Goal: Use online tool/utility: Utilize a website feature to perform a specific function

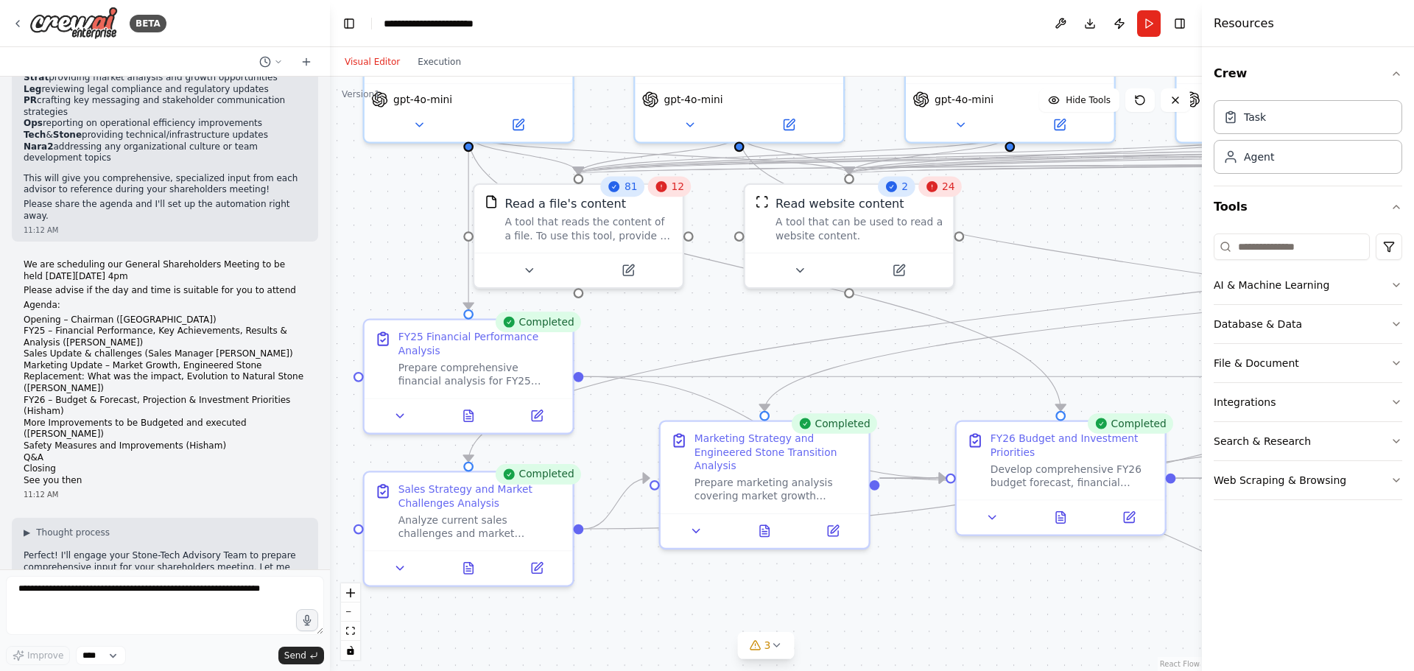
scroll to position [10243, 0]
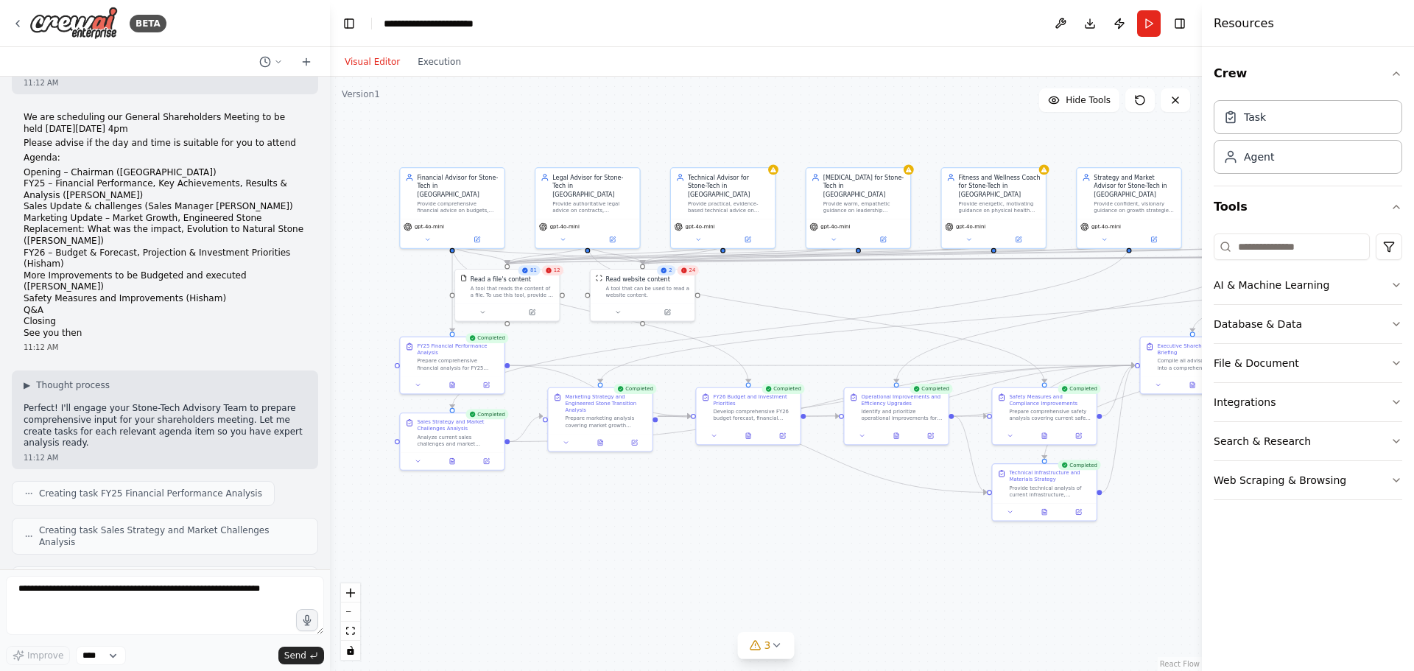
drag, startPoint x: 928, startPoint y: 613, endPoint x: 710, endPoint y: 491, distance: 249.6
click at [710, 491] on div ".deletable-edge-delete-btn { width: 20px; height: 20px; border: 0px solid #ffff…" at bounding box center [766, 374] width 872 height 594
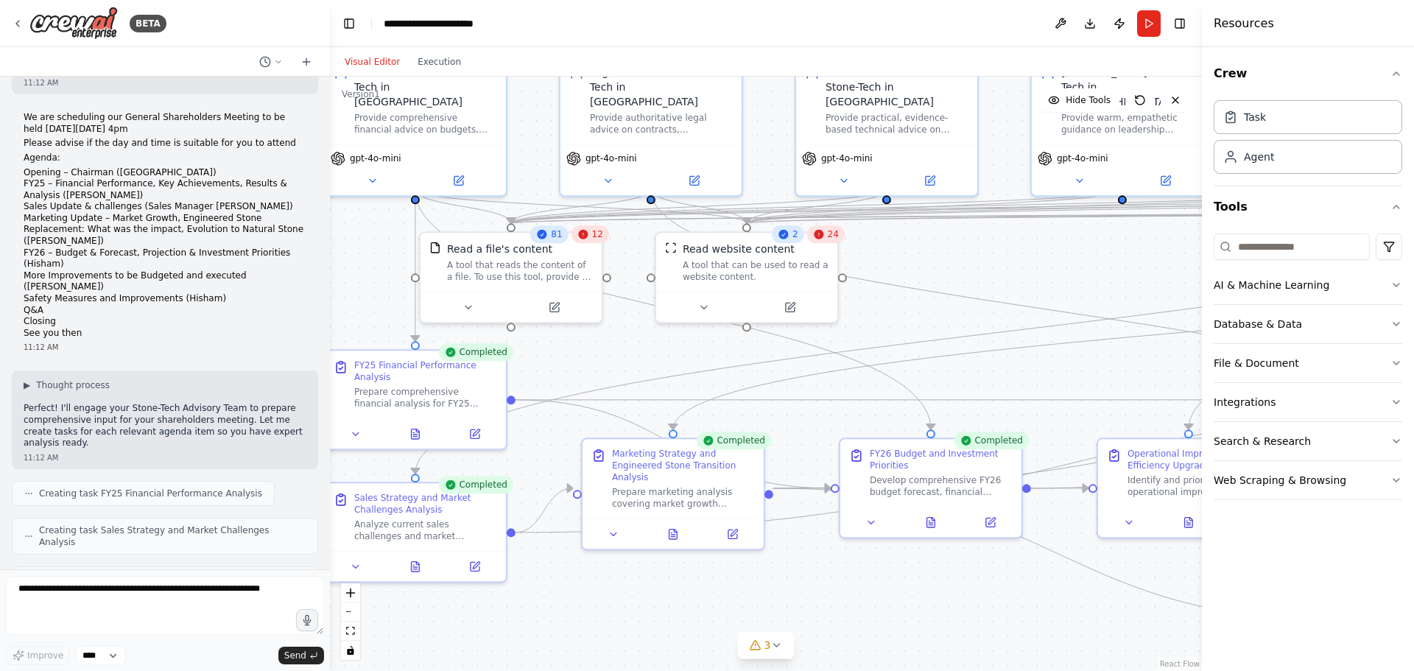
drag, startPoint x: 471, startPoint y: 217, endPoint x: 646, endPoint y: 350, distance: 219.2
click at [646, 350] on div ".deletable-edge-delete-btn { width: 20px; height: 20px; border: 0px solid #ffff…" at bounding box center [766, 374] width 872 height 594
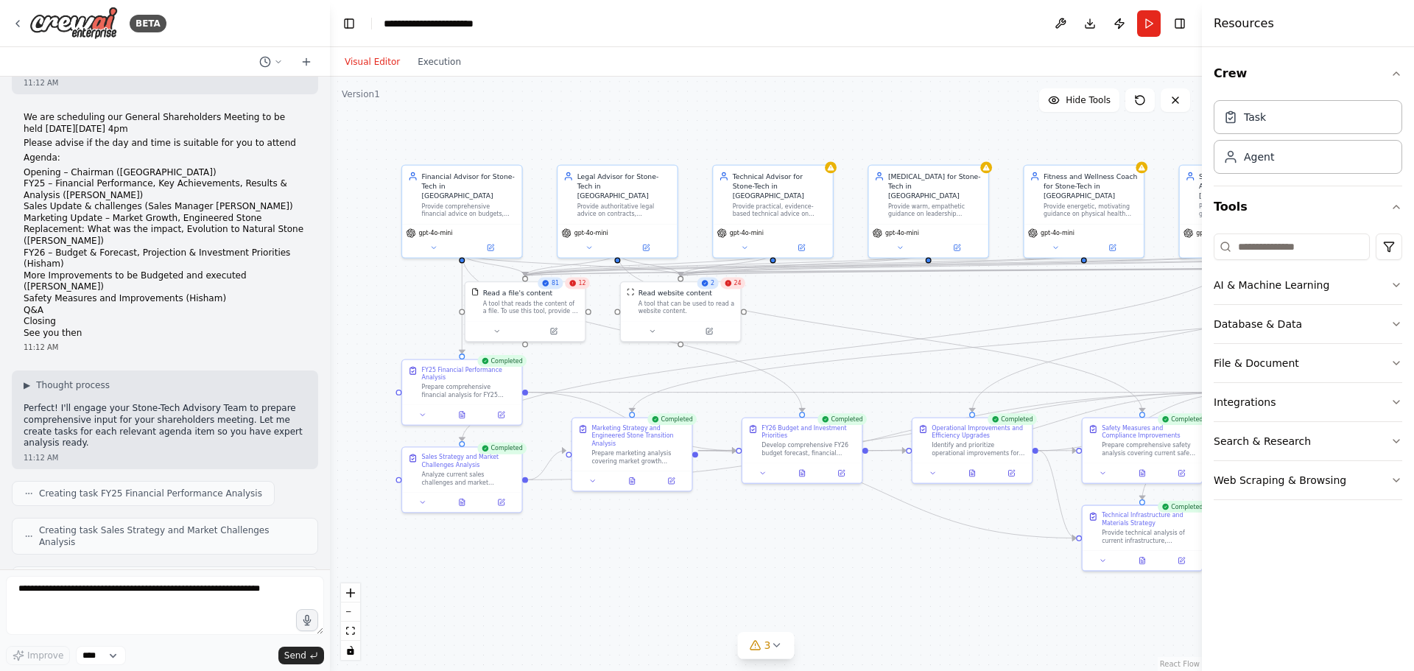
drag, startPoint x: 880, startPoint y: 610, endPoint x: 793, endPoint y: 542, distance: 110.2
click at [793, 542] on div ".deletable-edge-delete-btn { width: 20px; height: 20px; border: 0px solid #ffff…" at bounding box center [766, 374] width 872 height 594
click at [1184, 22] on button "Toggle Right Sidebar" at bounding box center [1180, 23] width 21 height 21
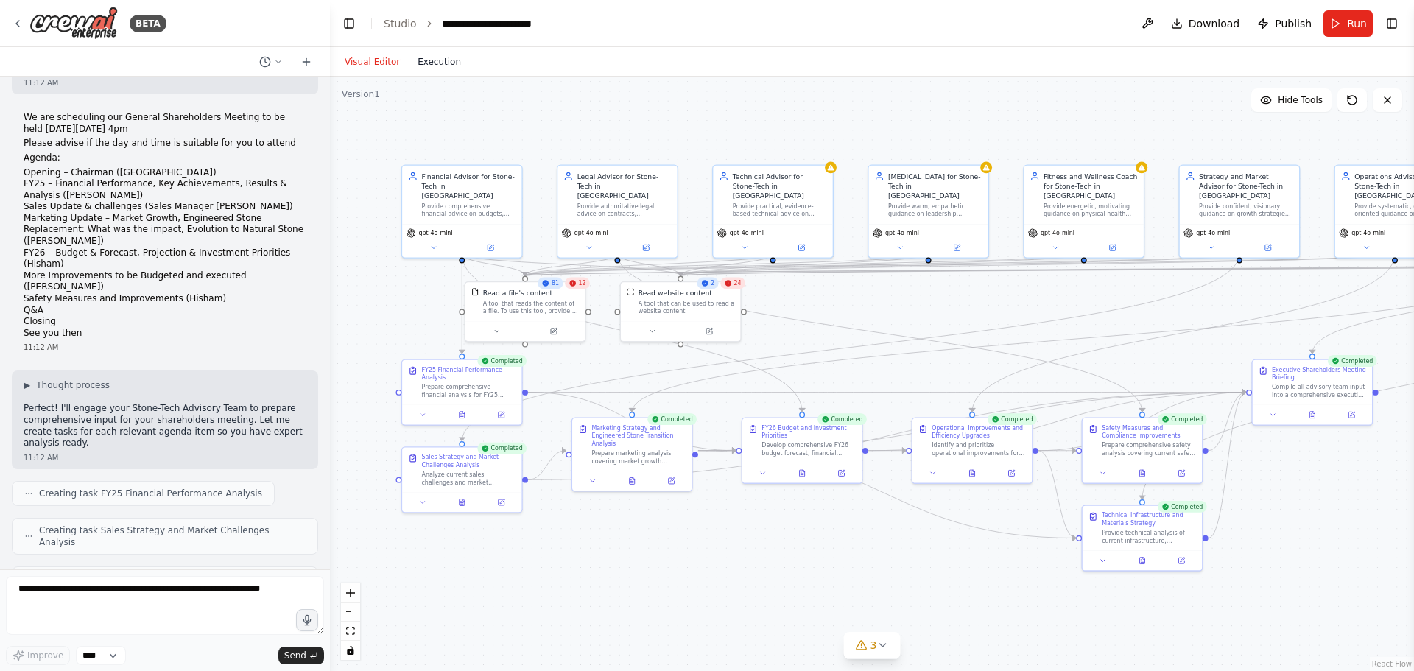
click at [425, 59] on button "Execution" at bounding box center [439, 62] width 61 height 18
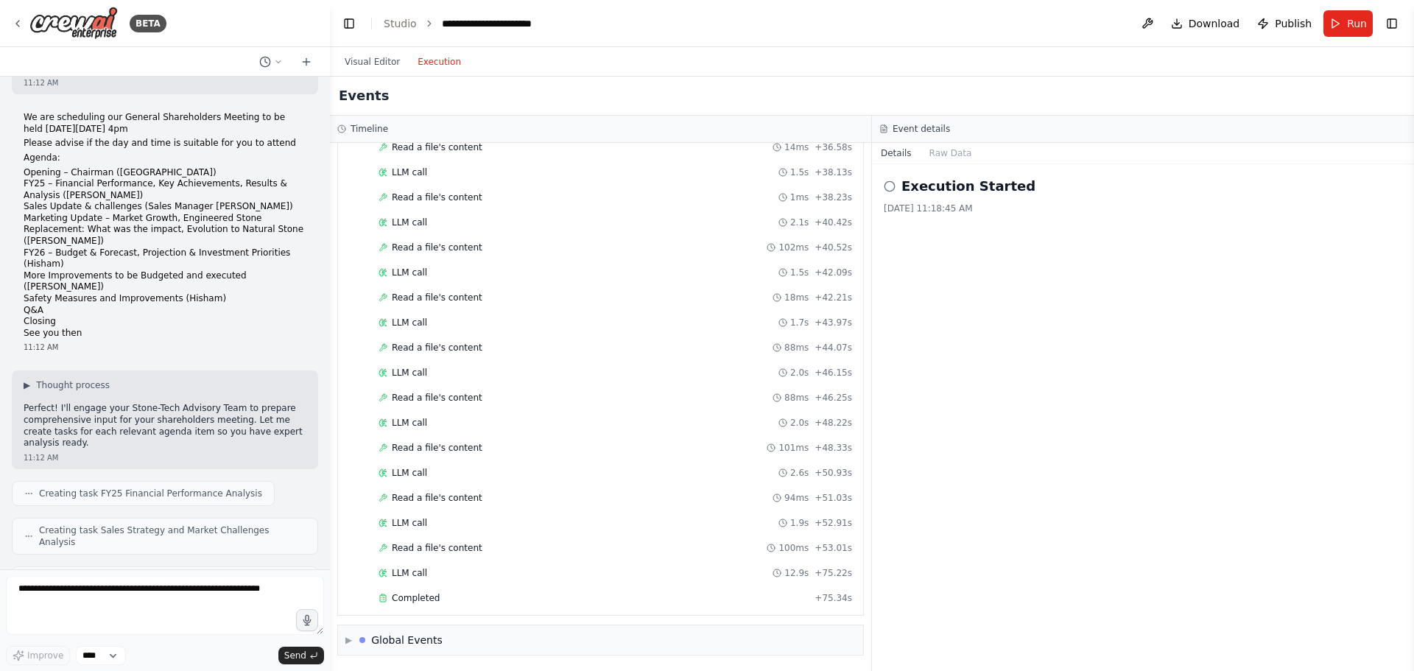
scroll to position [6069, 0]
click at [398, 598] on span "Completed" at bounding box center [416, 597] width 48 height 12
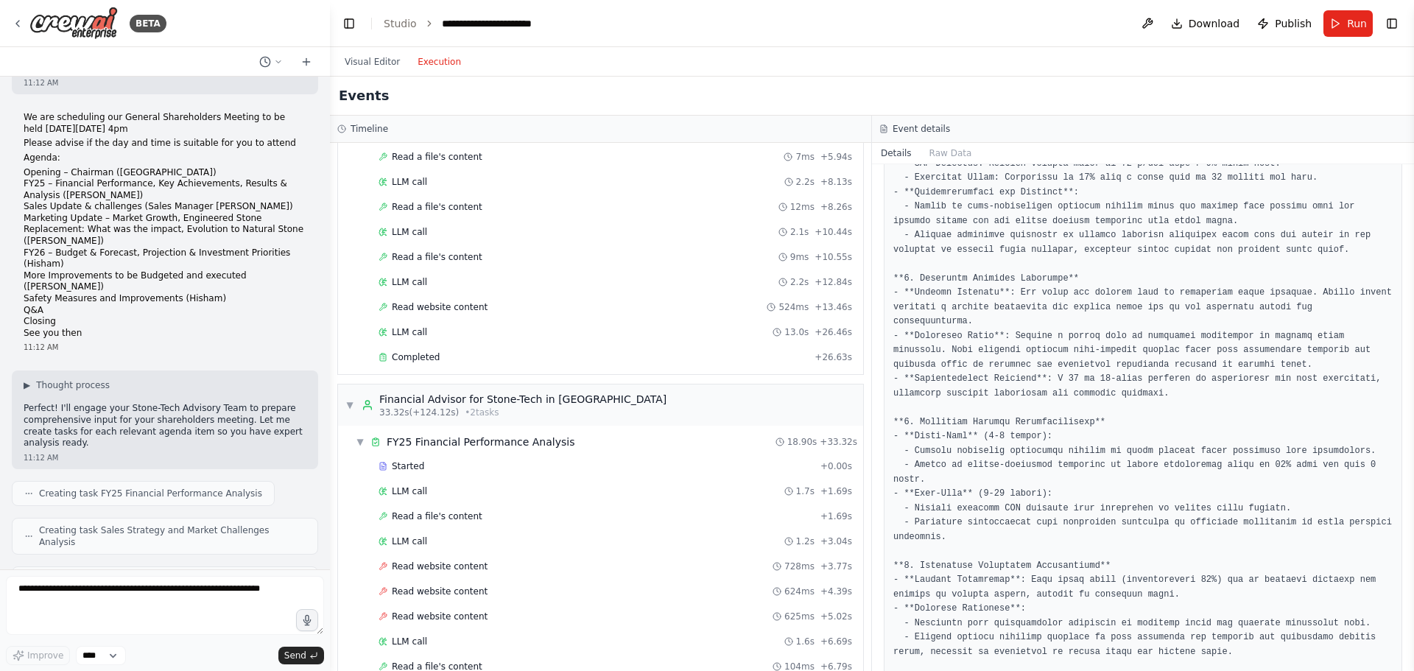
scroll to position [0, 0]
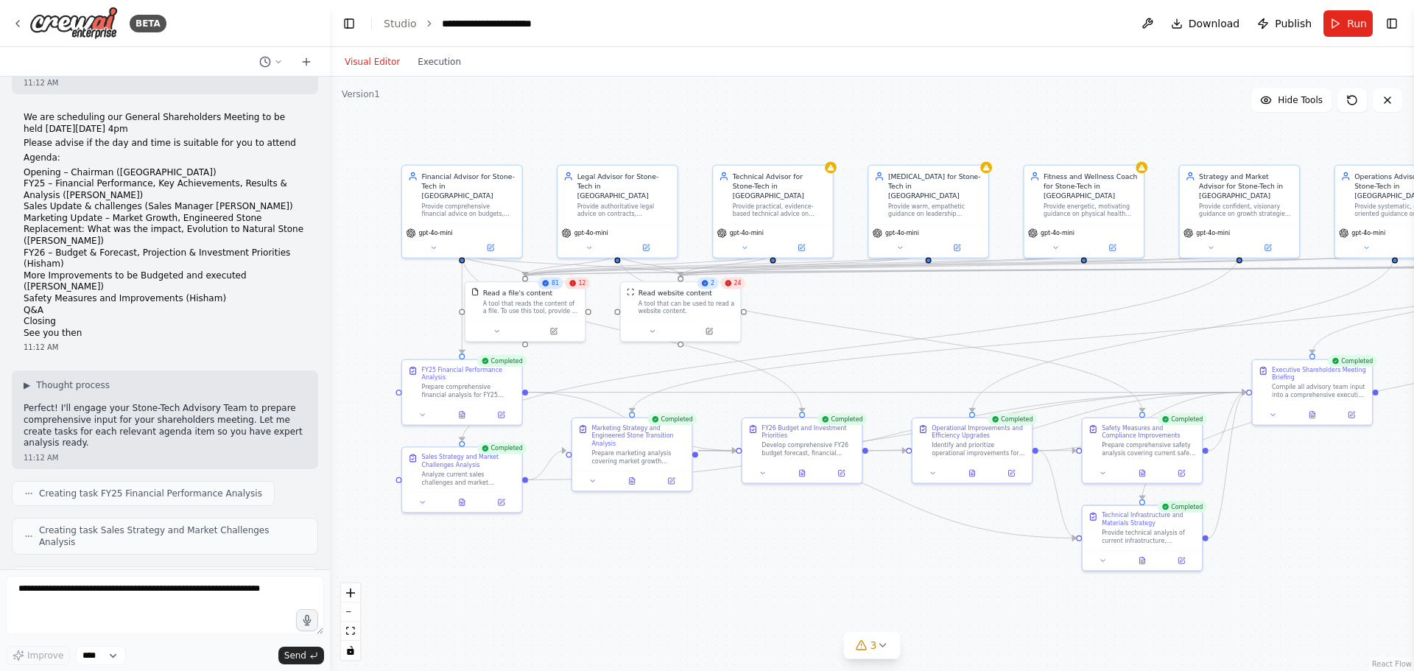
click at [380, 60] on button "Visual Editor" at bounding box center [372, 62] width 73 height 18
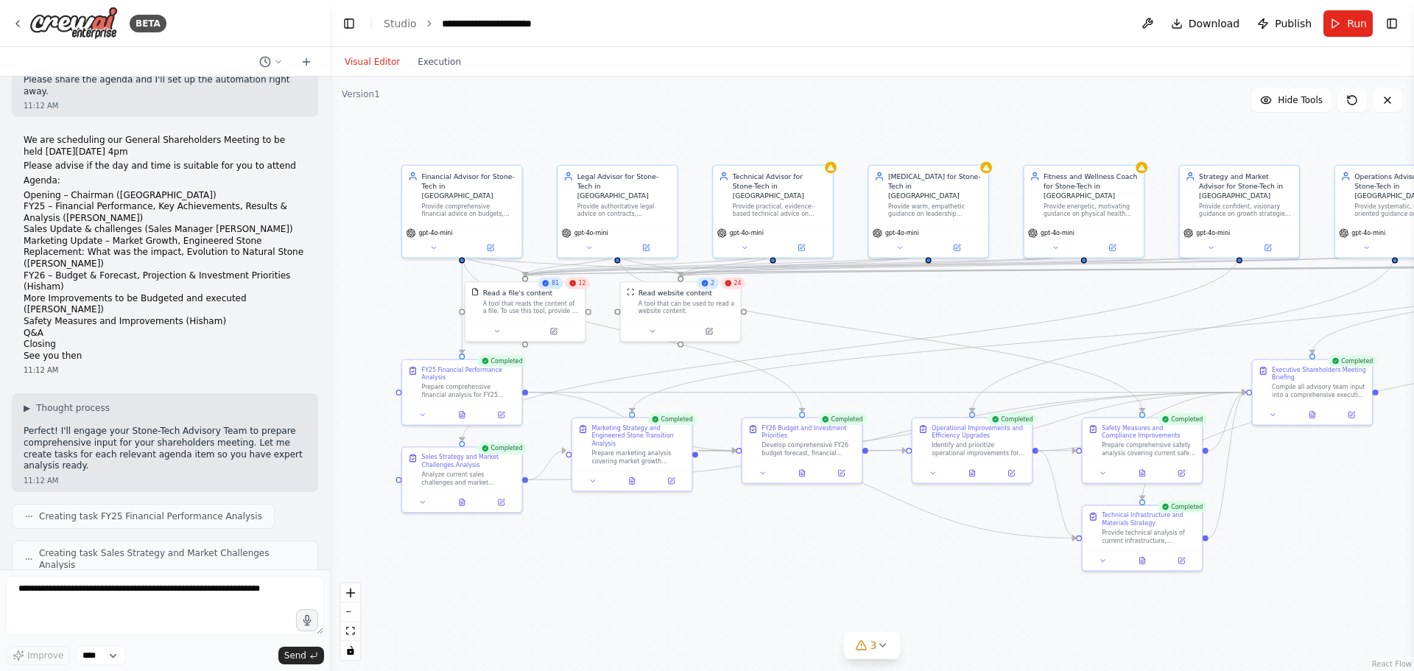
scroll to position [10243, 0]
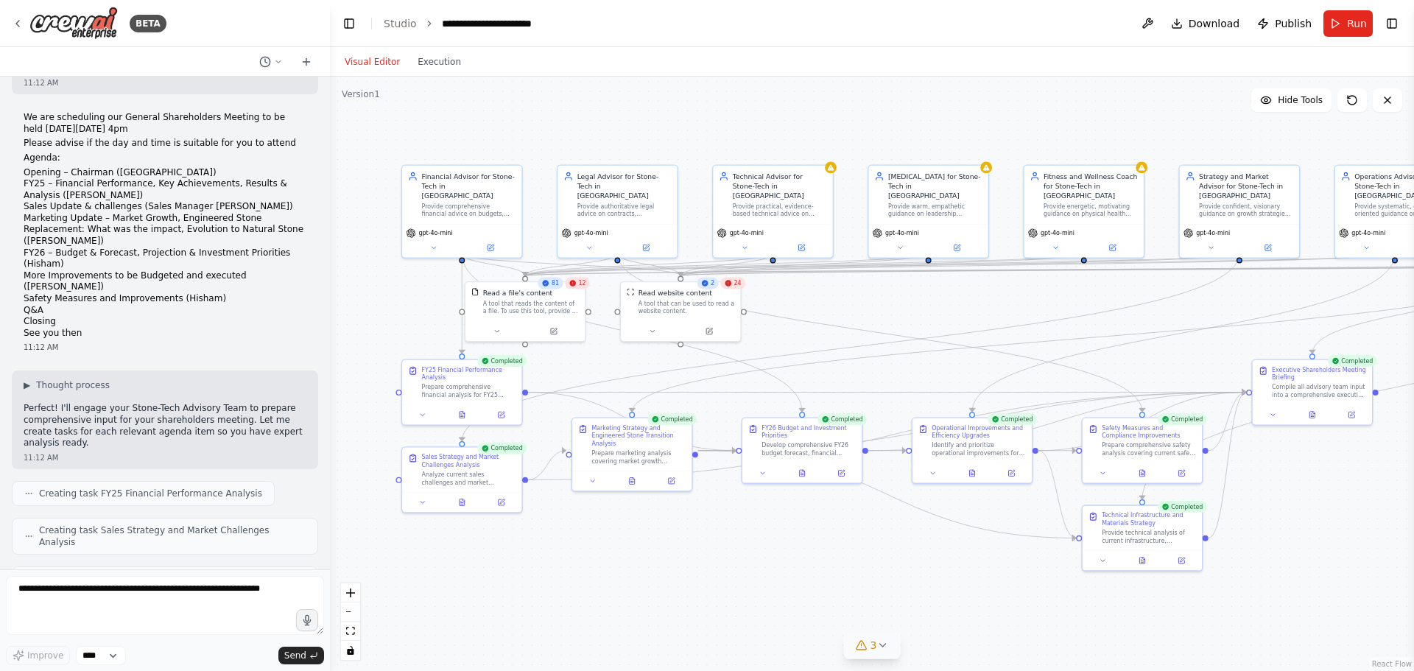
click at [880, 645] on icon at bounding box center [883, 645] width 12 height 12
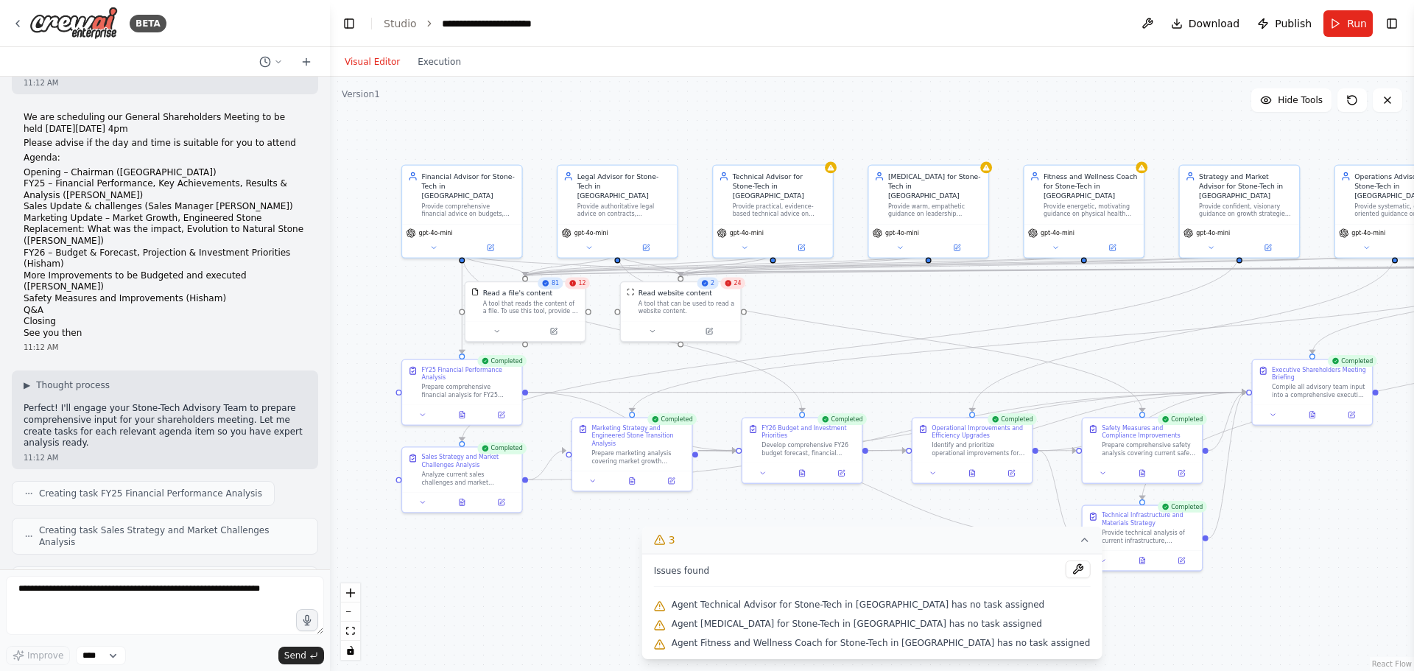
click at [599, 611] on div ".deletable-edge-delete-btn { width: 20px; height: 20px; border: 0px solid #ffff…" at bounding box center [872, 374] width 1084 height 594
click at [1078, 538] on icon at bounding box center [1084, 540] width 12 height 12
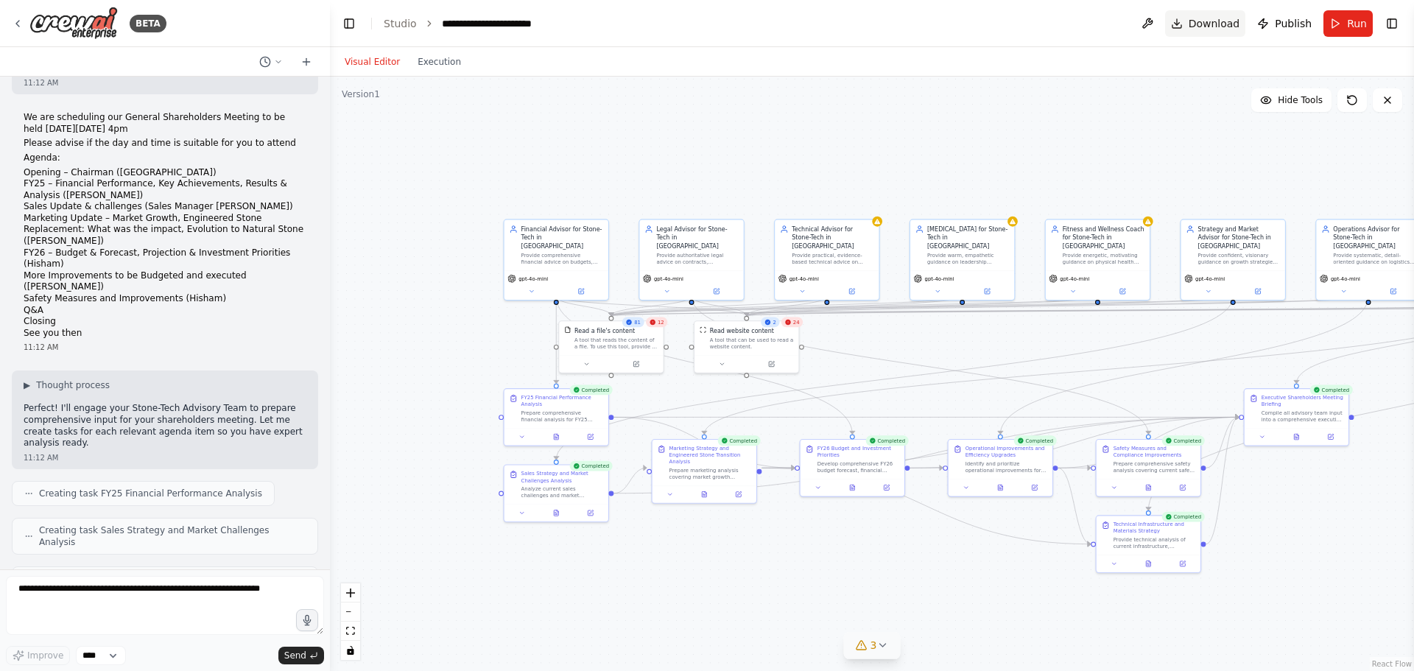
click at [1218, 31] on button "Download" at bounding box center [1205, 23] width 81 height 27
click at [1333, 21] on button "Run" at bounding box center [1348, 23] width 49 height 27
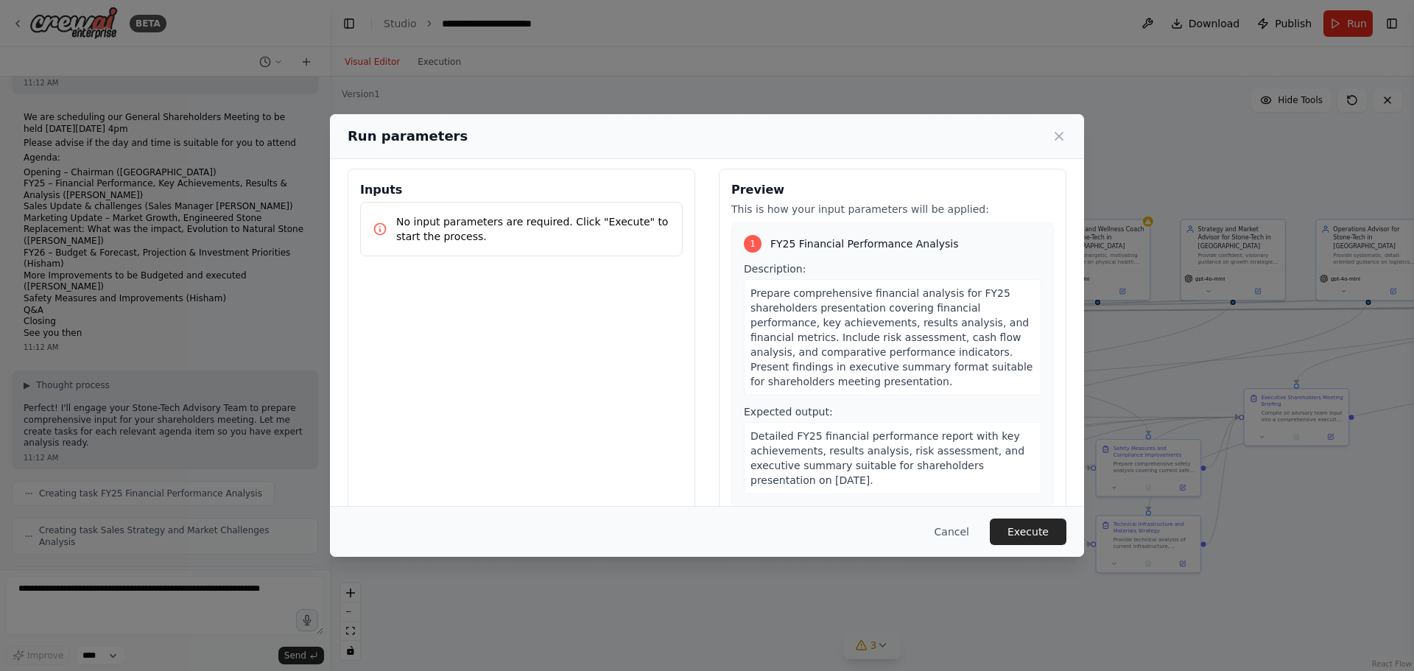
scroll to position [0, 0]
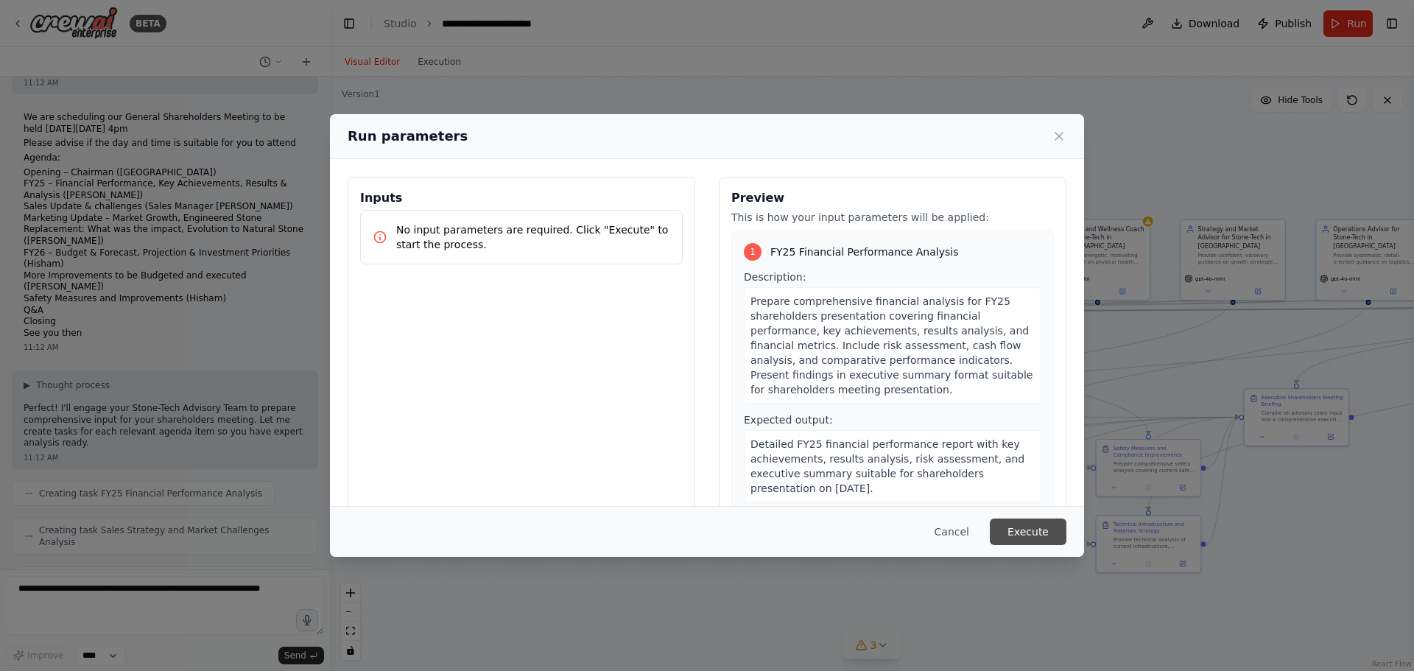
click at [1039, 529] on button "Execute" at bounding box center [1028, 532] width 77 height 27
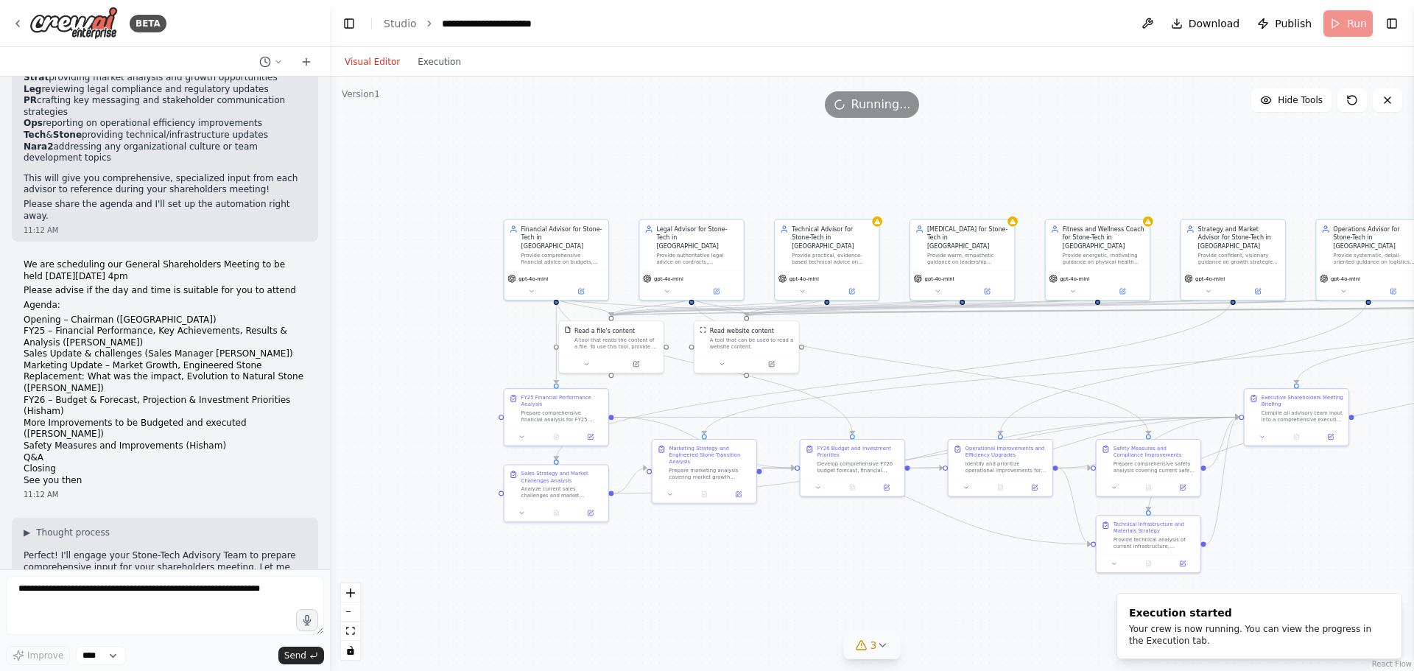
scroll to position [10243, 0]
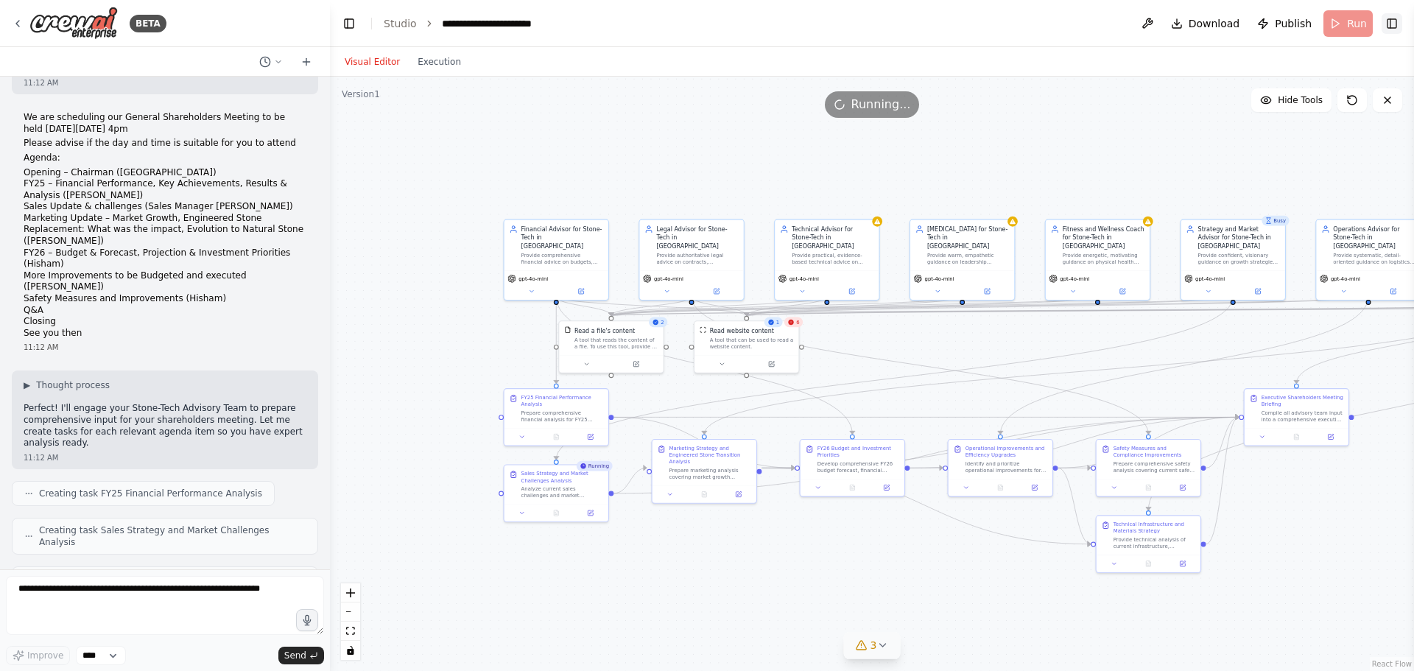
click at [1396, 30] on button "Toggle Right Sidebar" at bounding box center [1392, 23] width 21 height 21
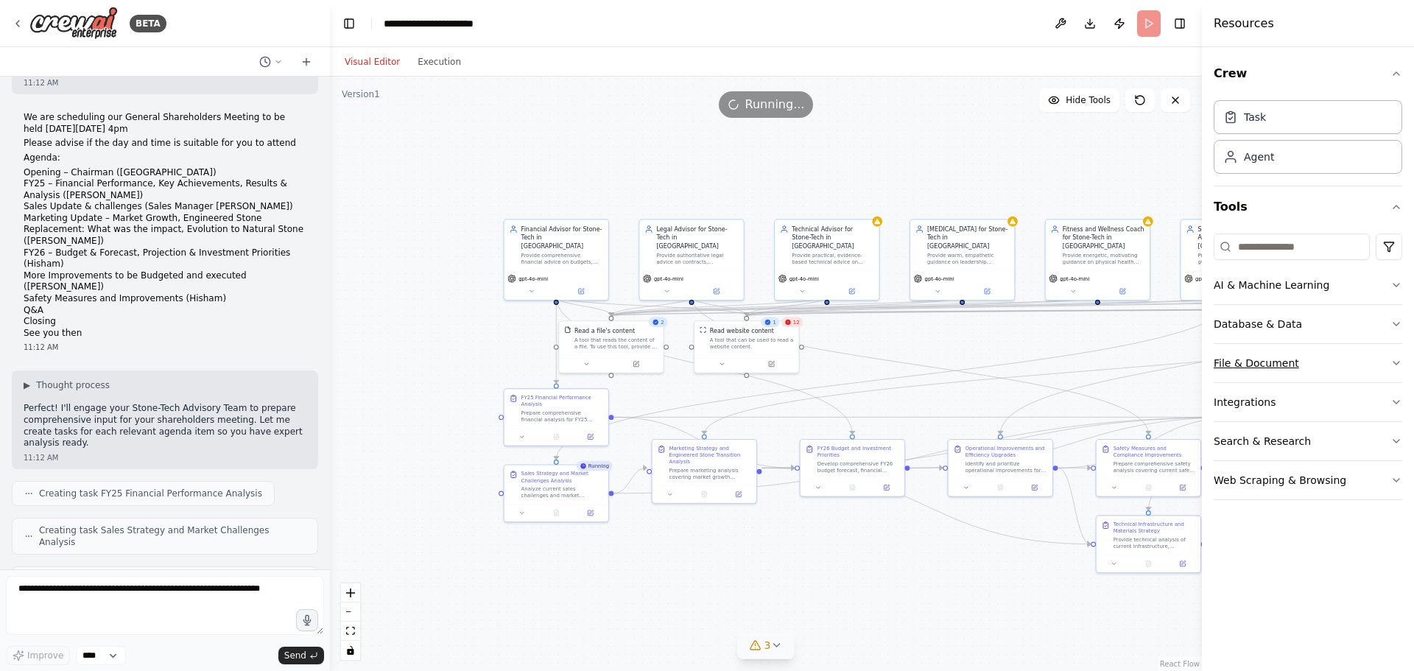
click at [1398, 361] on icon "button" at bounding box center [1397, 363] width 12 height 12
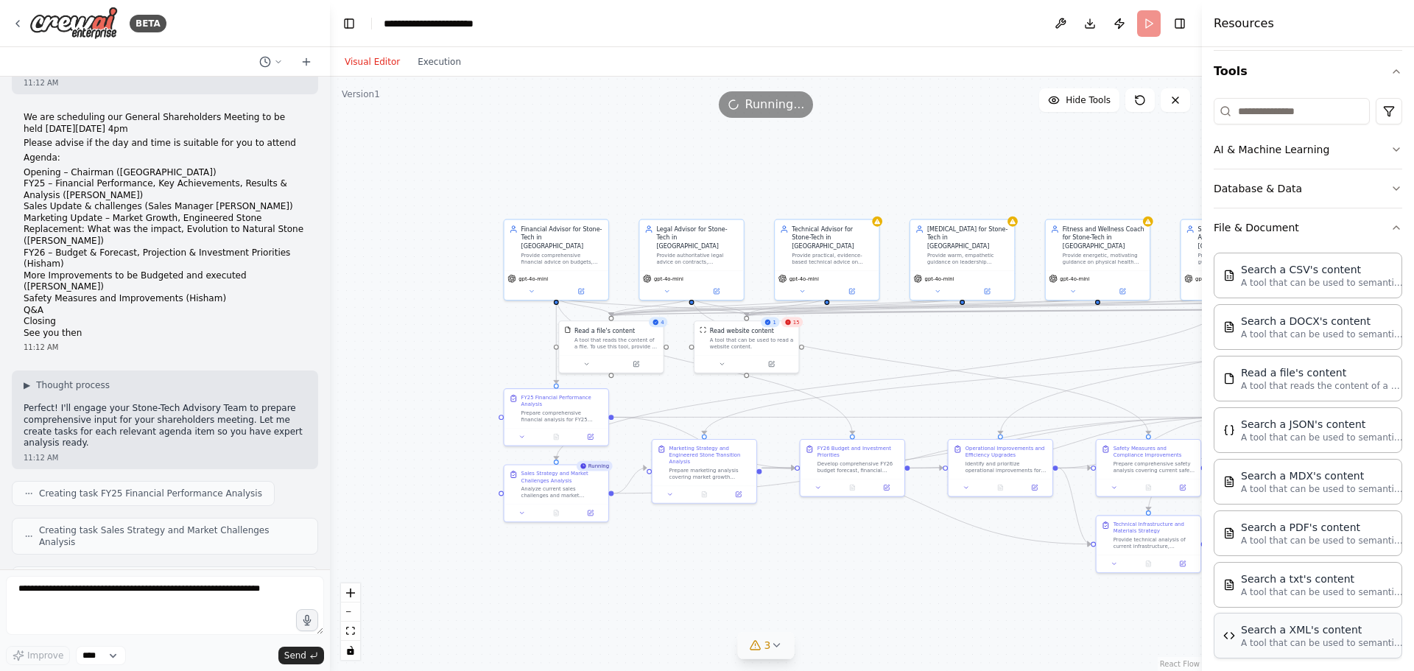
scroll to position [56, 0]
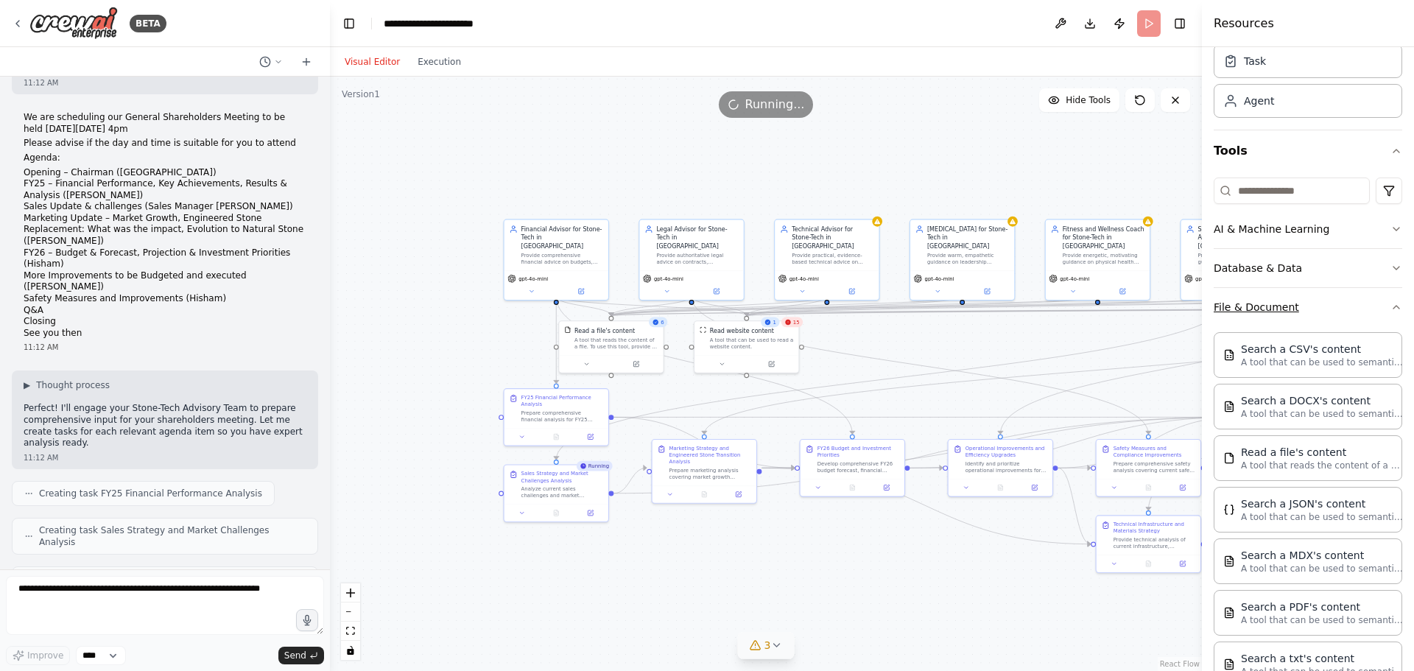
click at [1391, 306] on icon "button" at bounding box center [1397, 307] width 12 height 12
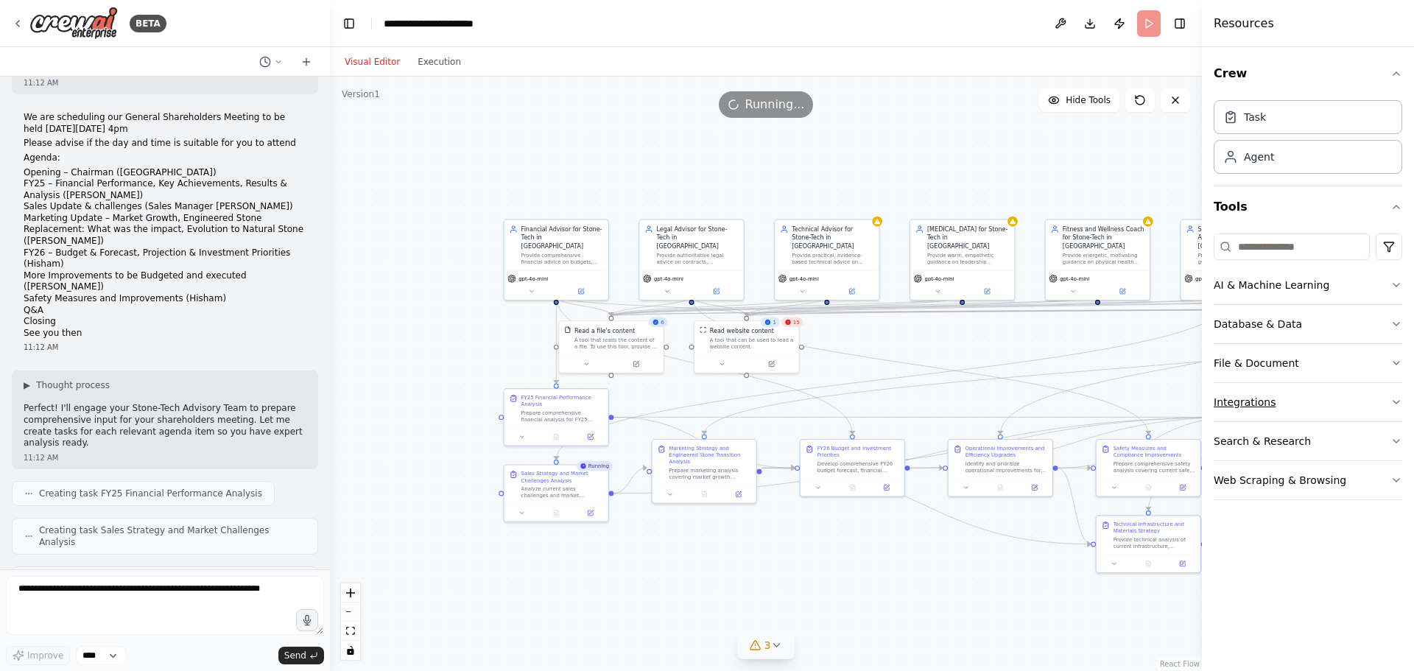
click at [1397, 400] on icon "button" at bounding box center [1397, 402] width 12 height 12
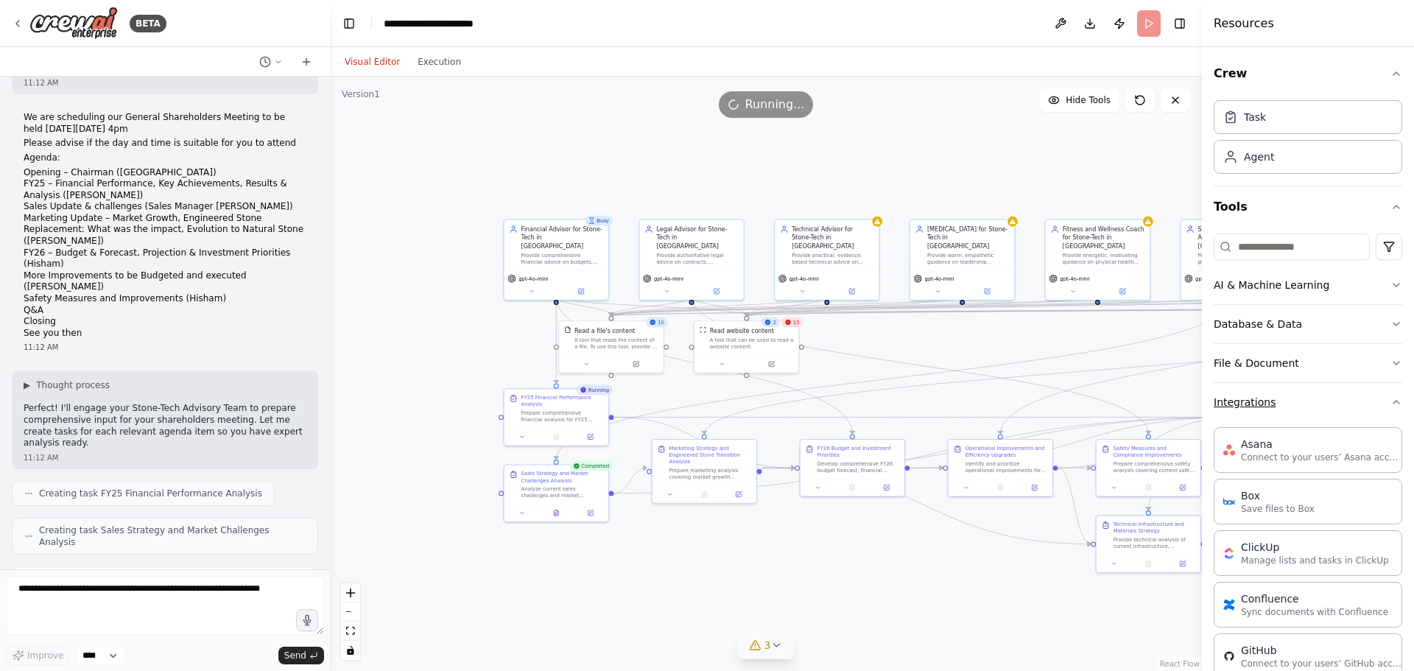
click at [1391, 399] on icon "button" at bounding box center [1397, 402] width 12 height 12
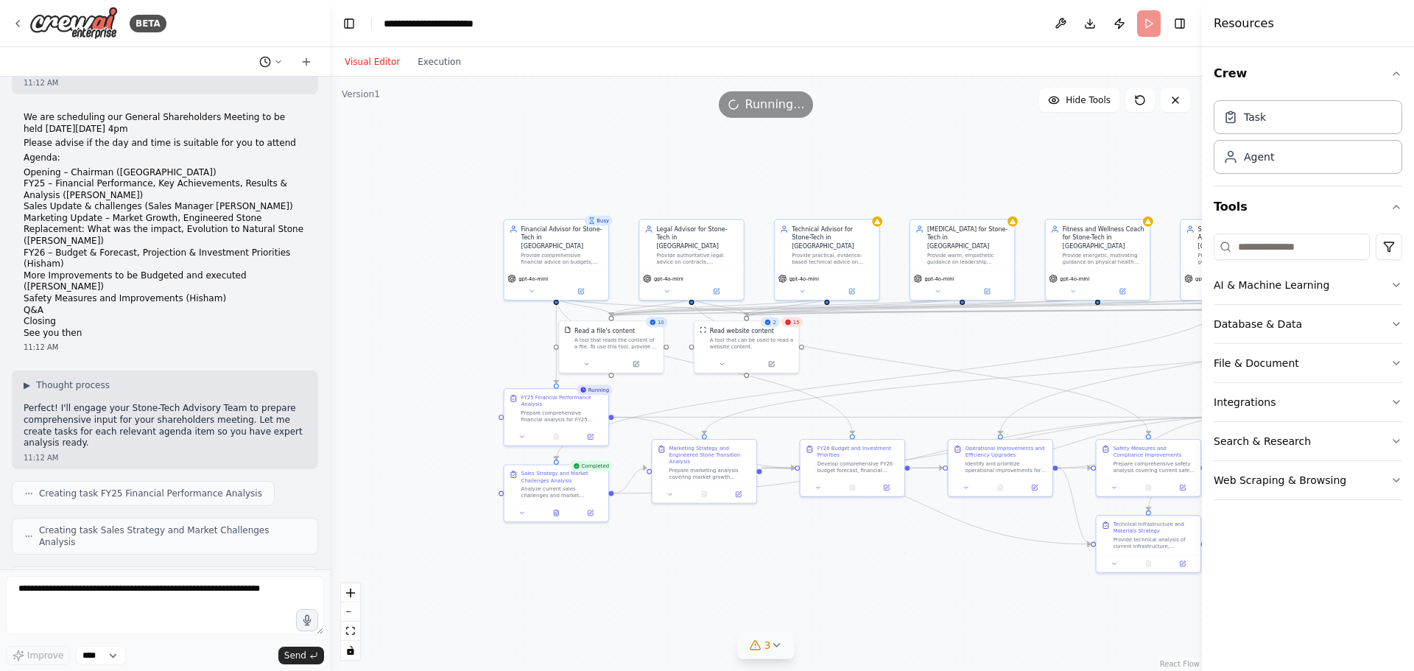
click at [281, 63] on icon at bounding box center [278, 61] width 9 height 9
click at [460, 152] on div ".deletable-edge-delete-btn { width: 20px; height: 20px; border: 0px solid #ffff…" at bounding box center [766, 374] width 872 height 594
click at [265, 28] on div at bounding box center [165, 335] width 330 height 671
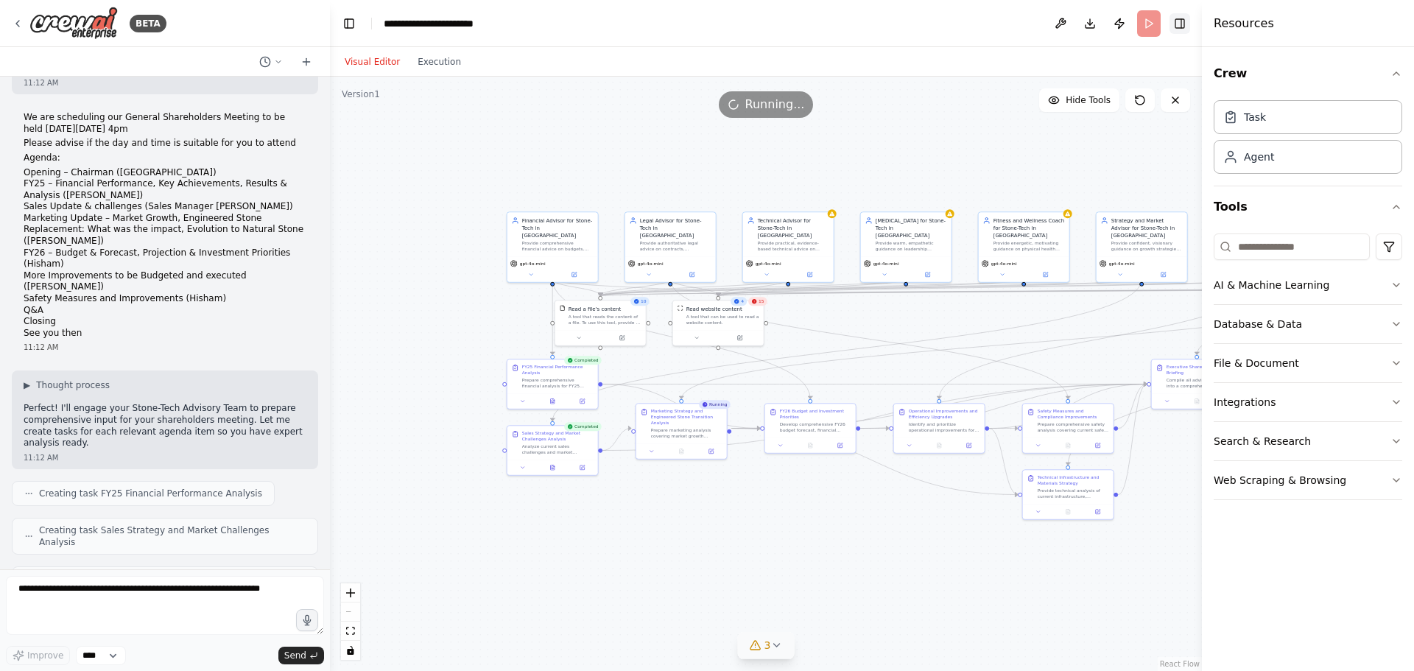
click at [1181, 27] on button "Toggle Right Sidebar" at bounding box center [1180, 23] width 21 height 21
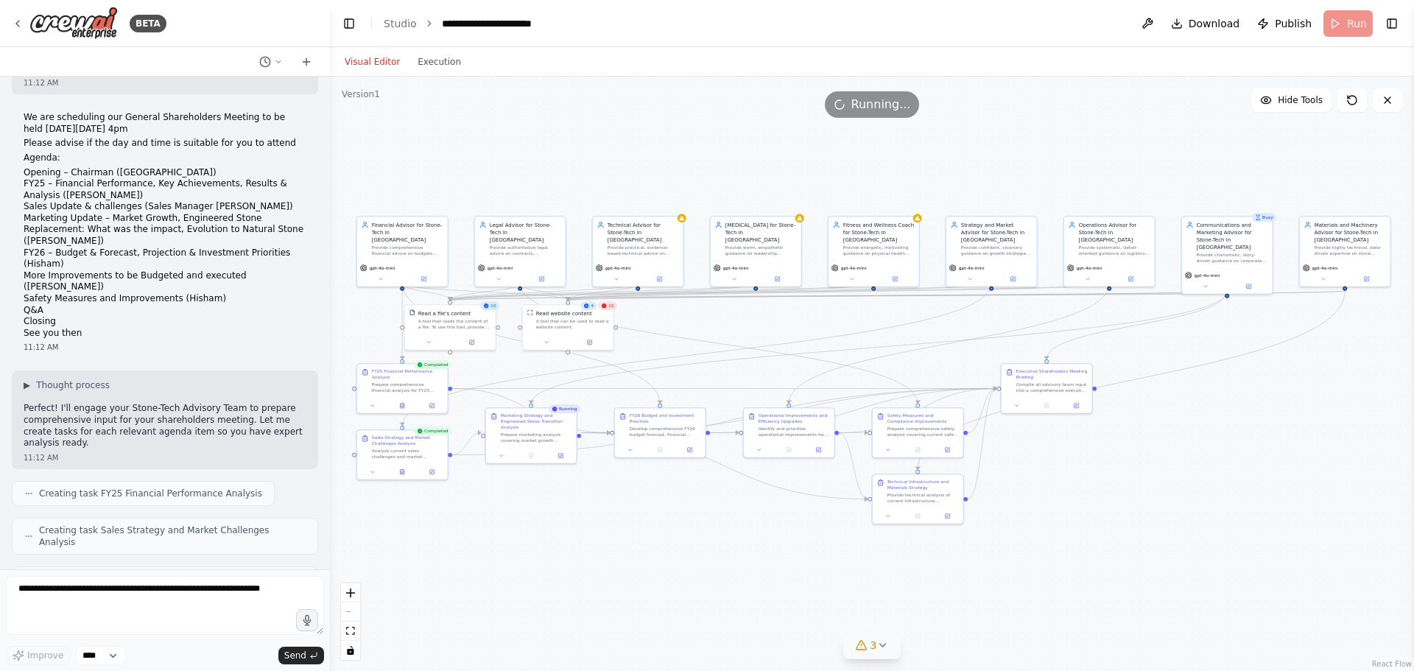
drag, startPoint x: 1261, startPoint y: 535, endPoint x: 1111, endPoint y: 539, distance: 150.3
click at [1111, 539] on div ".deletable-edge-delete-btn { width: 20px; height: 20px; border: 0px solid #ffff…" at bounding box center [872, 374] width 1084 height 594
click at [1045, 385] on div "Compile all advisory team input into a comprehensive executive briefing documen…" at bounding box center [1052, 386] width 71 height 12
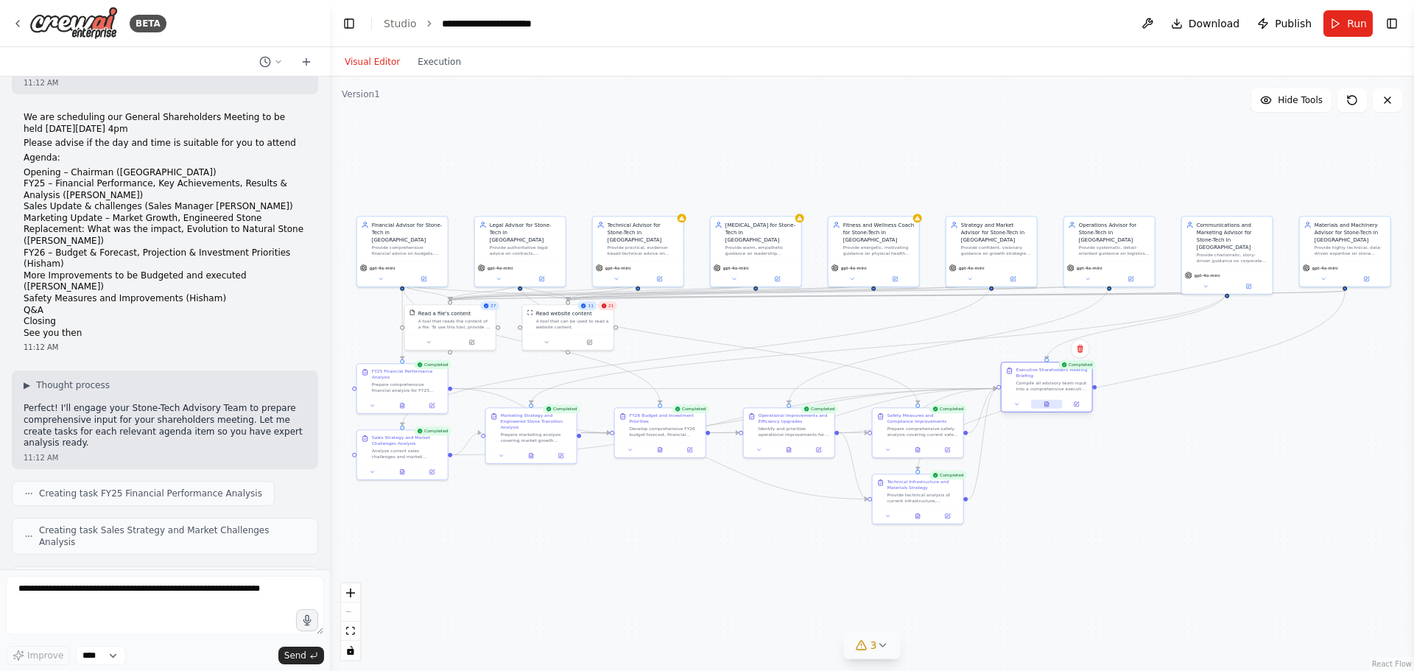
click at [1050, 407] on icon at bounding box center [1047, 404] width 6 height 6
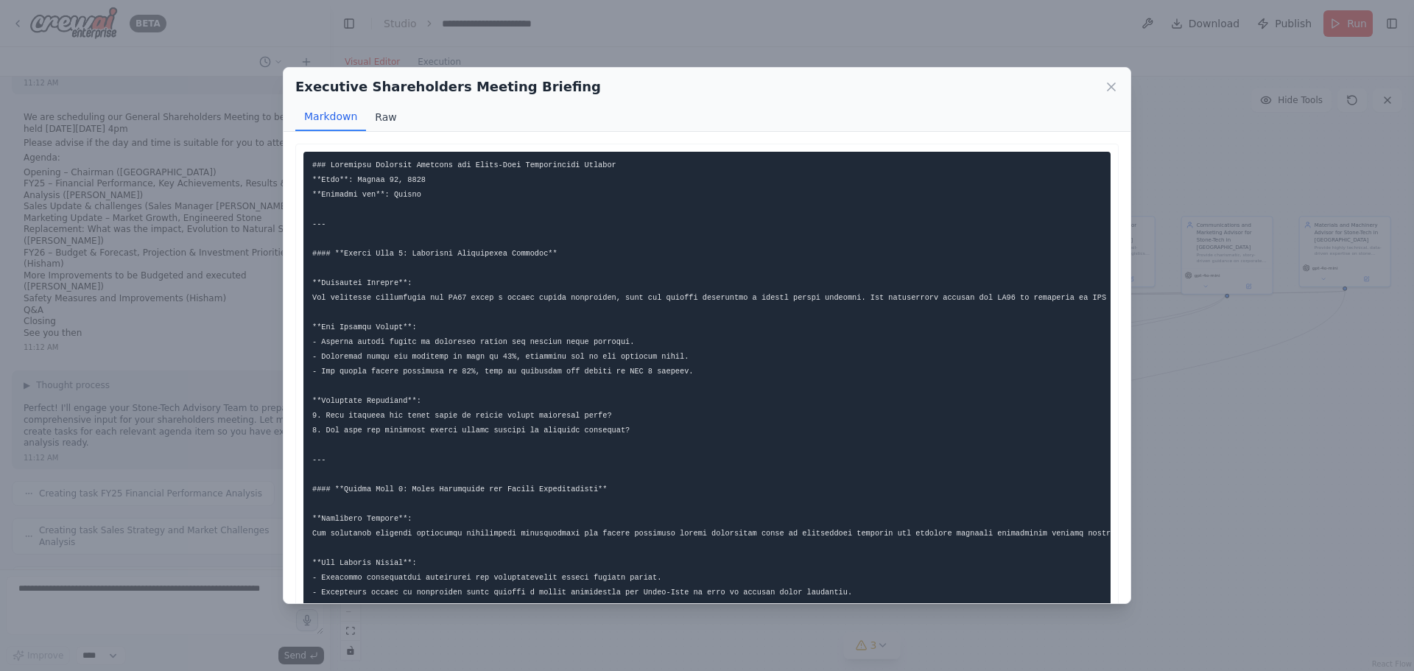
click at [382, 114] on button "Raw" at bounding box center [385, 117] width 39 height 28
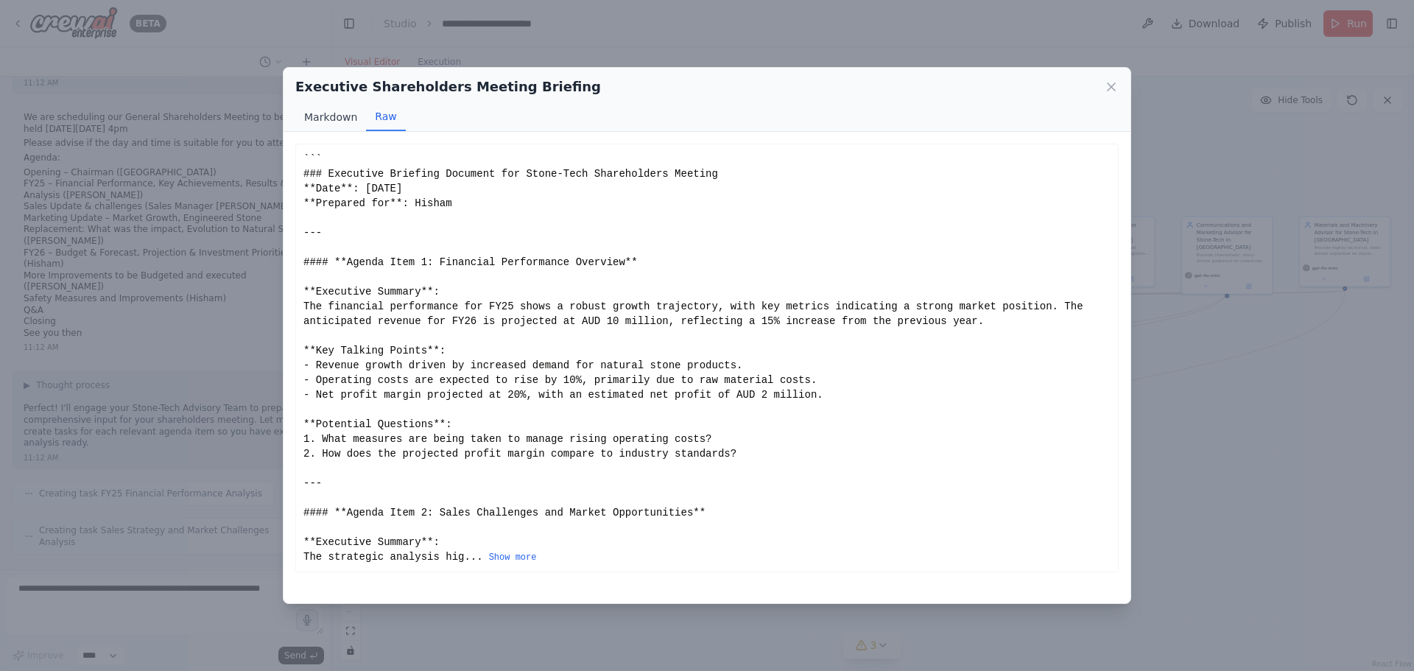
click at [325, 117] on button "Markdown" at bounding box center [330, 117] width 71 height 28
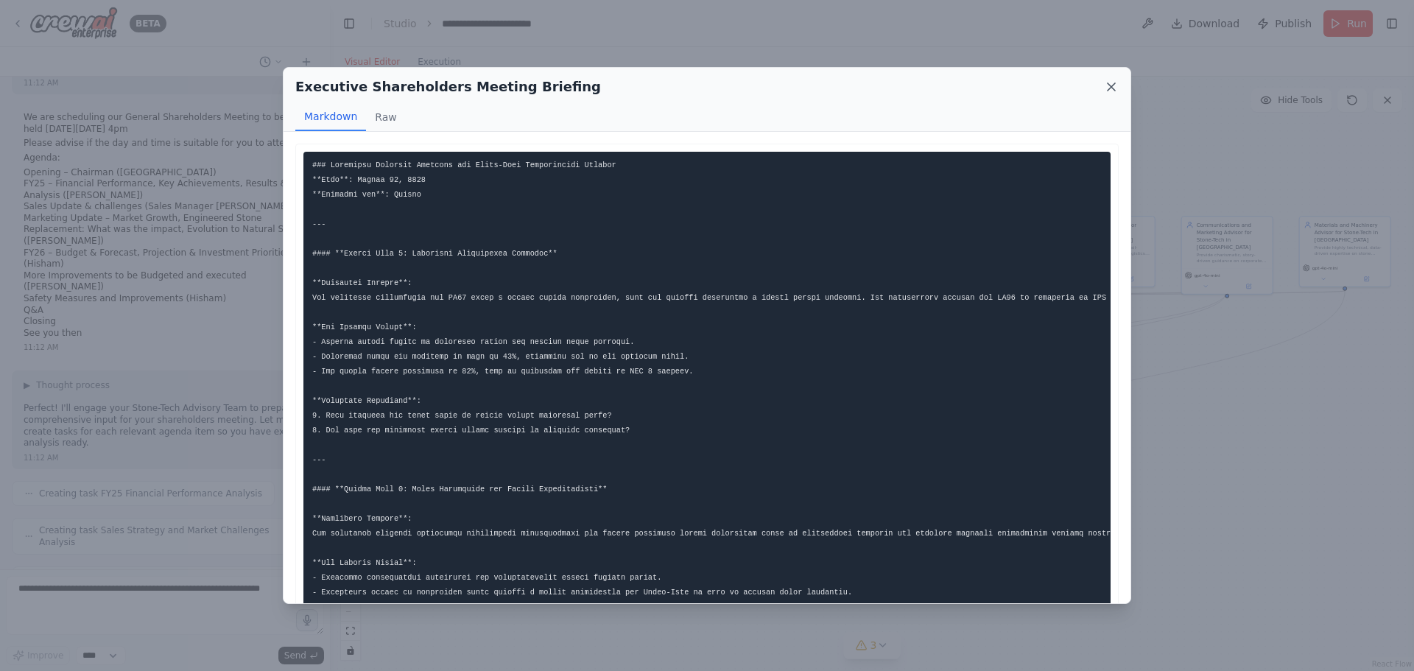
click at [1114, 87] on icon at bounding box center [1111, 87] width 15 height 15
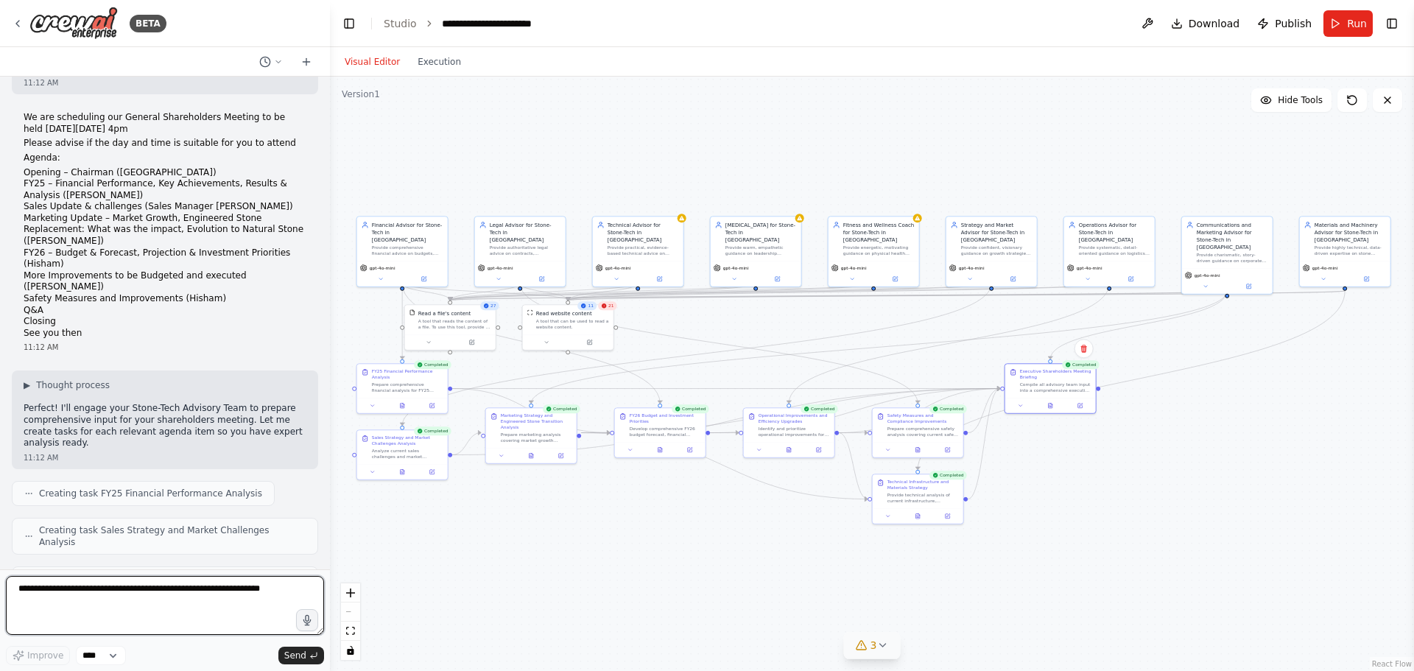
click at [137, 592] on textarea at bounding box center [165, 605] width 318 height 59
type textarea "**********"
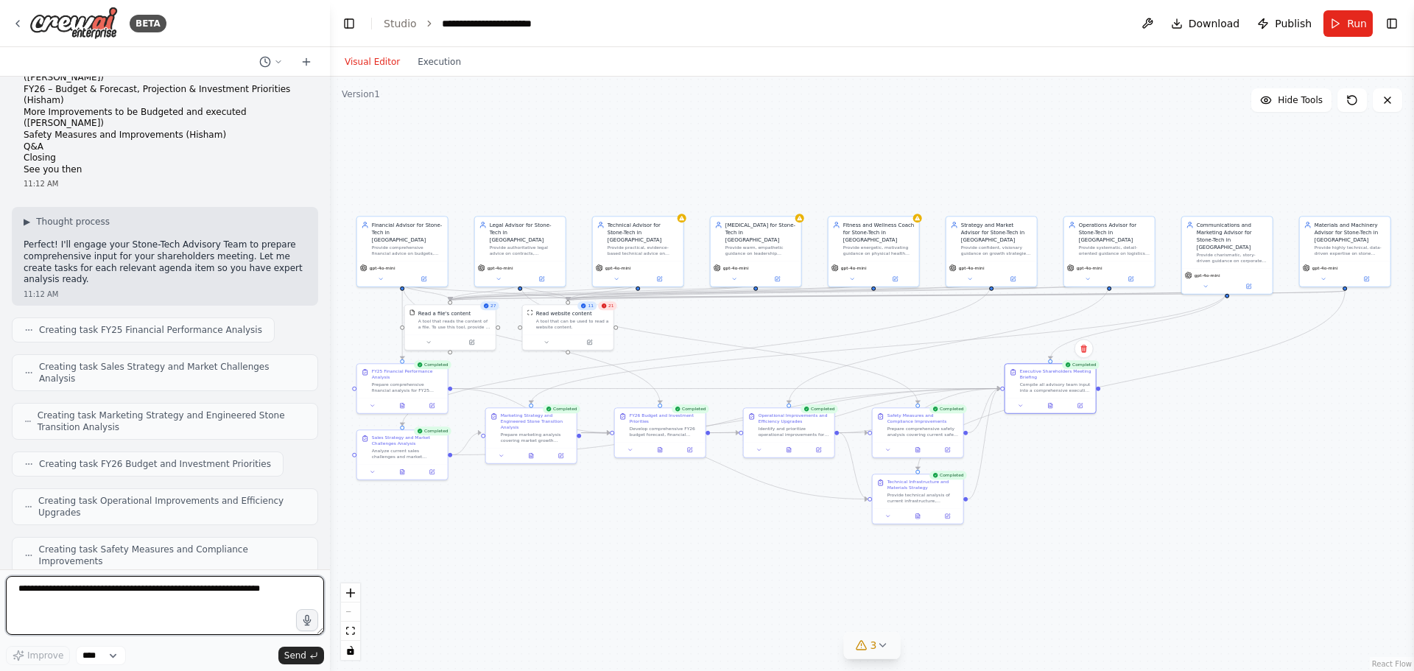
scroll to position [10701, 0]
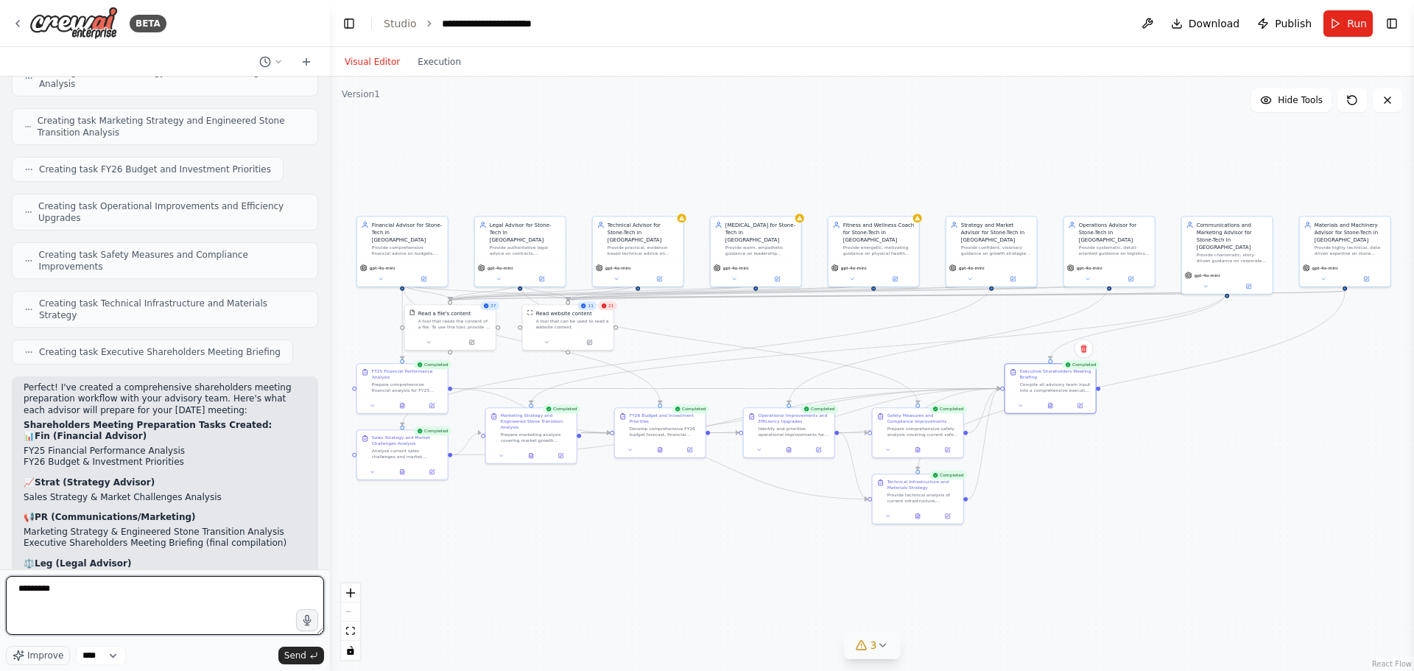
type textarea "**********"
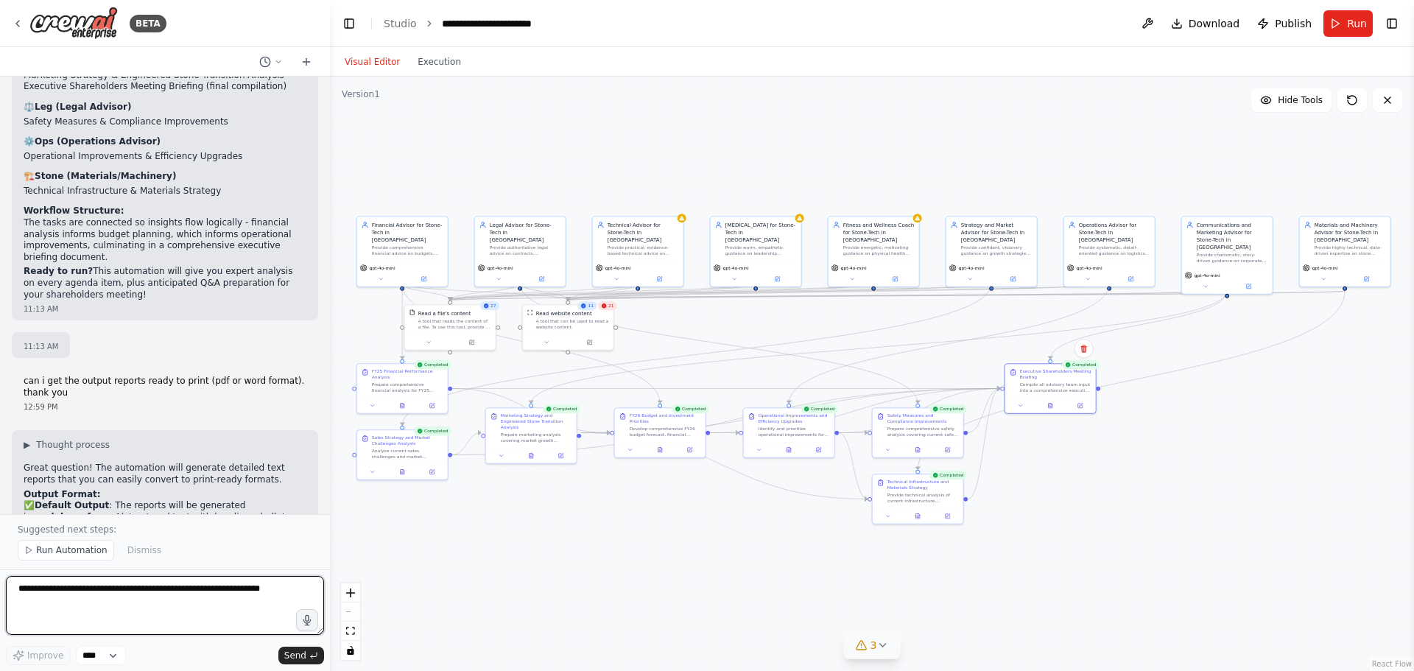
scroll to position [11169, 0]
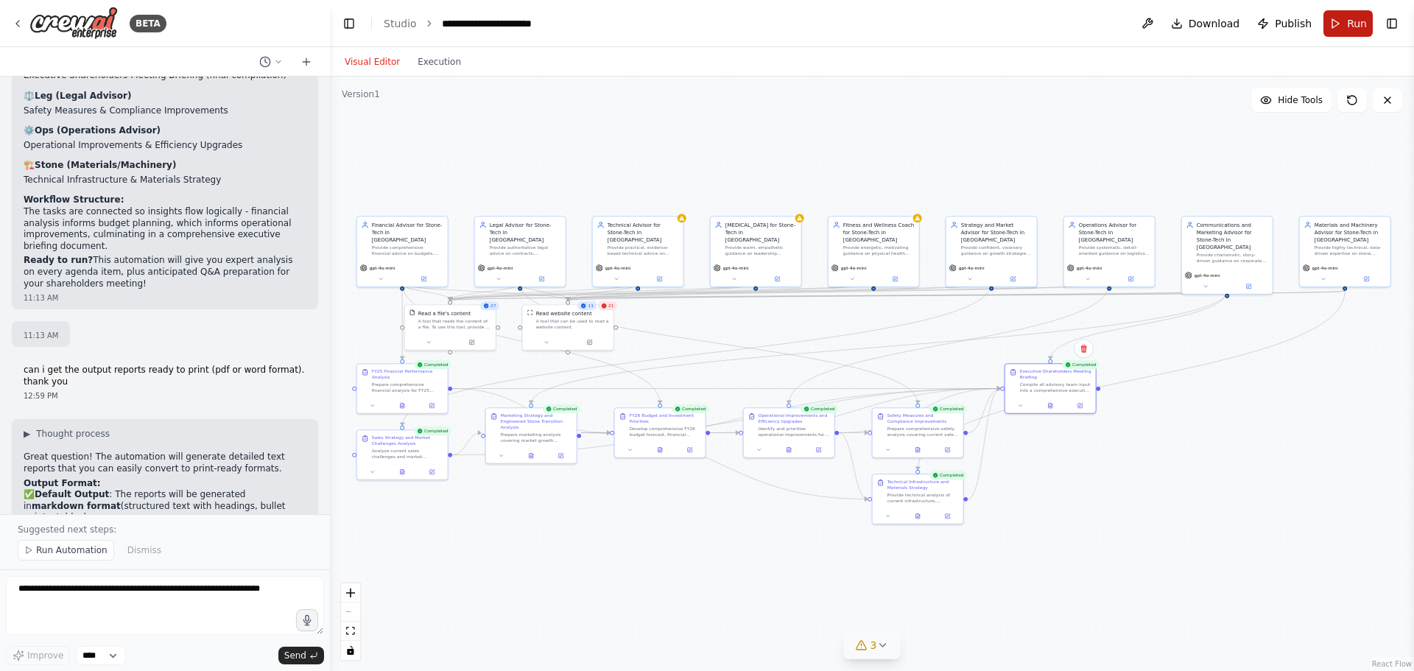
click at [1346, 24] on button "Run" at bounding box center [1348, 23] width 49 height 27
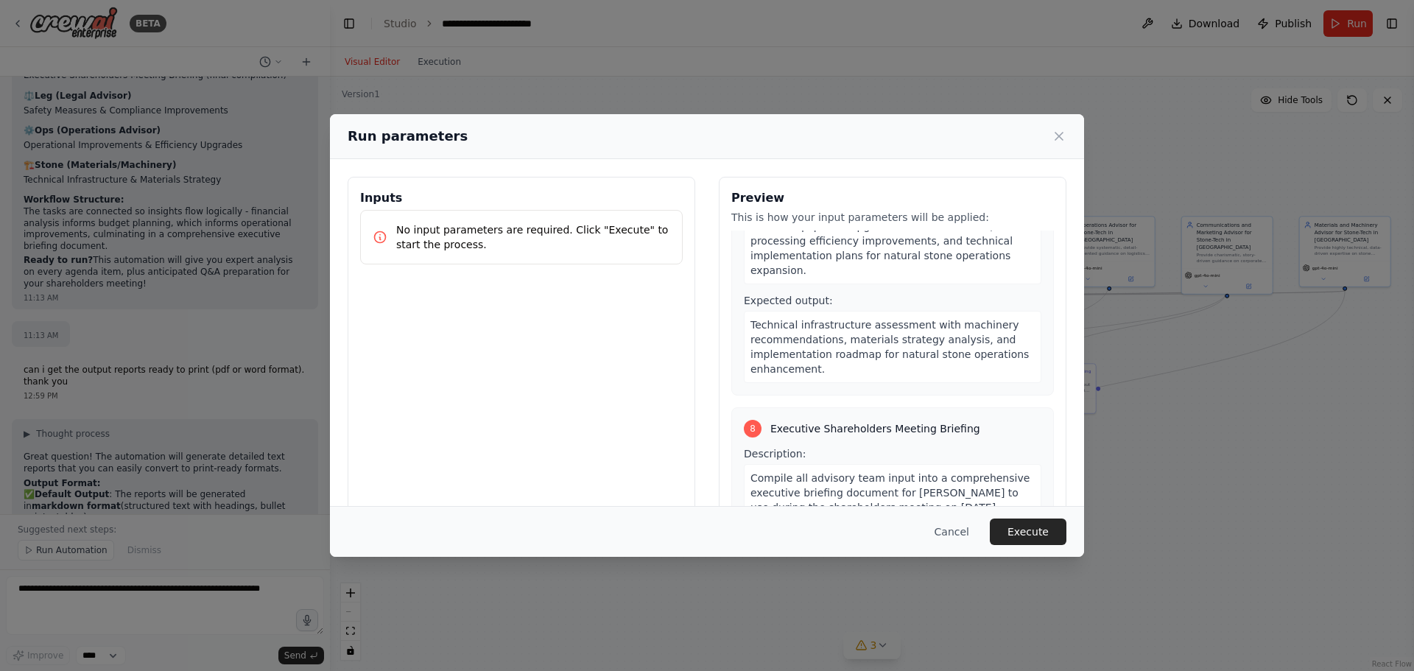
scroll to position [1939, 0]
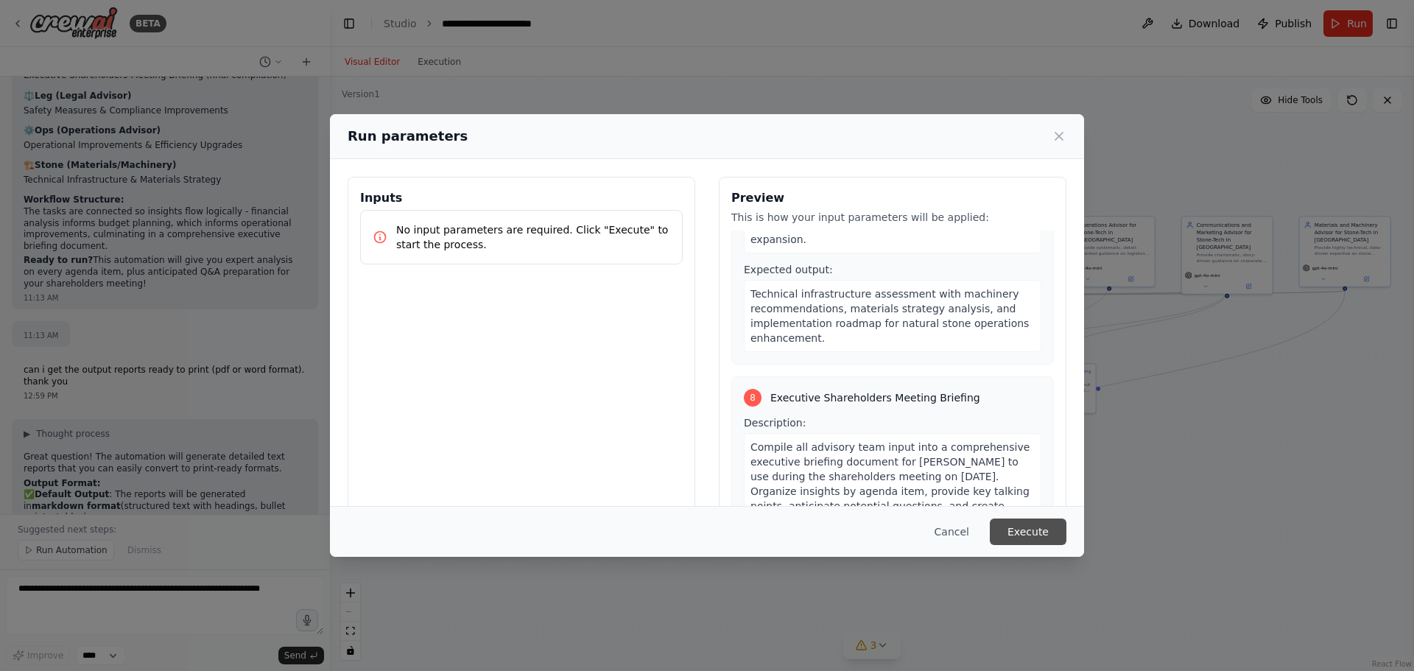
click at [1036, 536] on button "Execute" at bounding box center [1028, 532] width 77 height 27
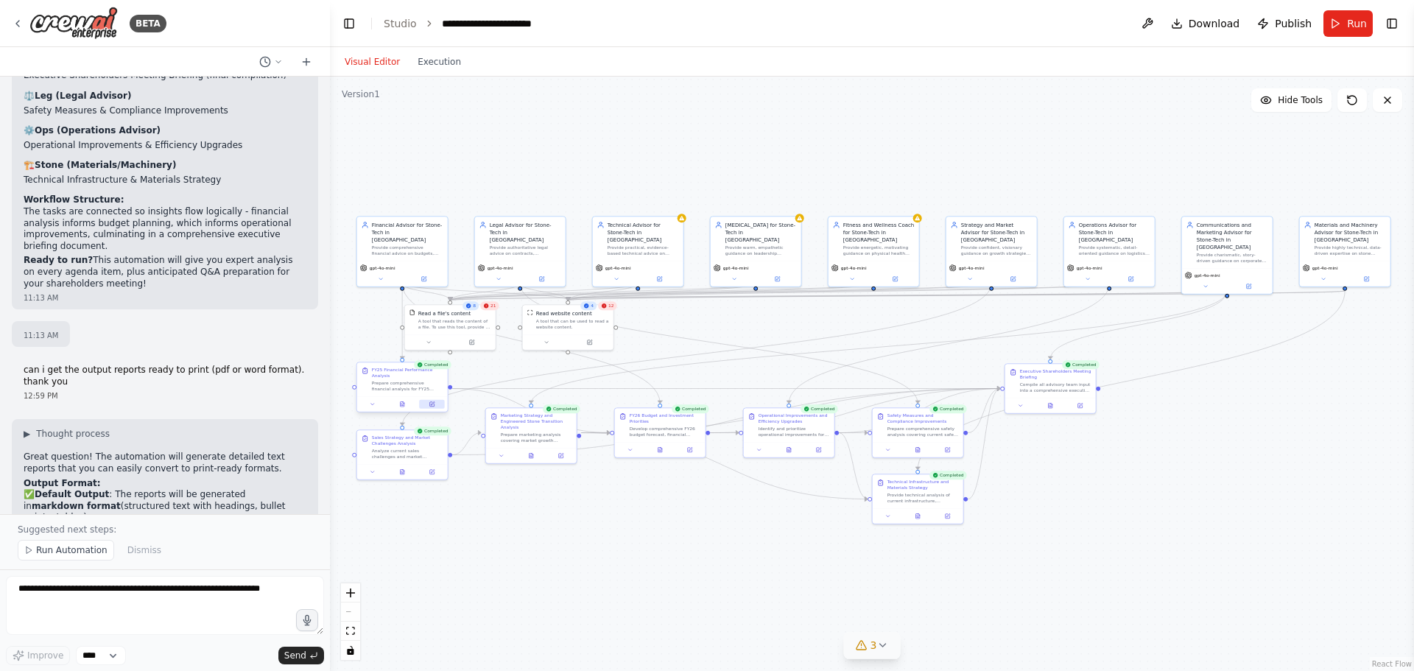
click at [434, 406] on icon at bounding box center [432, 404] width 4 height 4
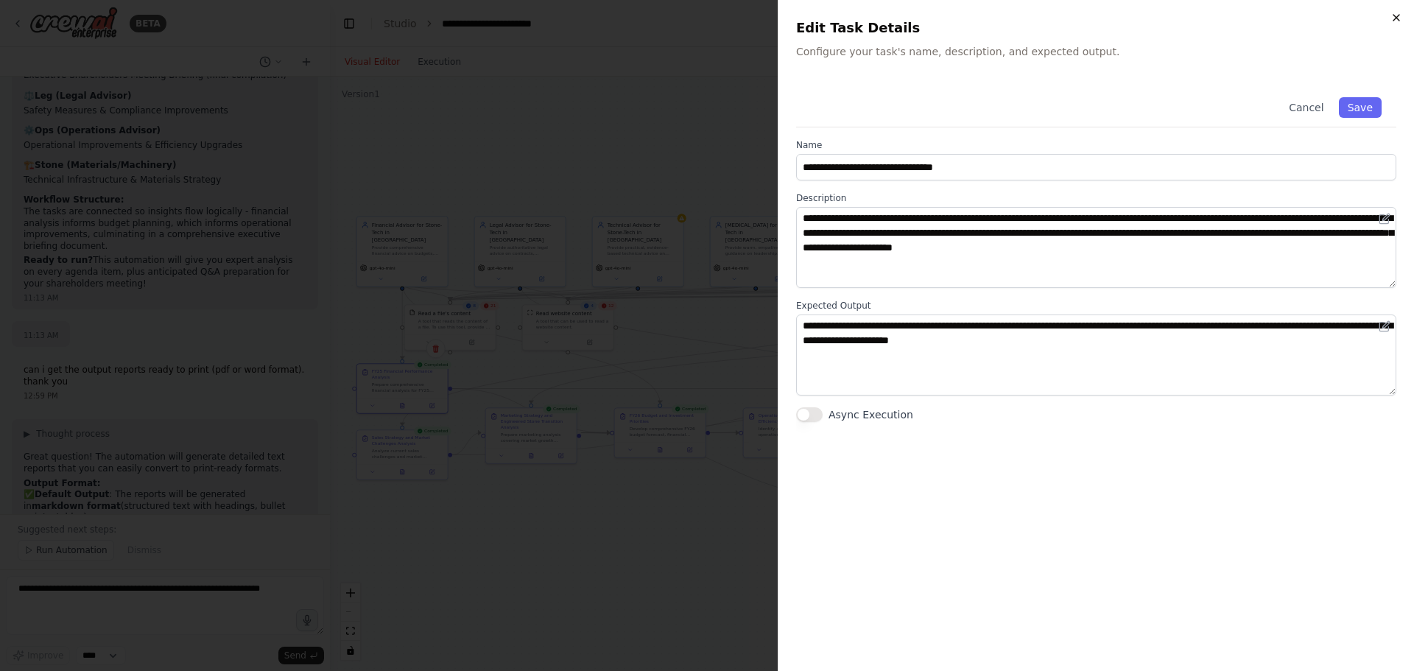
click at [1396, 21] on icon "button" at bounding box center [1397, 18] width 12 height 12
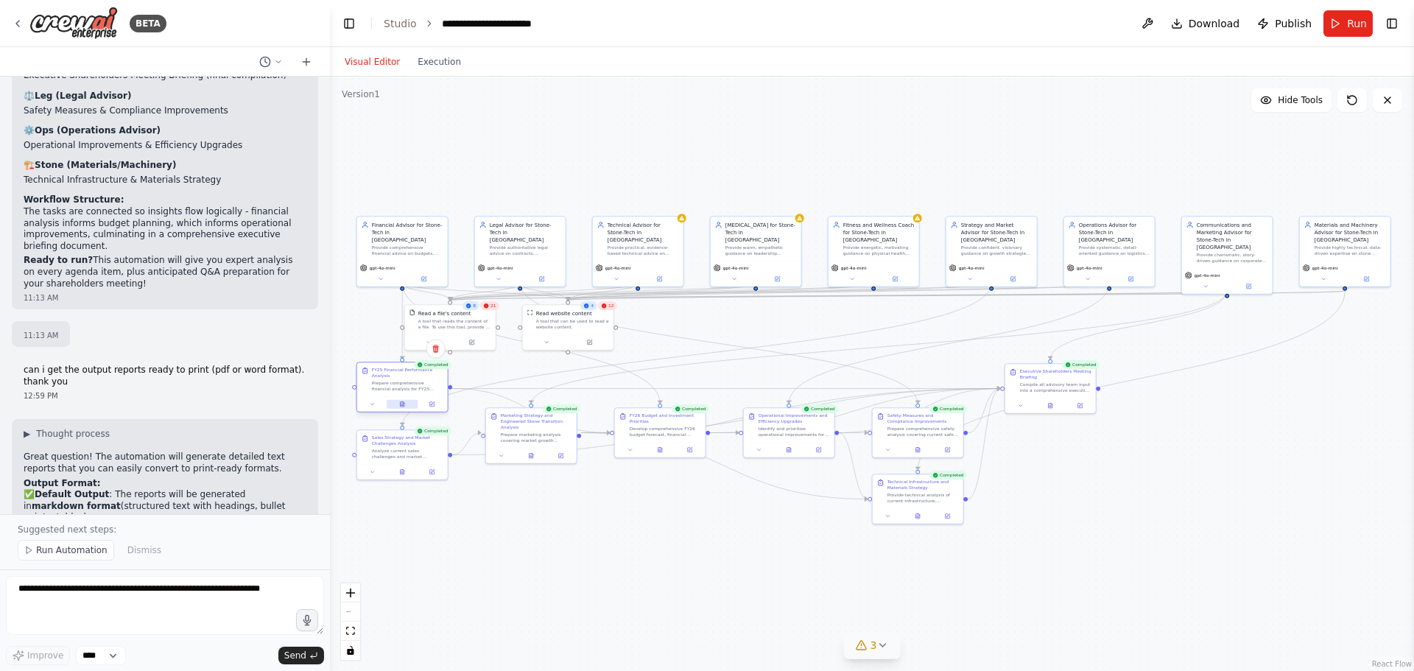
click at [402, 404] on icon at bounding box center [403, 403] width 4 height 5
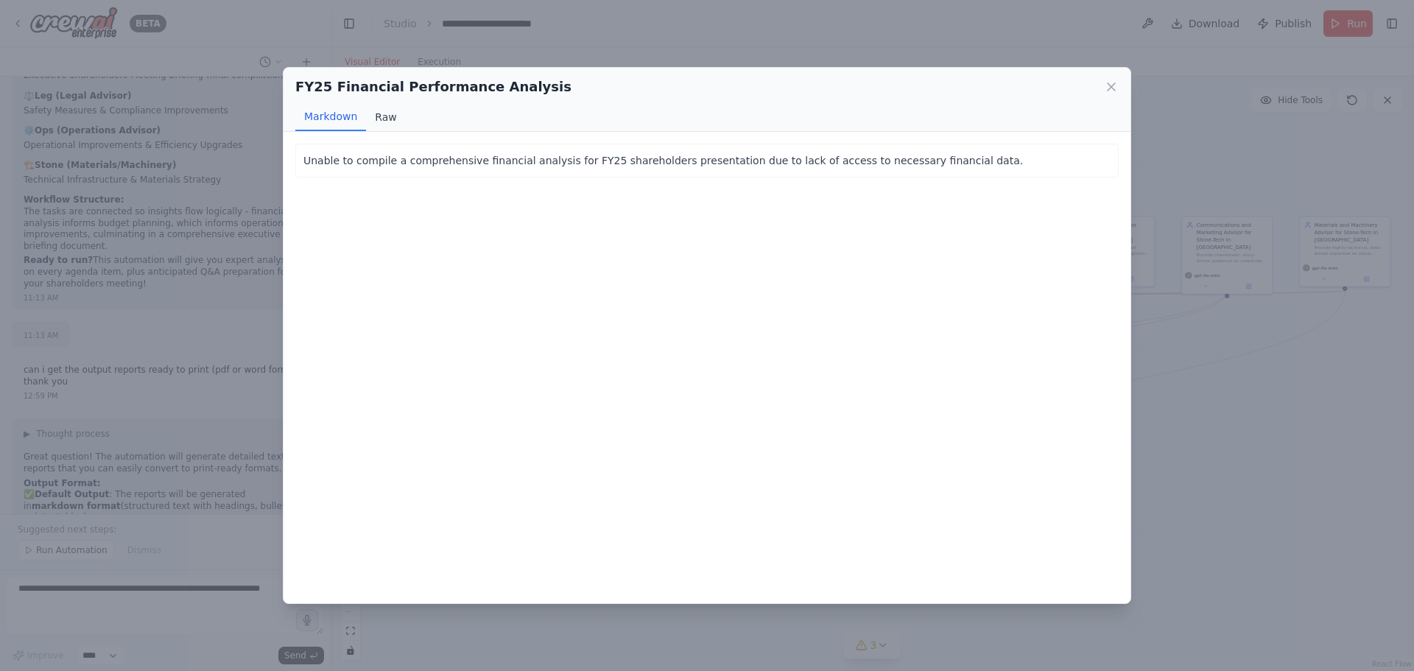
click at [390, 117] on button "Raw" at bounding box center [385, 117] width 39 height 28
click at [1114, 90] on icon at bounding box center [1111, 86] width 7 height 7
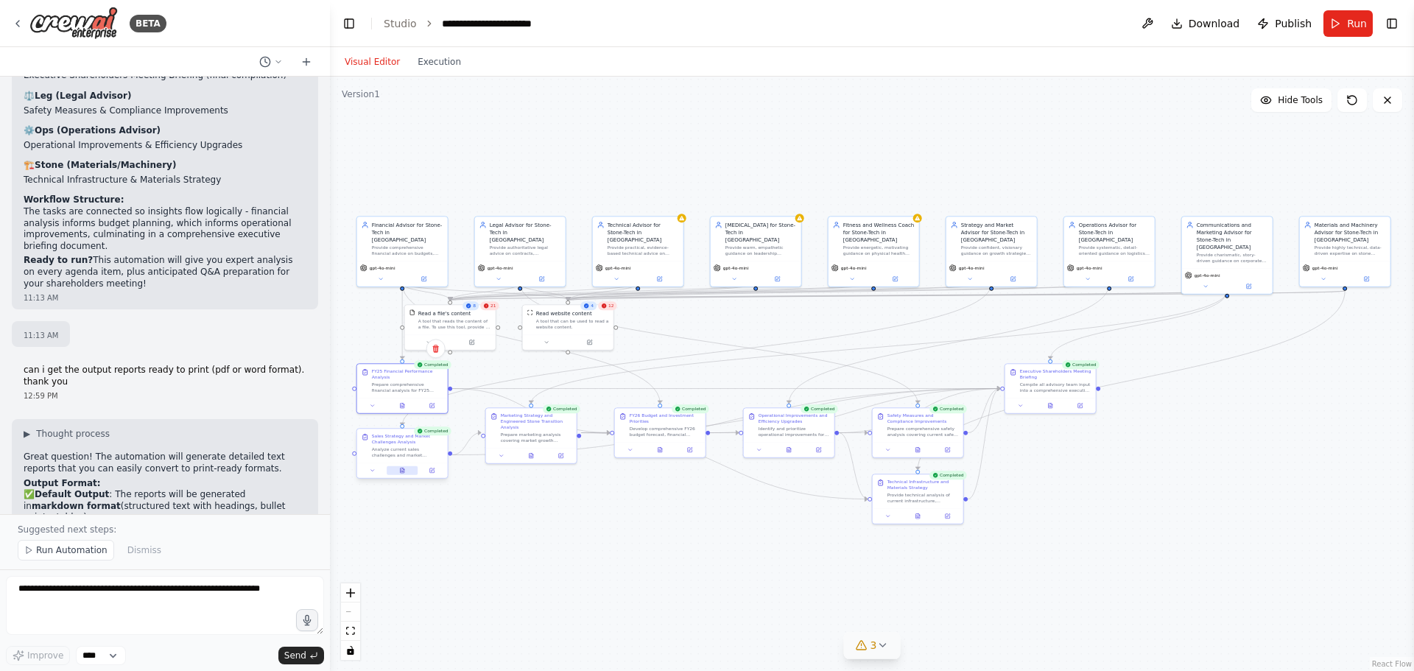
click at [404, 473] on icon at bounding box center [403, 470] width 4 height 5
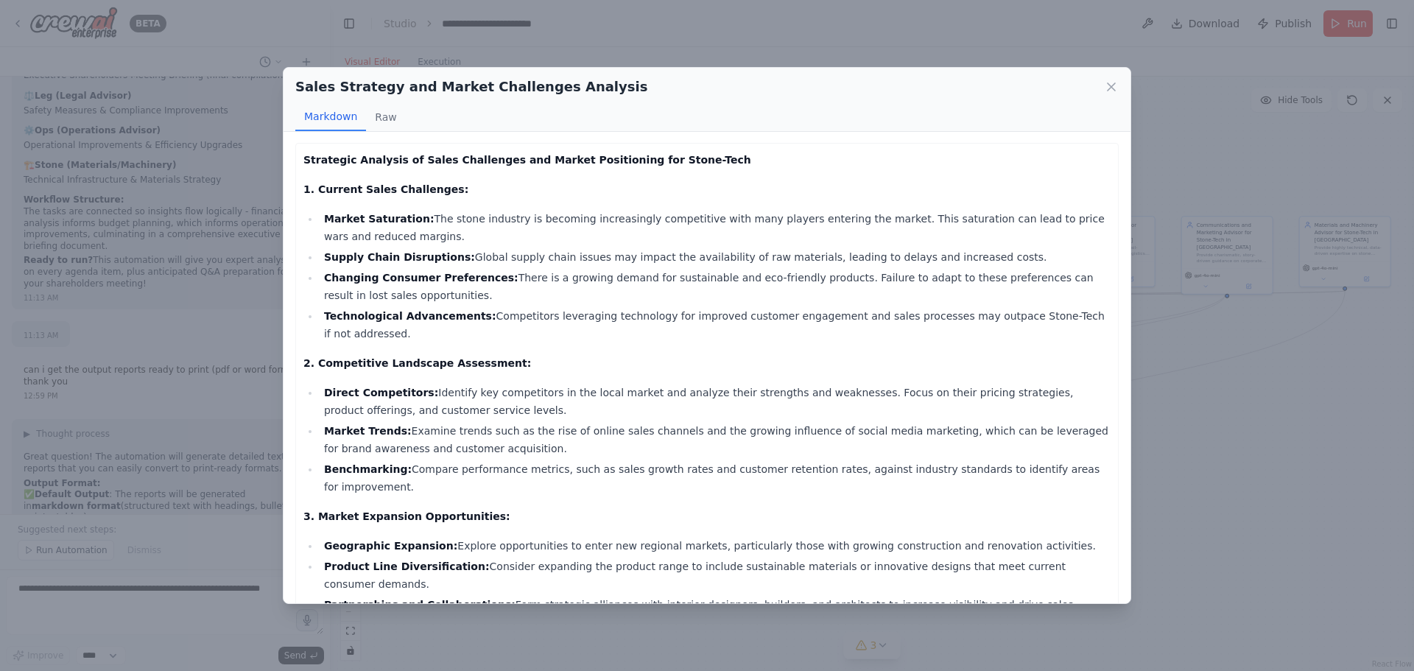
scroll to position [0, 0]
drag, startPoint x: 412, startPoint y: 188, endPoint x: 862, endPoint y: 196, distance: 450.1
click at [862, 196] on p "1. Current Sales Challenges:" at bounding box center [706, 190] width 807 height 18
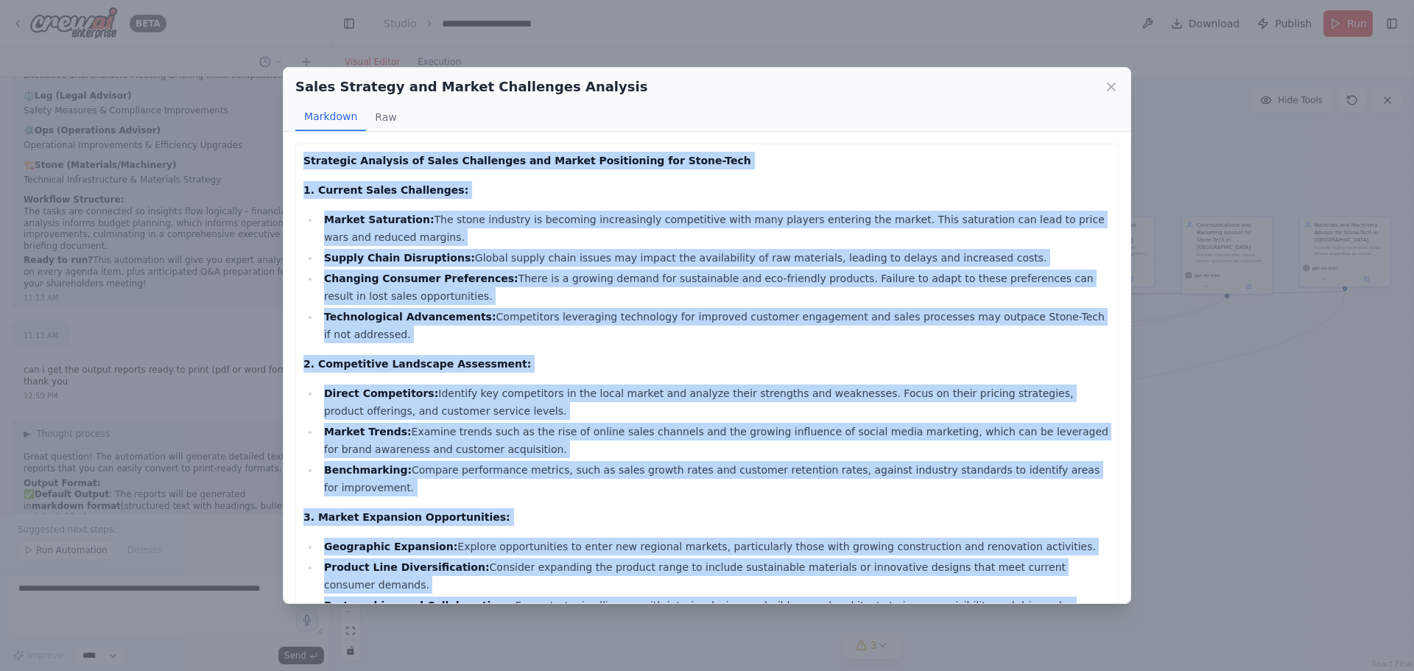
scroll to position [81, 0]
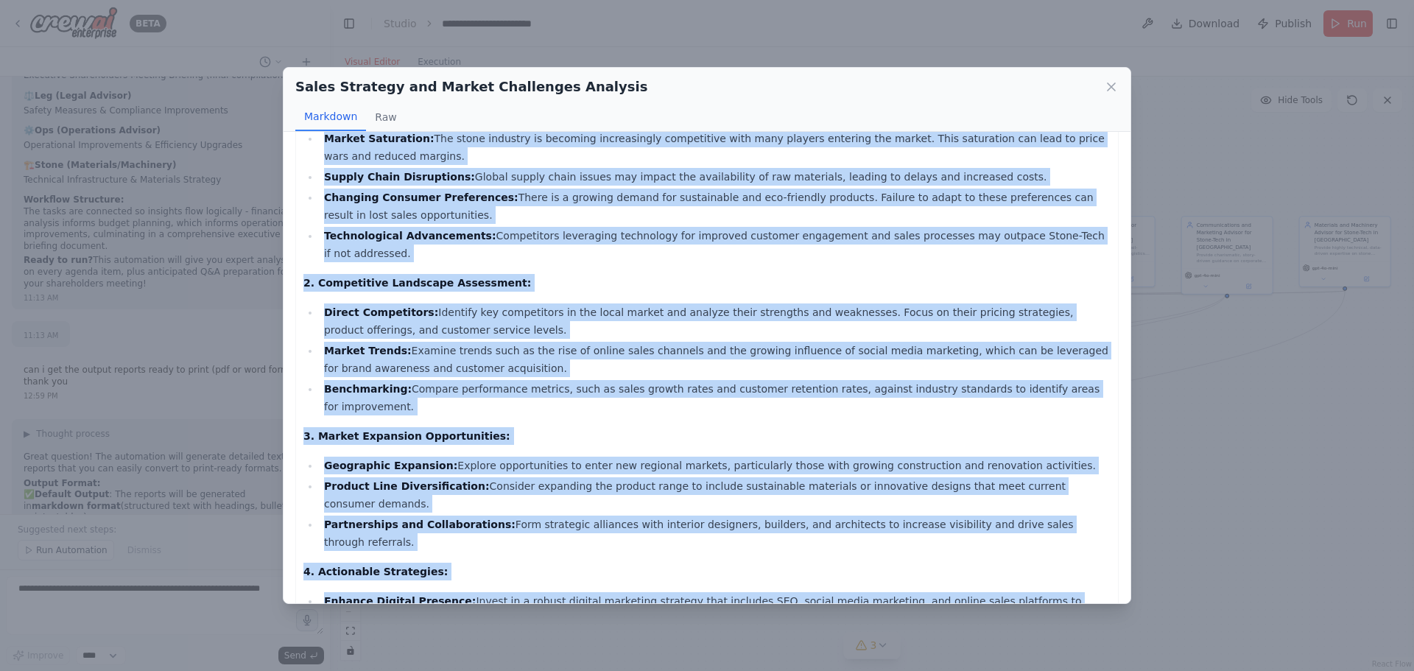
drag, startPoint x: 302, startPoint y: 161, endPoint x: 1134, endPoint y: 574, distance: 928.6
click at [1134, 574] on div "Sales Strategy and Market Challenges Analysis Markdown Raw Strategic Analysis o…" at bounding box center [707, 335] width 1414 height 671
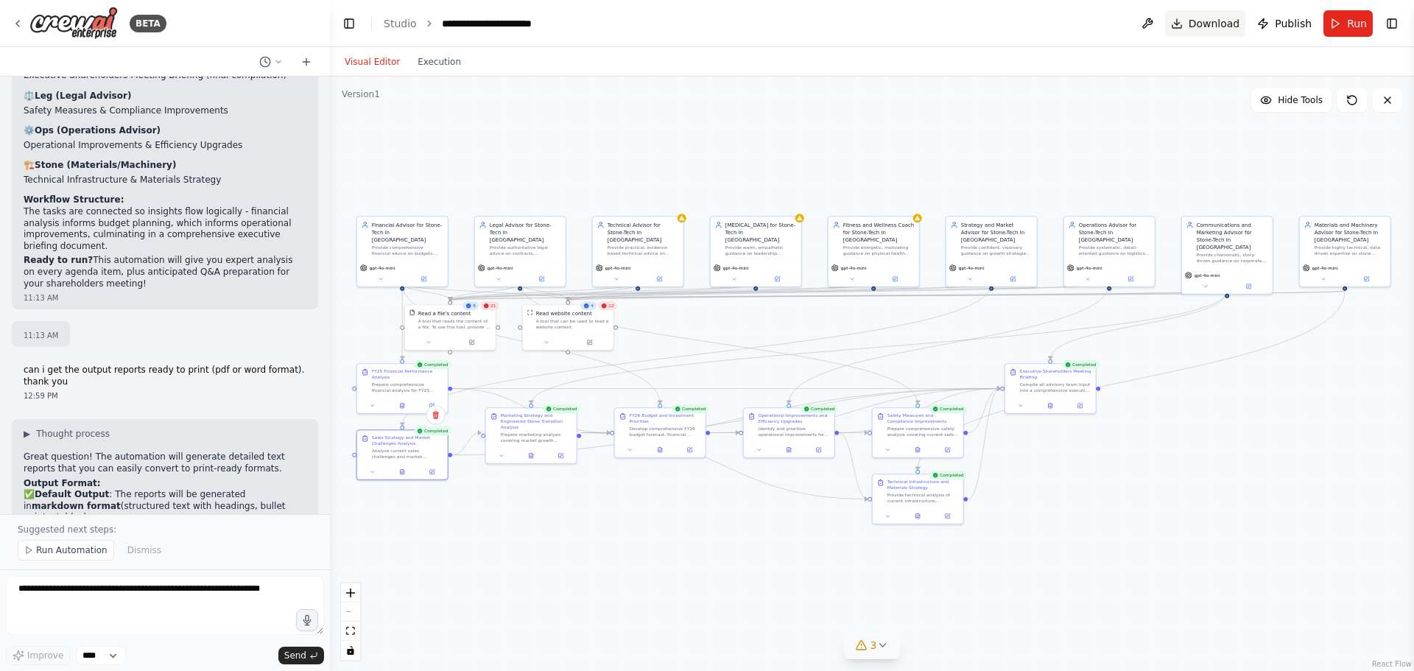
click at [1237, 22] on span "Download" at bounding box center [1215, 23] width 52 height 15
drag, startPoint x: 1289, startPoint y: 25, endPoint x: 951, endPoint y: 102, distance: 346.7
click at [951, 102] on div ".deletable-edge-delete-btn { width: 20px; height: 20px; border: 0px solid #ffff…" at bounding box center [872, 374] width 1084 height 594
click at [400, 474] on button at bounding box center [402, 470] width 31 height 9
click at [402, 468] on icon at bounding box center [403, 470] width 4 height 5
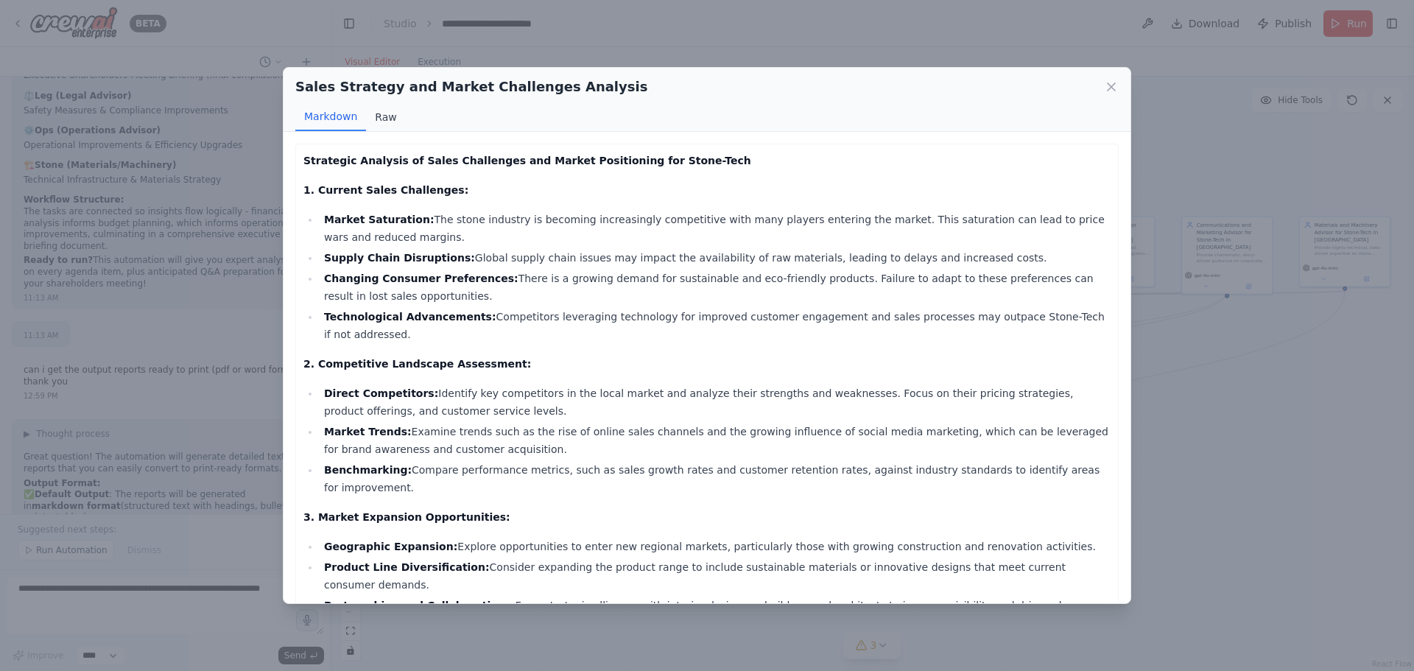
click at [385, 114] on button "Raw" at bounding box center [385, 117] width 39 height 28
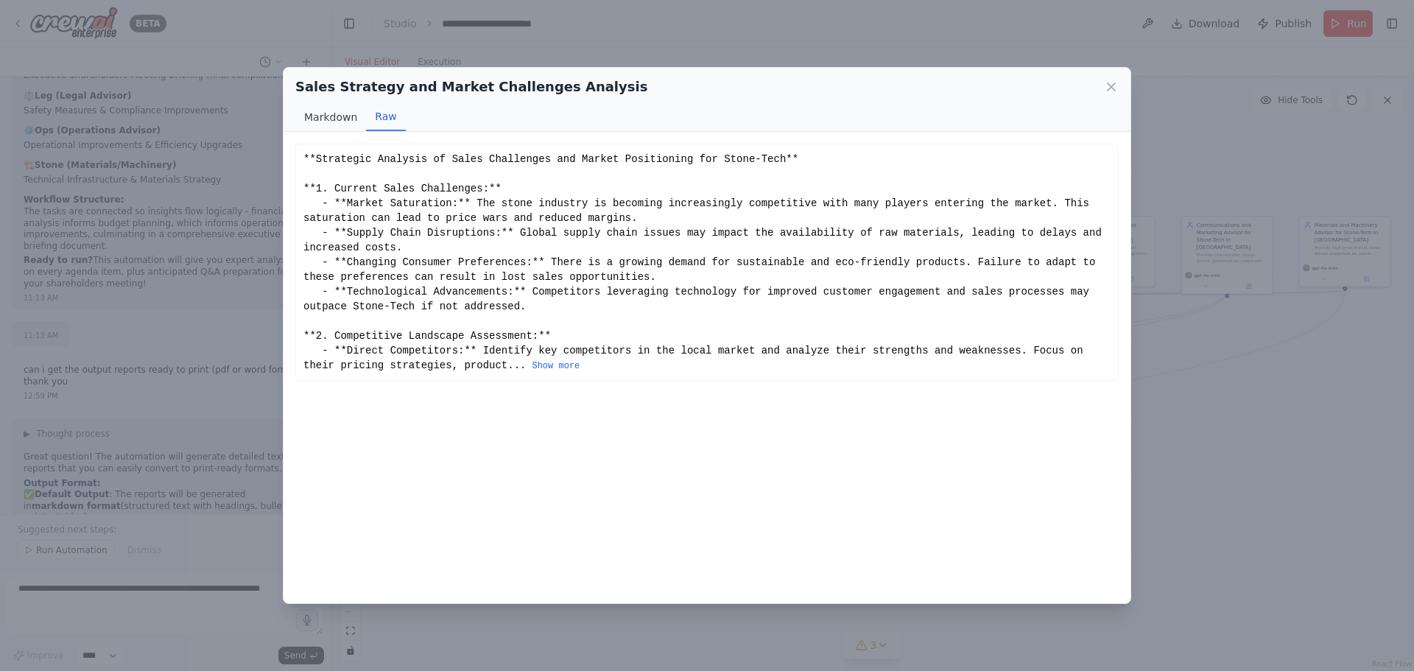
click at [321, 114] on button "Markdown" at bounding box center [330, 117] width 71 height 28
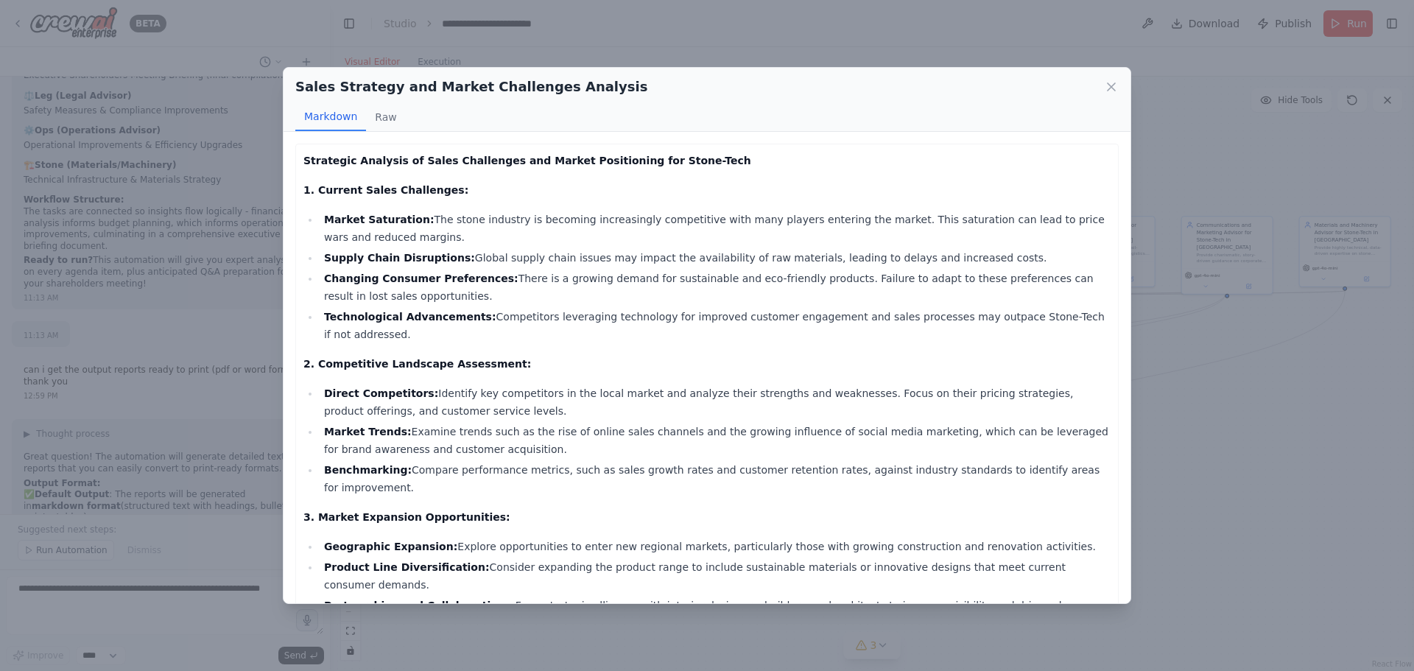
click at [305, 159] on strong "Strategic Analysis of Sales Challenges and Market Positioning for Stone-Tech" at bounding box center [527, 161] width 448 height 12
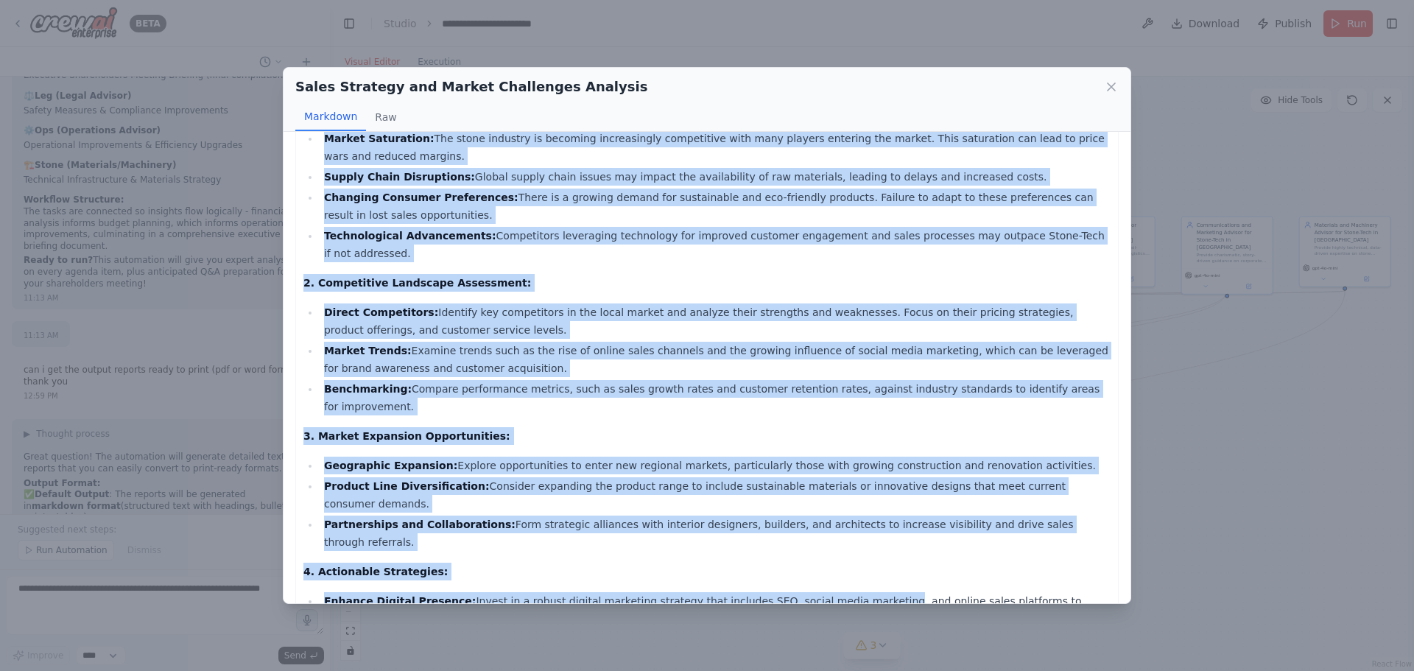
drag, startPoint x: 304, startPoint y: 160, endPoint x: 1211, endPoint y: 648, distance: 1029.9
click at [1211, 648] on div "Sales Strategy and Market Challenges Analysis Markdown Raw Strategic Analysis o…" at bounding box center [707, 335] width 1414 height 671
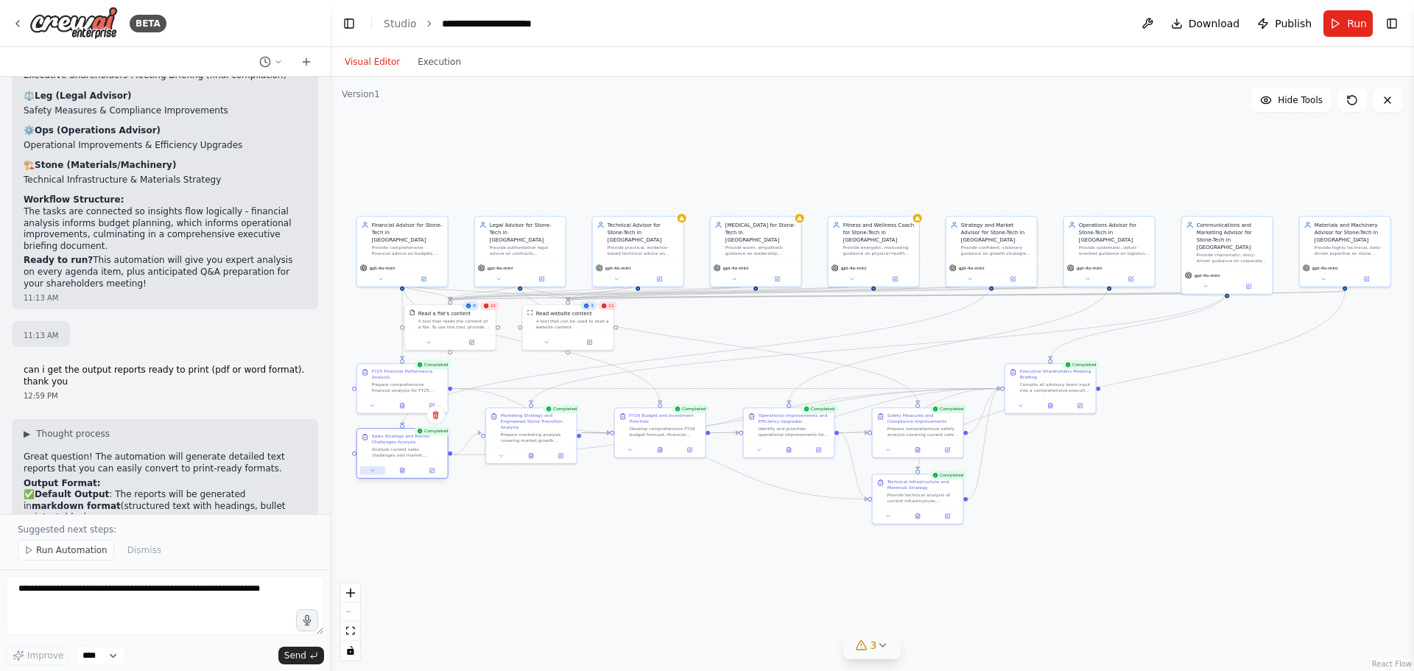
click at [375, 468] on icon at bounding box center [373, 471] width 6 height 6
click at [605, 520] on div ".deletable-edge-delete-btn { width: 20px; height: 20px; border: 0px solid #ffff…" at bounding box center [872, 374] width 1084 height 594
click at [404, 476] on div at bounding box center [402, 470] width 91 height 15
click at [464, 607] on button "Cancel" at bounding box center [459, 607] width 27 height 10
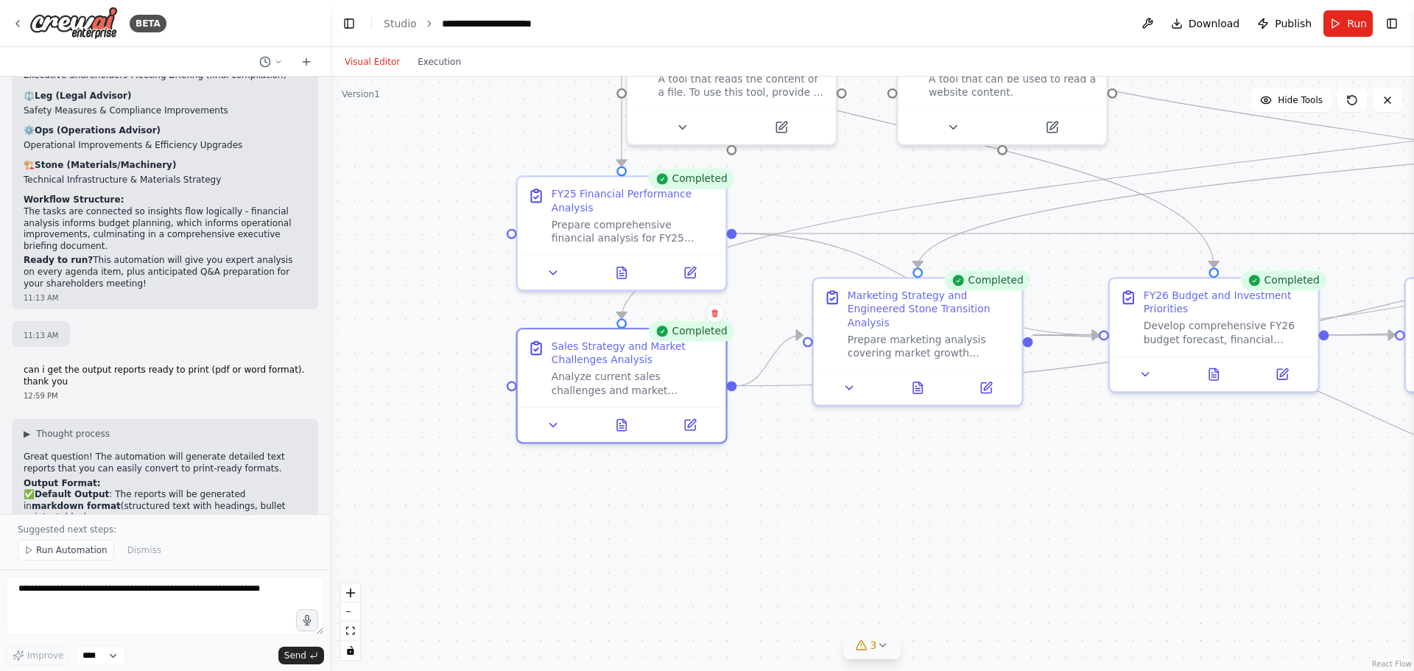
drag, startPoint x: 521, startPoint y: 485, endPoint x: 755, endPoint y: 524, distance: 237.5
click at [756, 524] on div ".deletable-edge-delete-btn { width: 20px; height: 20px; border: 0px solid #ffff…" at bounding box center [872, 374] width 1084 height 594
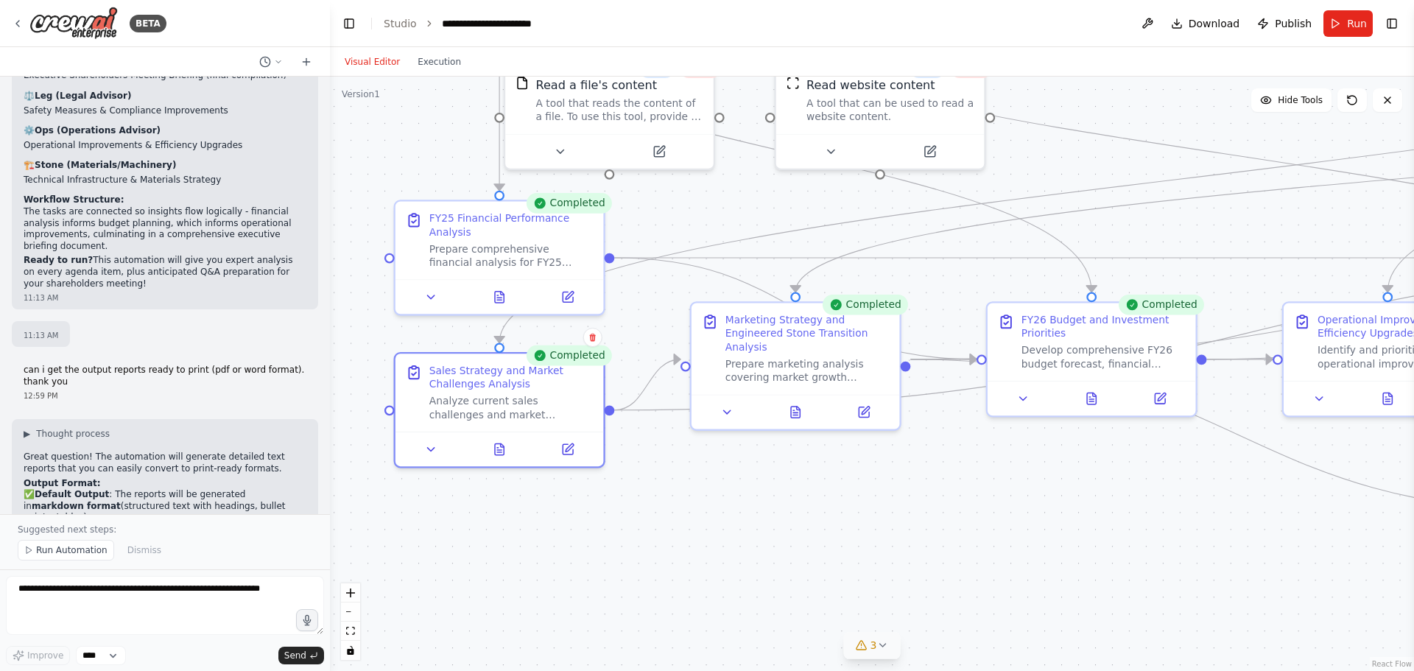
drag, startPoint x: 796, startPoint y: 497, endPoint x: 686, endPoint y: 521, distance: 112.3
click at [686, 521] on div ".deletable-edge-delete-btn { width: 20px; height: 20px; border: 0px solid #ffff…" at bounding box center [872, 374] width 1084 height 594
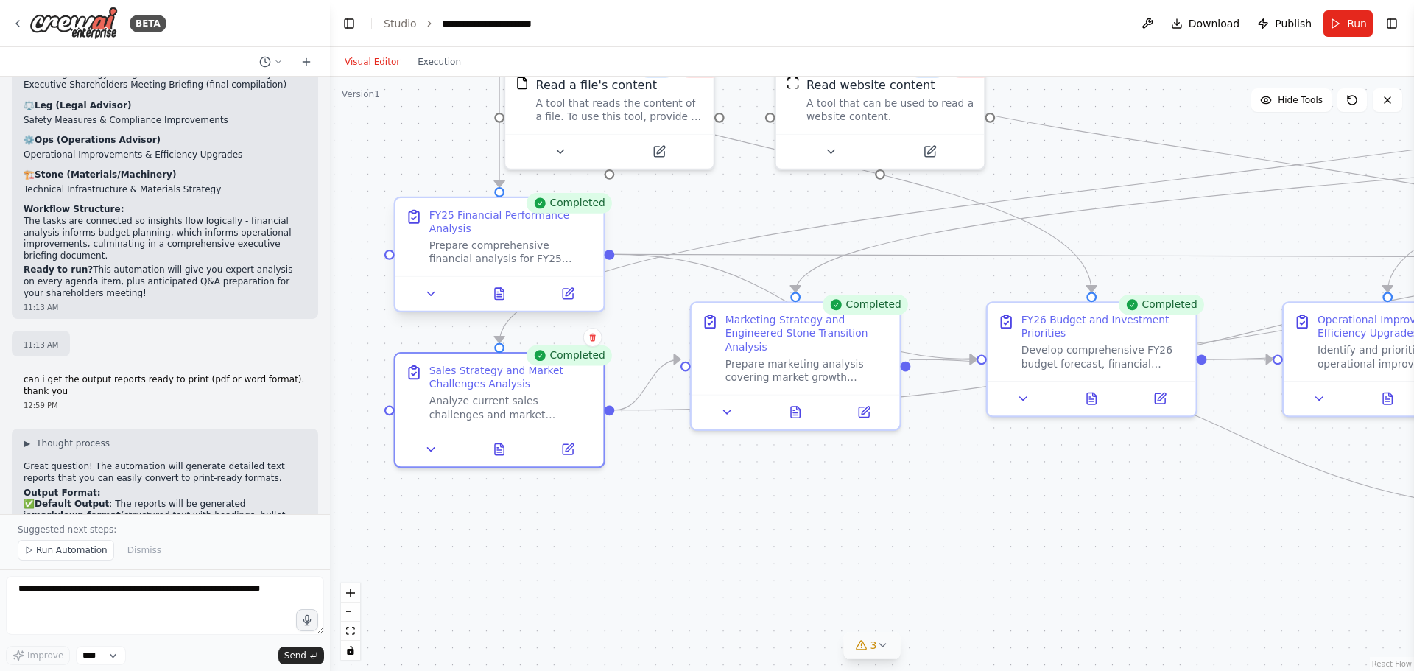
scroll to position [11159, 0]
click at [501, 452] on icon at bounding box center [499, 445] width 13 height 13
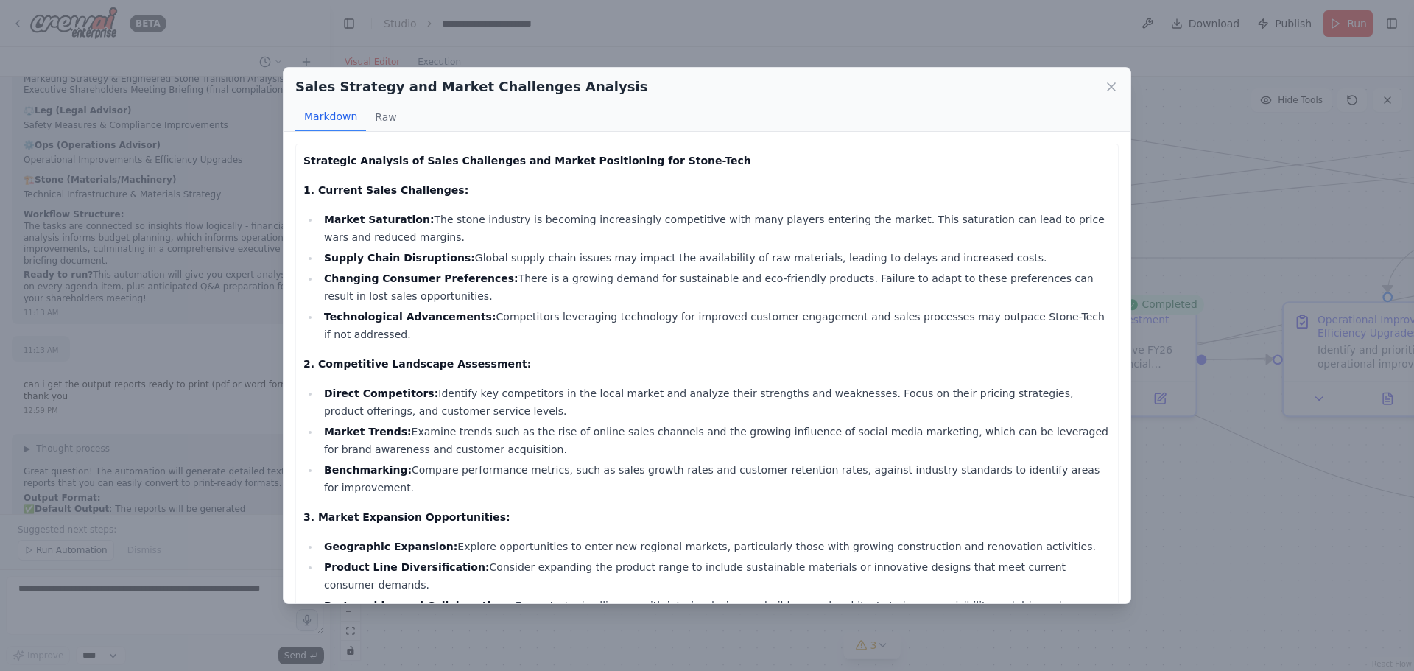
scroll to position [11154, 0]
click at [466, 280] on strong "Changing Consumer Preferences:" at bounding box center [421, 279] width 194 height 12
drag, startPoint x: 466, startPoint y: 280, endPoint x: 360, endPoint y: 160, distance: 159.7
click at [360, 160] on strong "Strategic Analysis of Sales Challenges and Market Positioning for Stone-Tech" at bounding box center [527, 161] width 448 height 12
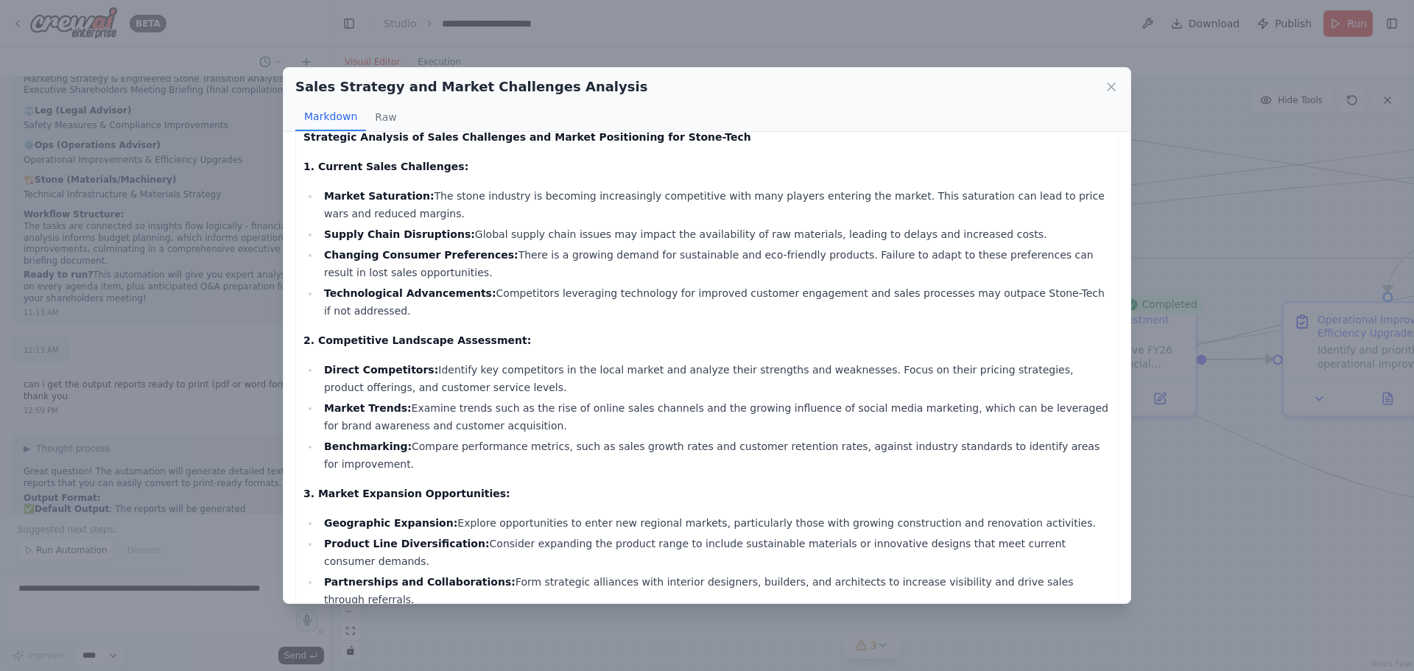
scroll to position [81, 0]
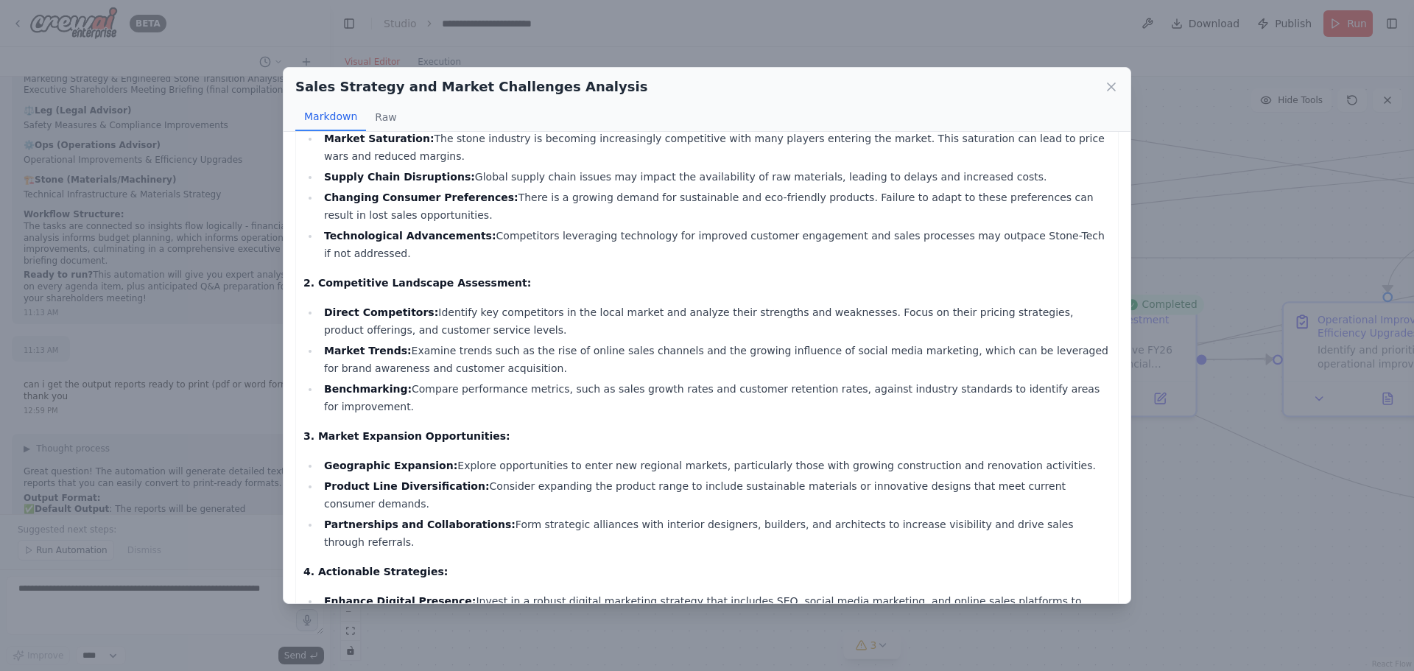
drag, startPoint x: 303, startPoint y: 161, endPoint x: 1098, endPoint y: 605, distance: 909.5
click at [1098, 605] on div "Sales Strategy and Market Challenges Analysis Markdown Raw Strategic Analysis o…" at bounding box center [707, 335] width 1414 height 671
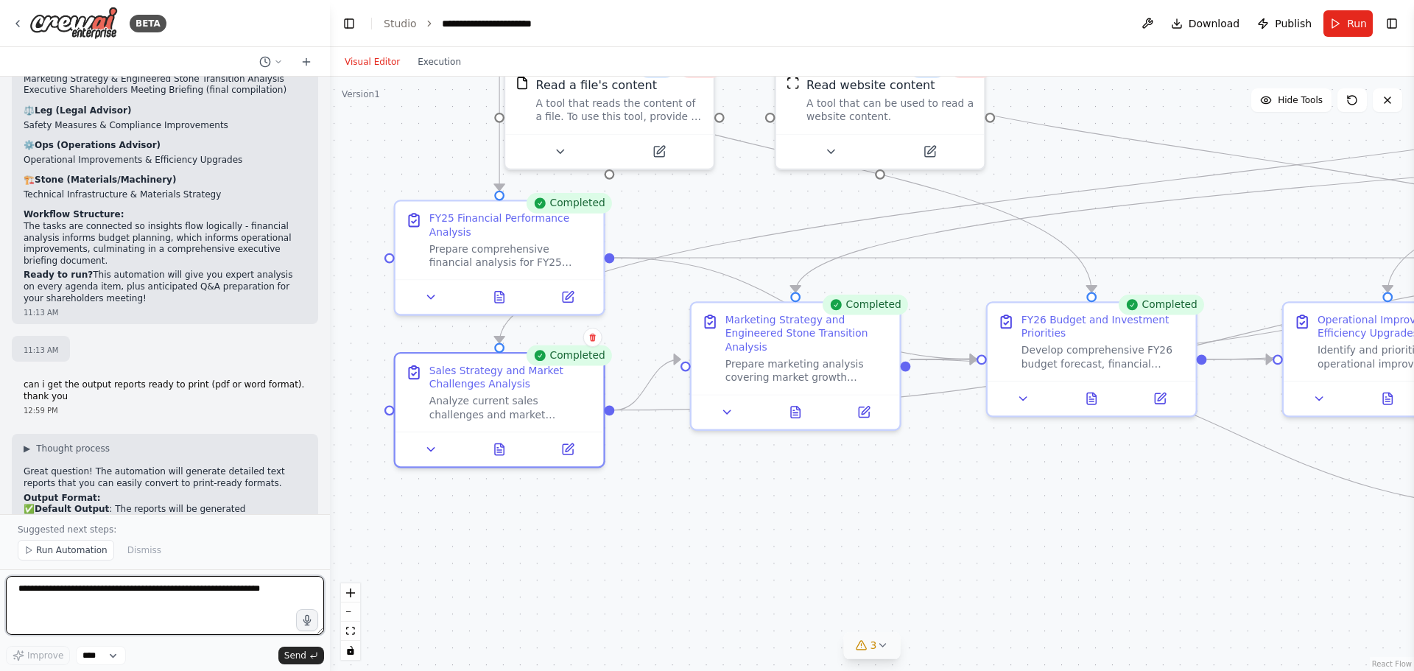
click at [150, 600] on textarea at bounding box center [165, 605] width 318 height 59
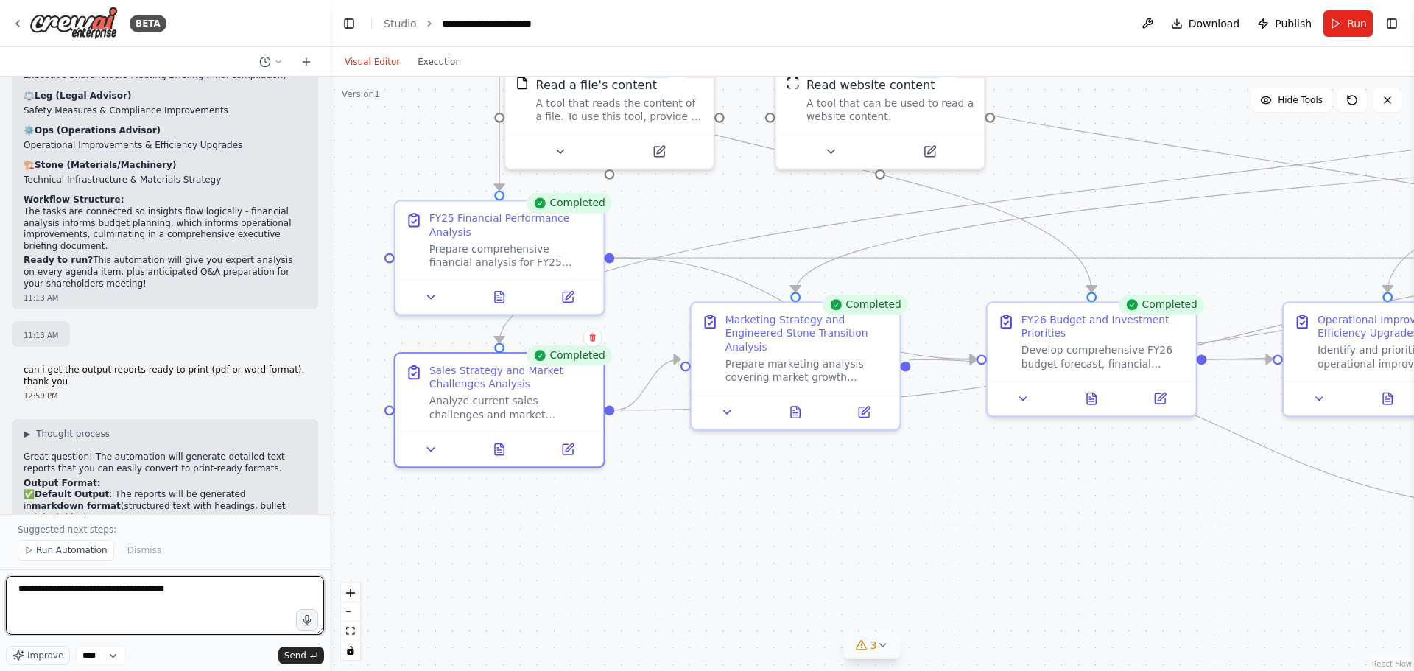
type textarea "**********"
click at [253, 596] on textarea "**********" at bounding box center [165, 605] width 318 height 59
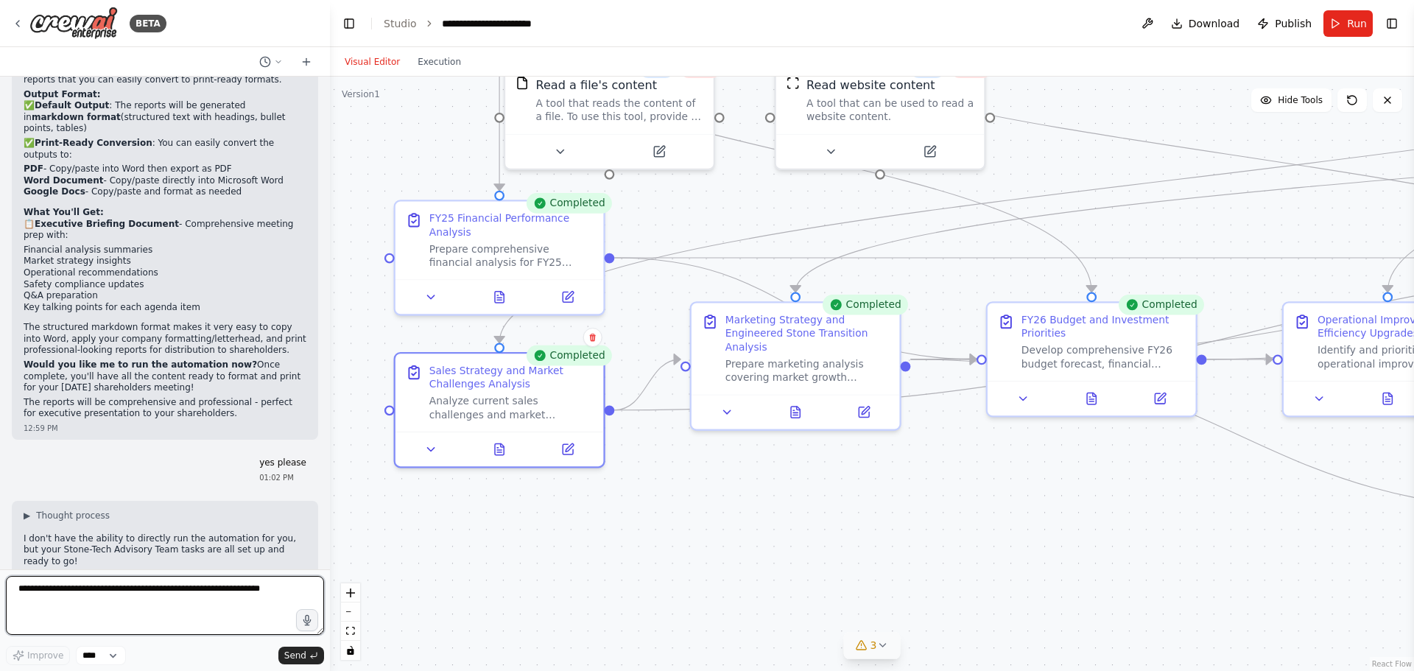
scroll to position [11570, 0]
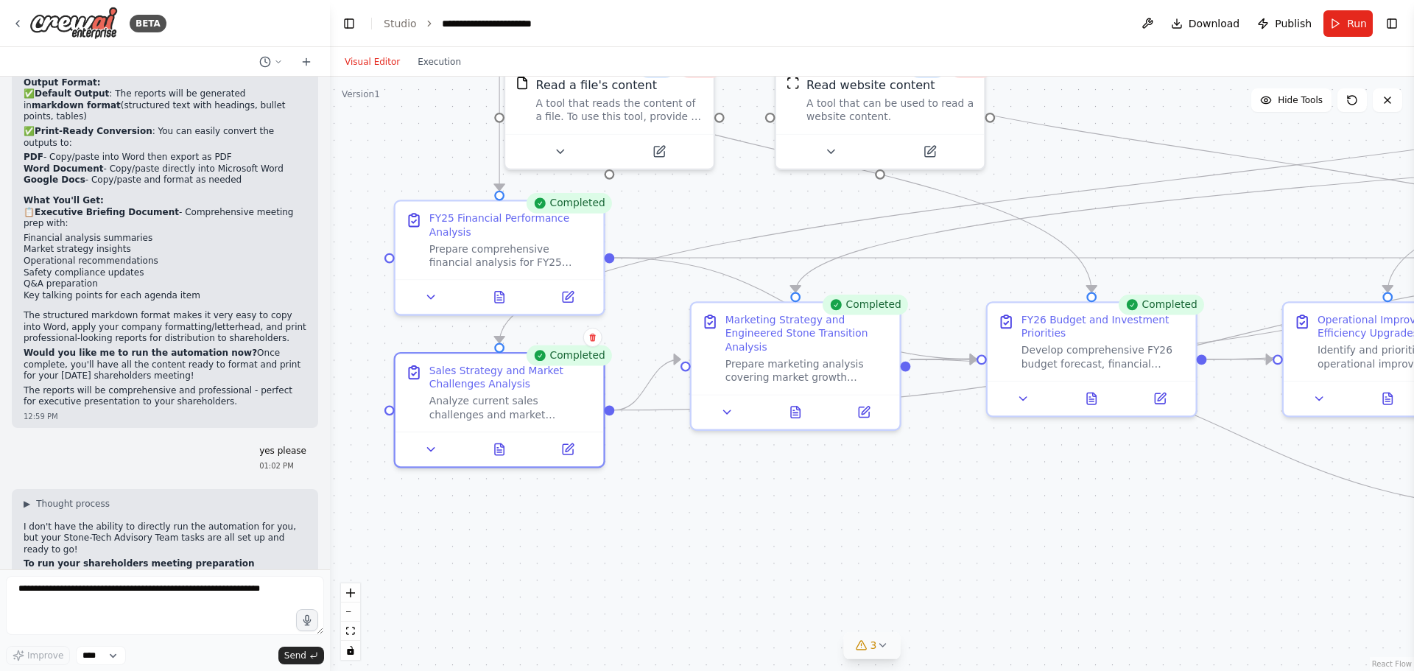
click at [986, 564] on div ".deletable-edge-delete-btn { width: 20px; height: 20px; border: 0px solid #ffff…" at bounding box center [872, 374] width 1084 height 594
click at [572, 449] on icon at bounding box center [568, 446] width 10 height 10
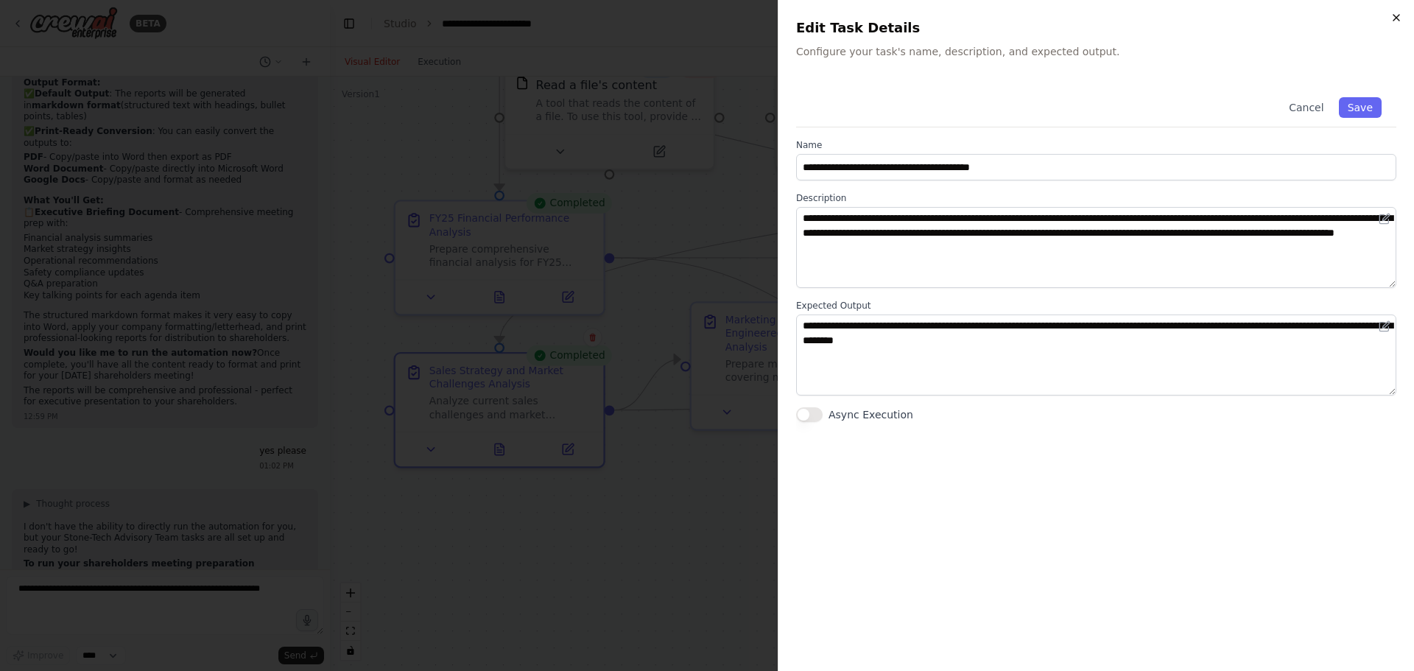
click at [1399, 17] on icon "button" at bounding box center [1397, 18] width 12 height 12
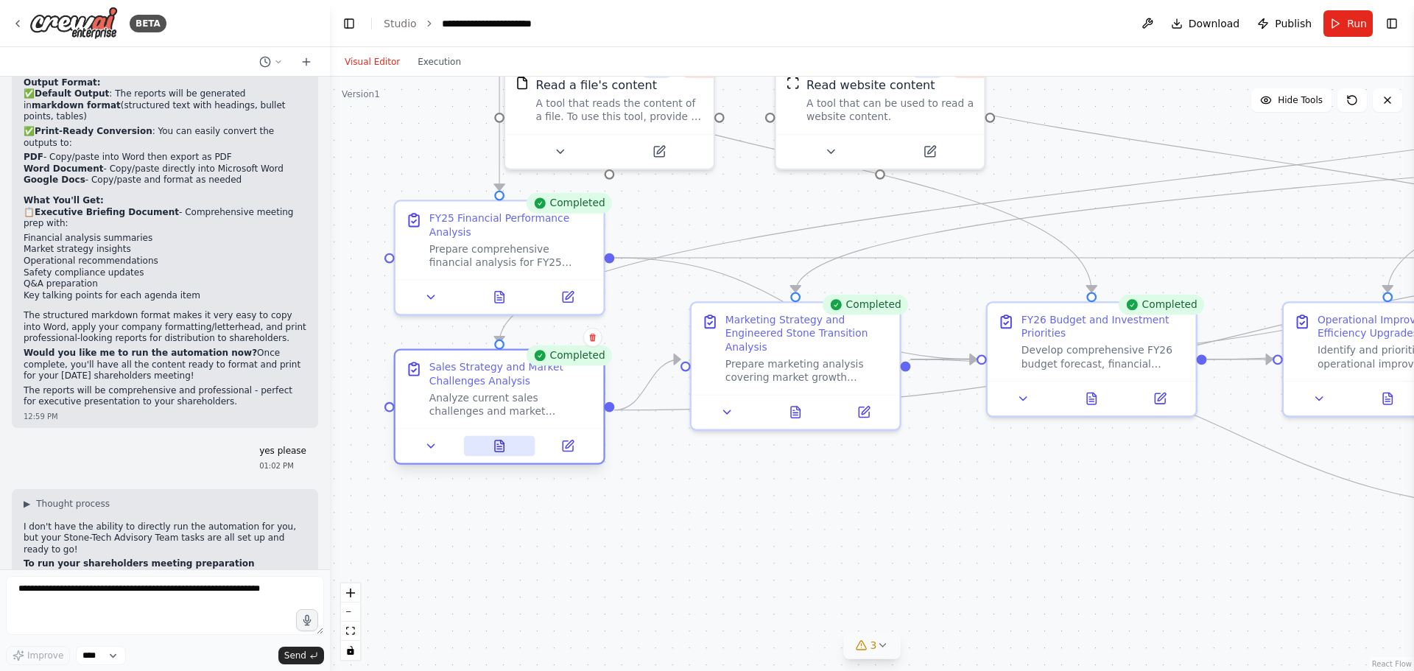
click at [500, 448] on icon at bounding box center [499, 445] width 9 height 11
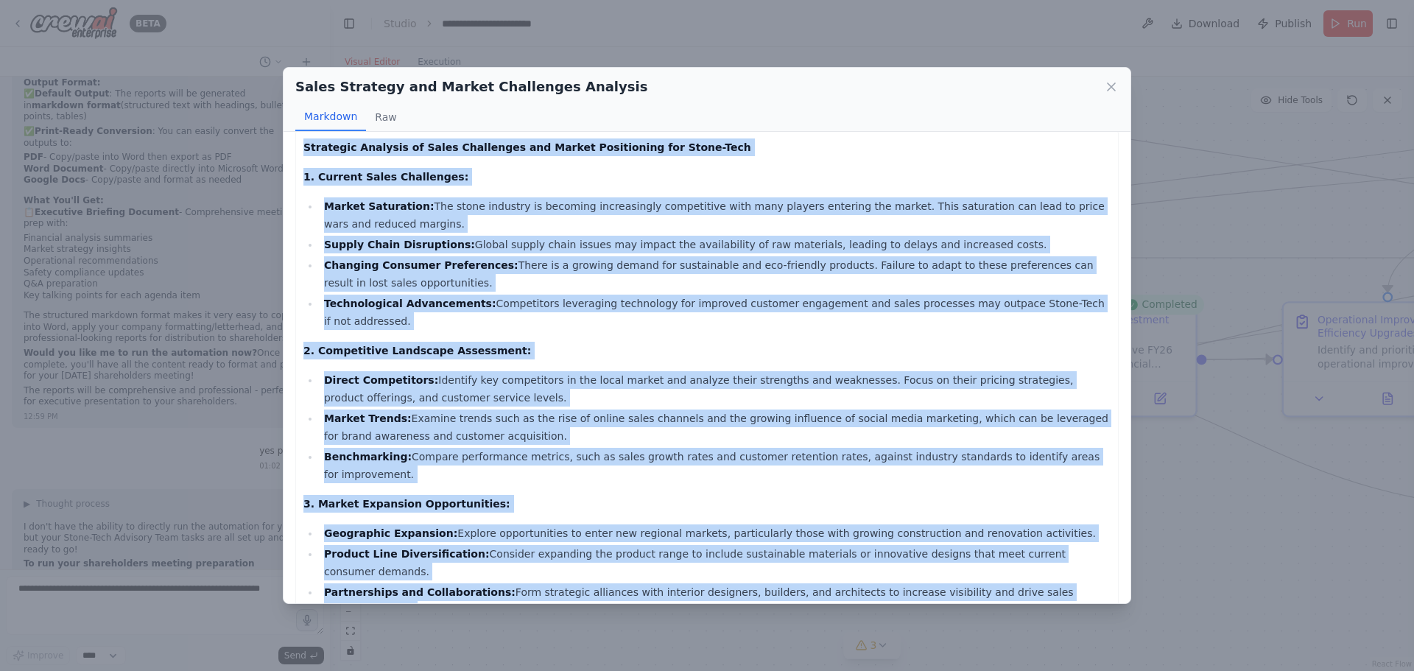
scroll to position [81, 0]
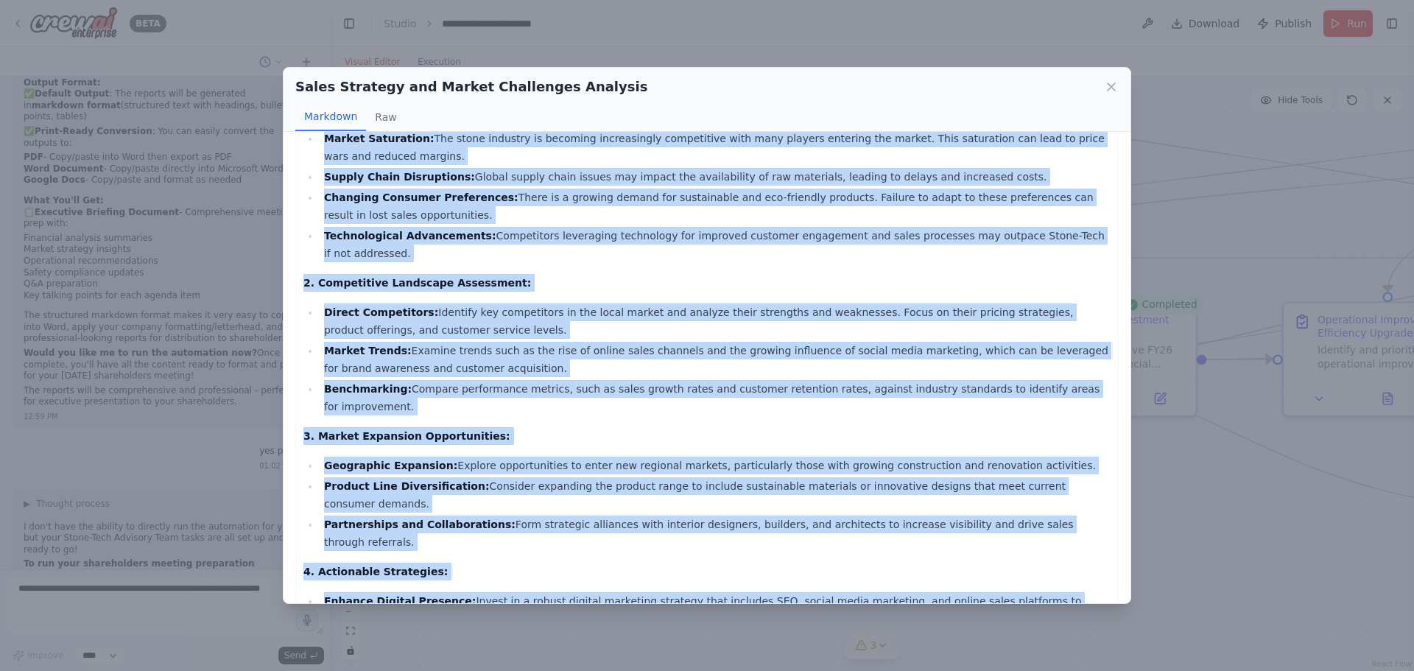
drag, startPoint x: 302, startPoint y: 159, endPoint x: 1203, endPoint y: 580, distance: 994.2
click at [1203, 580] on div "Sales Strategy and Market Challenges Analysis Markdown Raw Strategic Analysis o…" at bounding box center [707, 335] width 1414 height 671
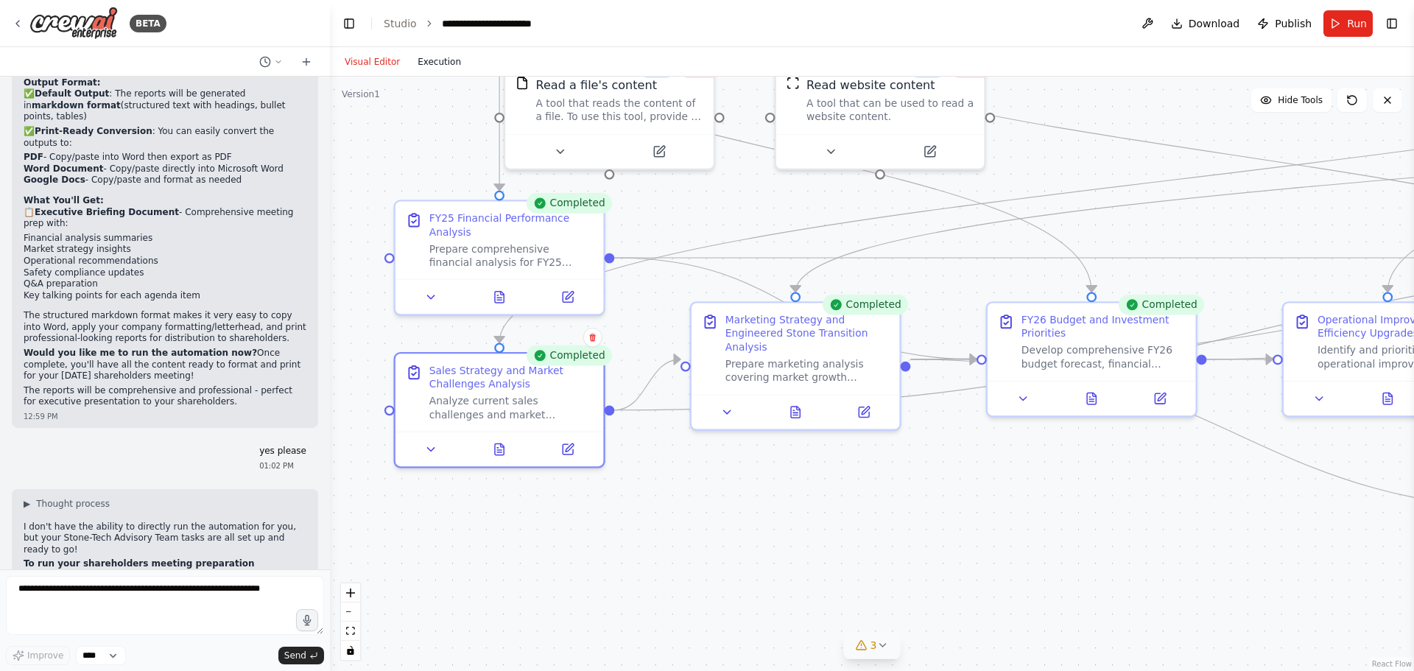
click at [432, 63] on button "Execution" at bounding box center [439, 62] width 61 height 18
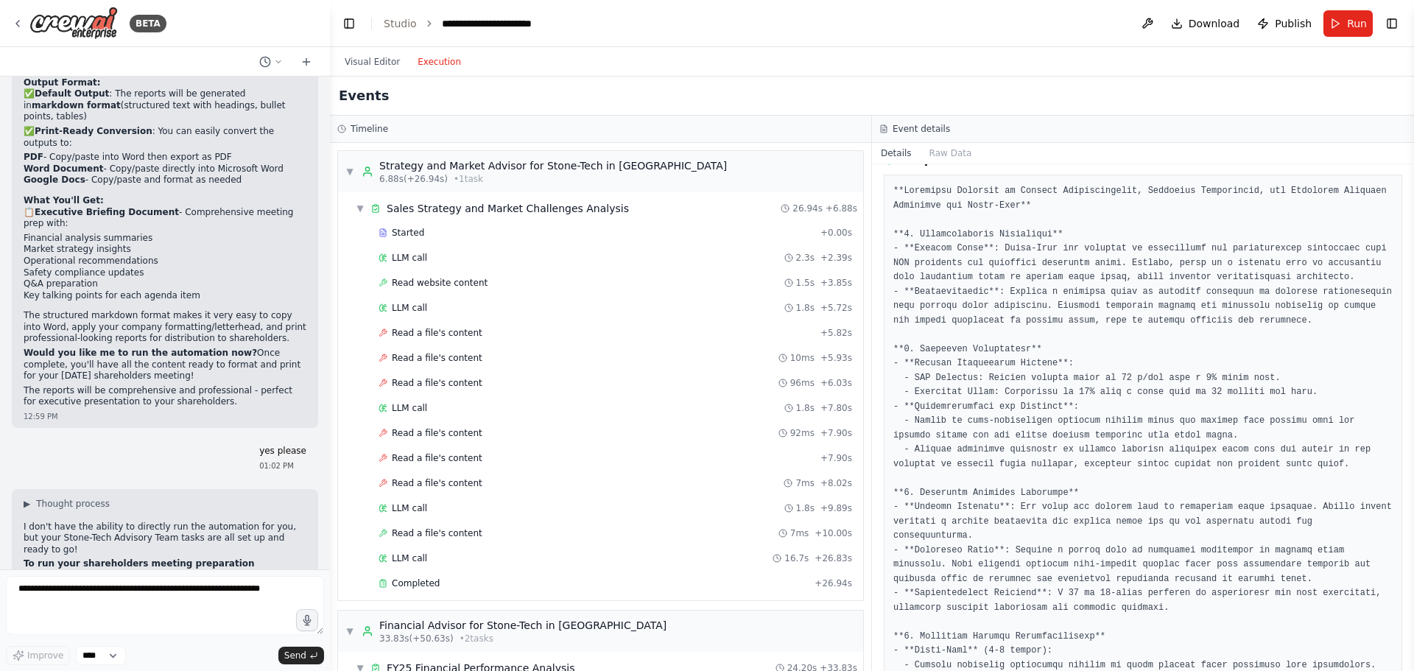
scroll to position [0, 0]
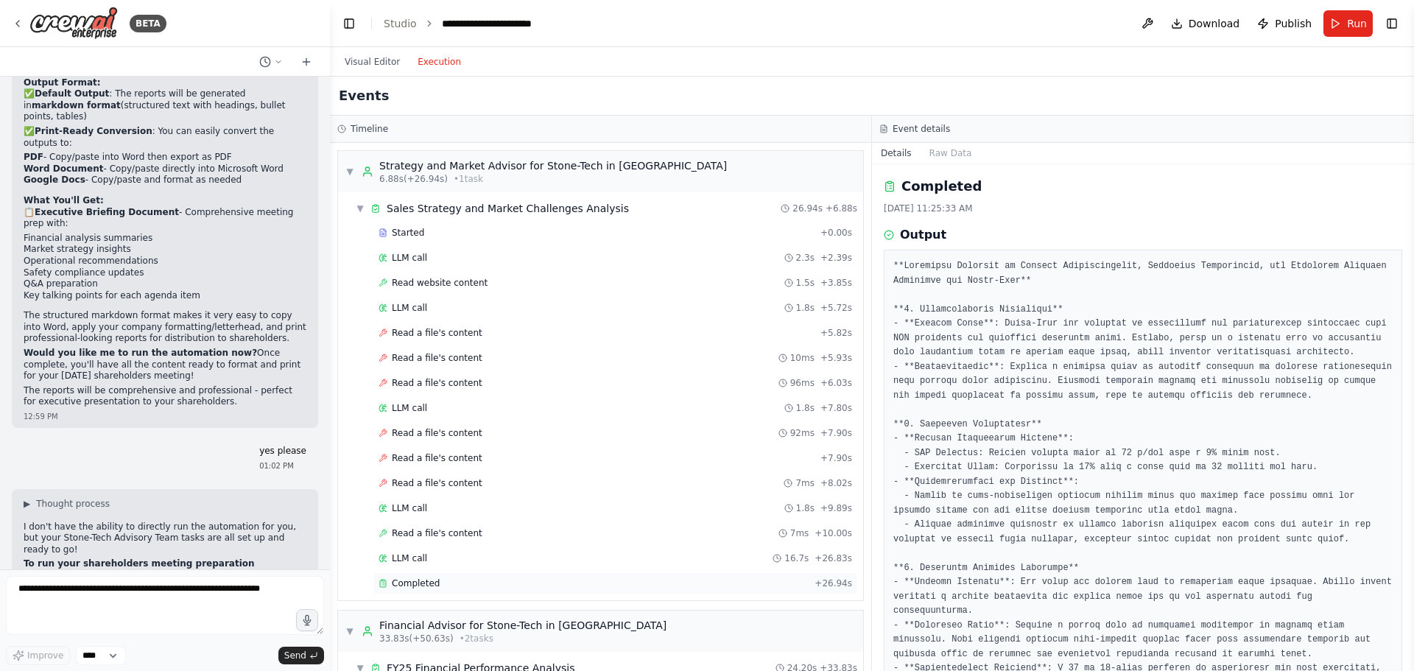
click at [425, 577] on span "Completed" at bounding box center [416, 583] width 48 height 12
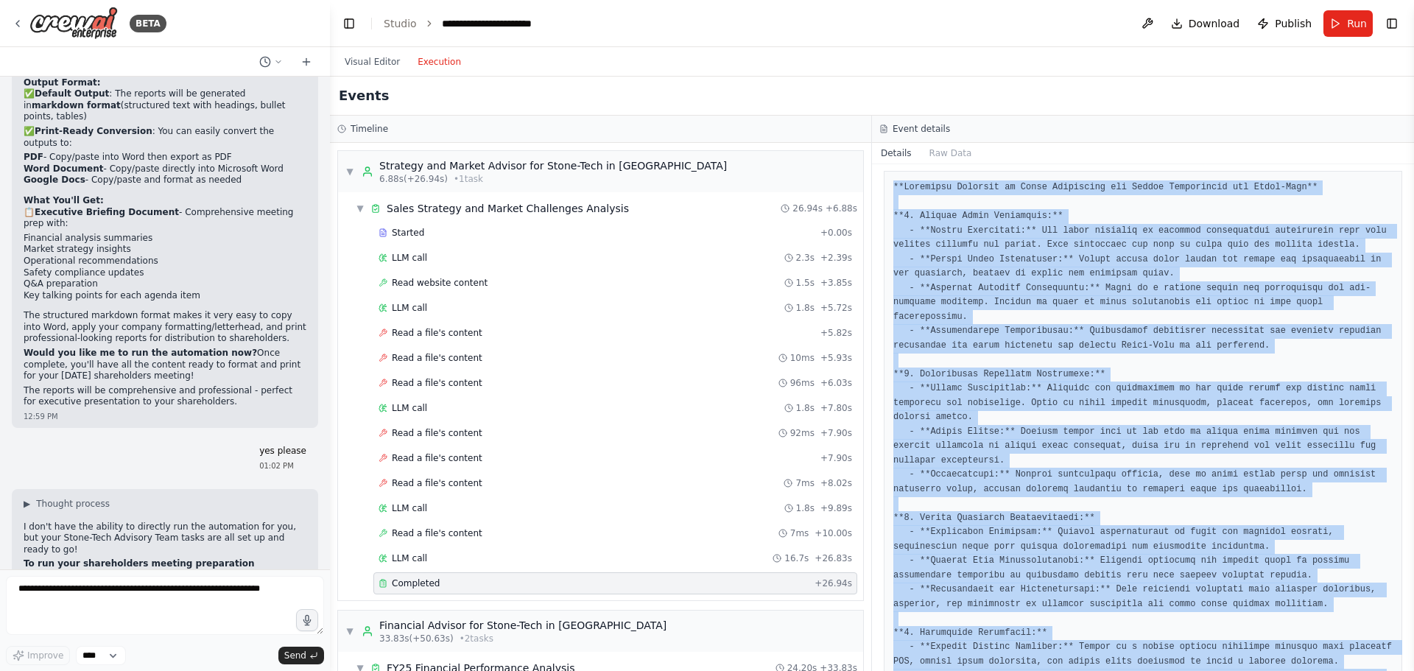
scroll to position [153, 0]
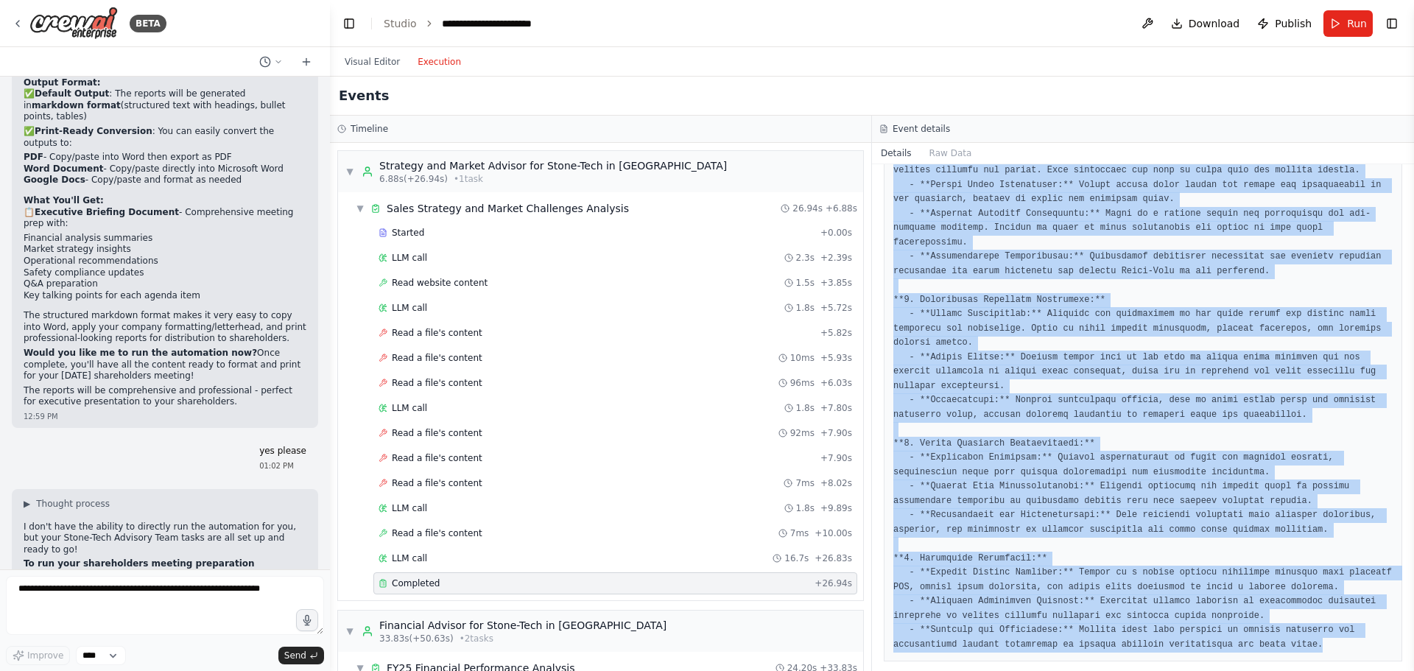
drag, startPoint x: 894, startPoint y: 263, endPoint x: 1386, endPoint y: 633, distance: 615.4
click at [1386, 633] on div at bounding box center [1143, 378] width 519 height 565
copy pre "**Strategic Analysis of Sales Challenges and Market Positioning for Stone-Tech*…"
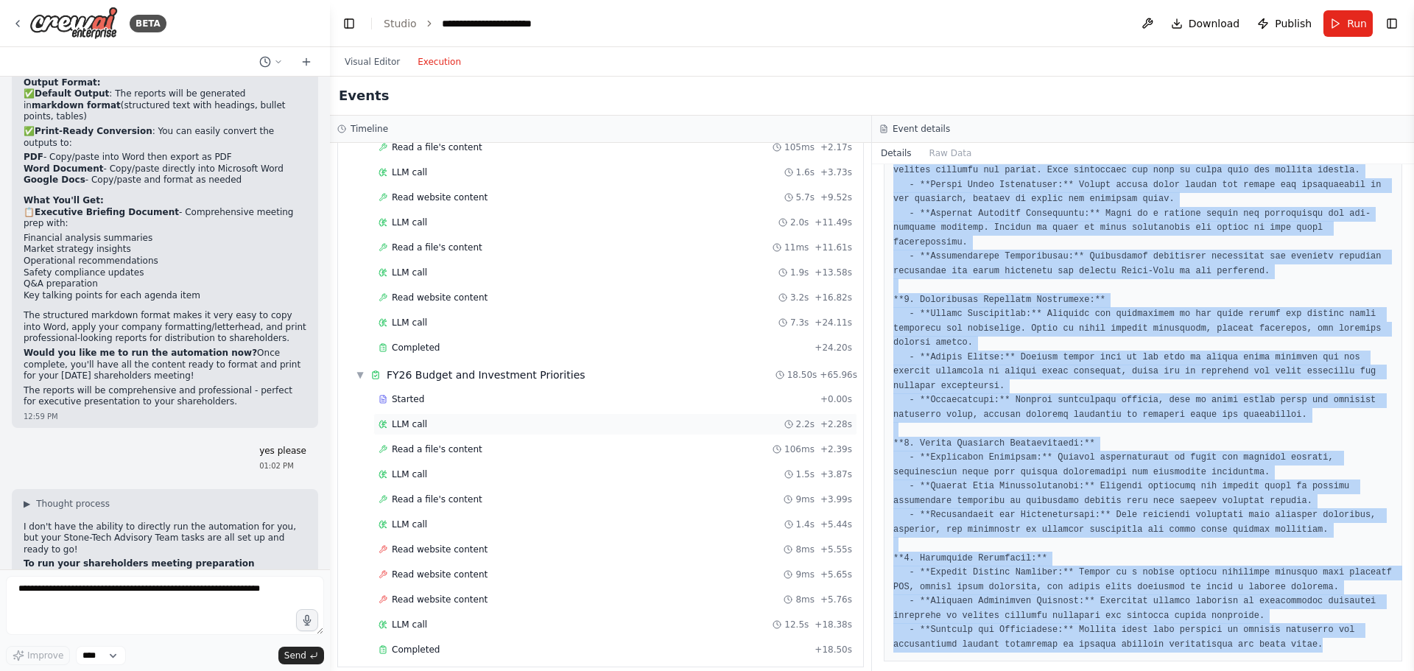
scroll to position [589, 0]
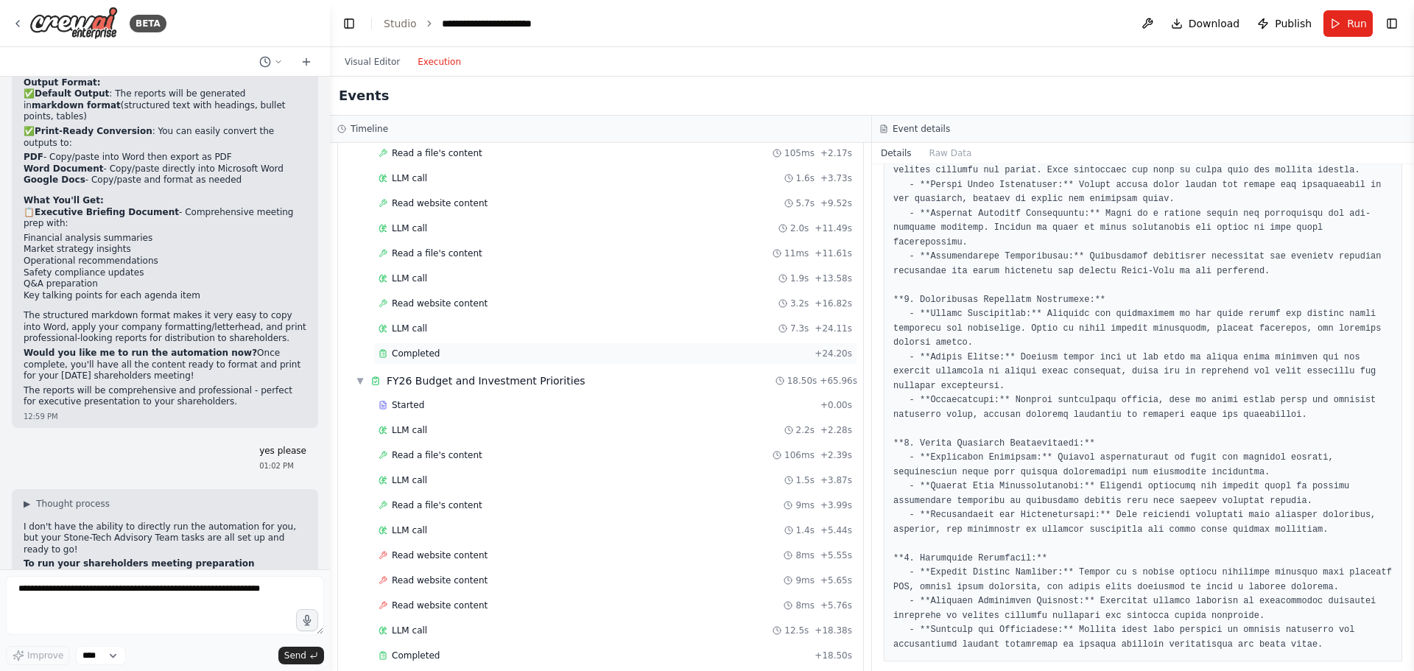
click at [426, 354] on span "Completed" at bounding box center [416, 354] width 48 height 12
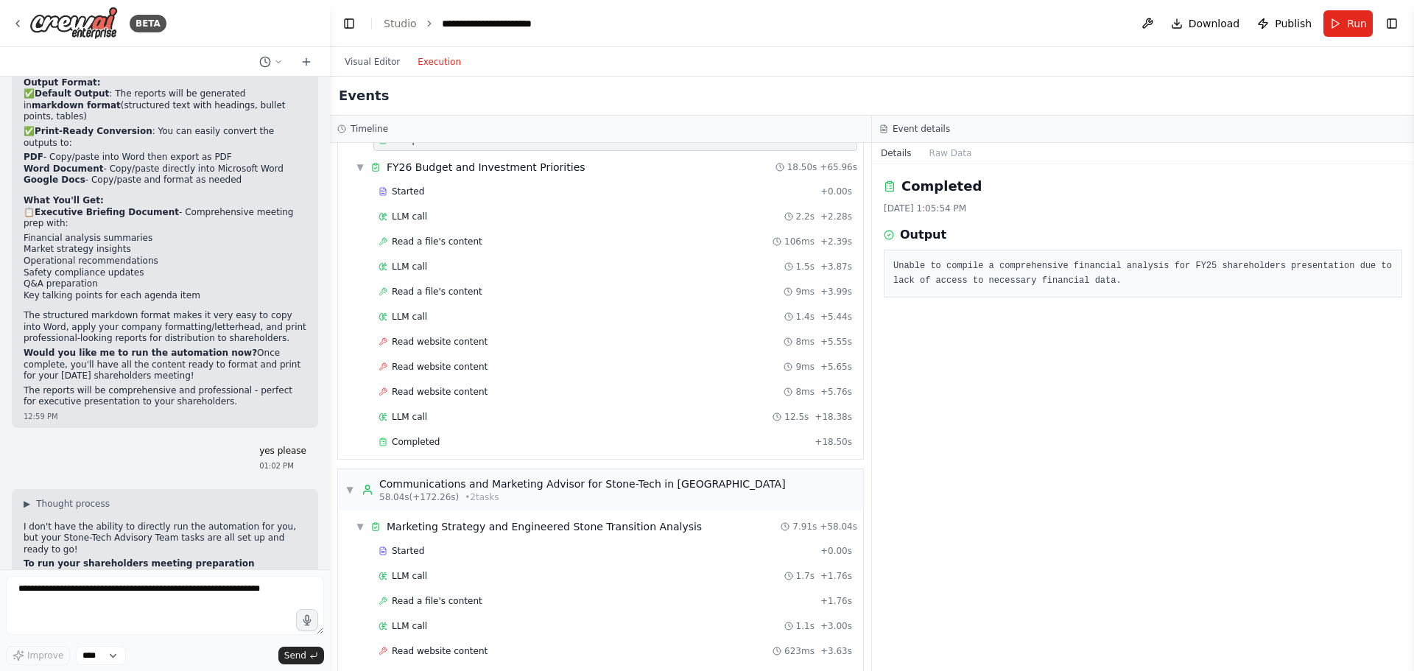
scroll to position [810, 0]
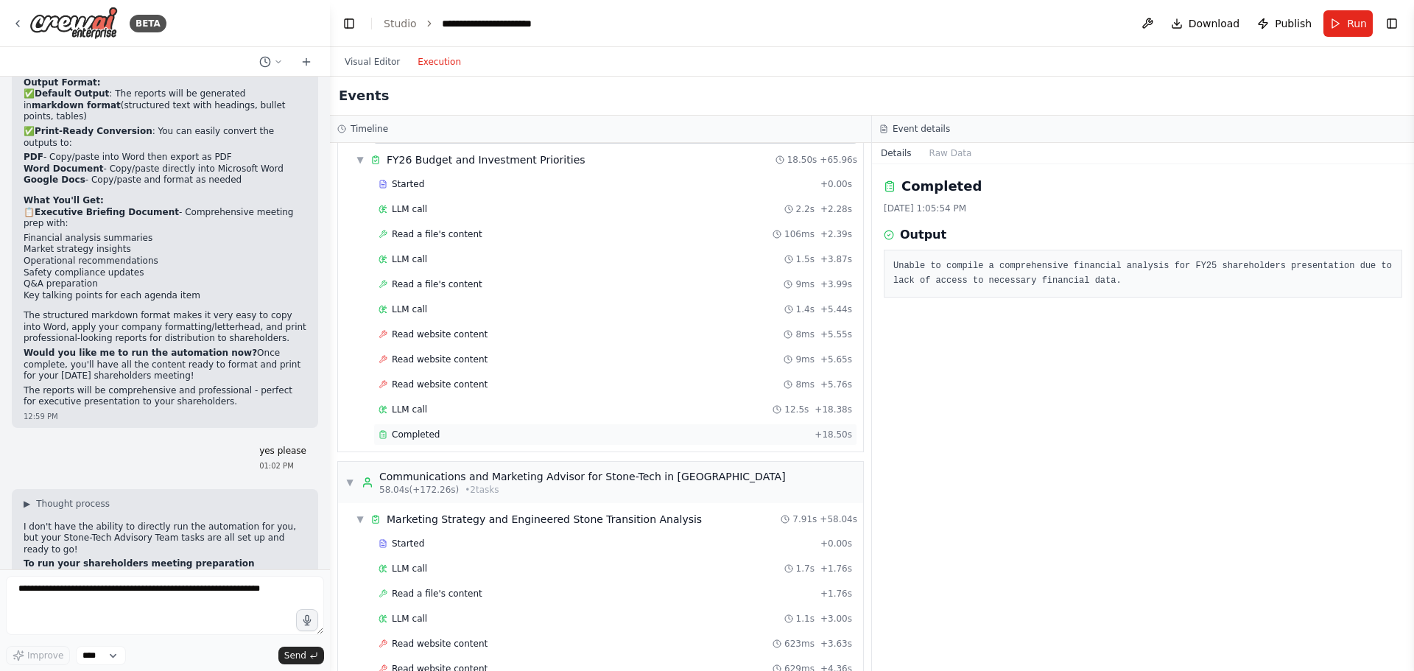
click at [417, 439] on span "Completed" at bounding box center [416, 435] width 48 height 12
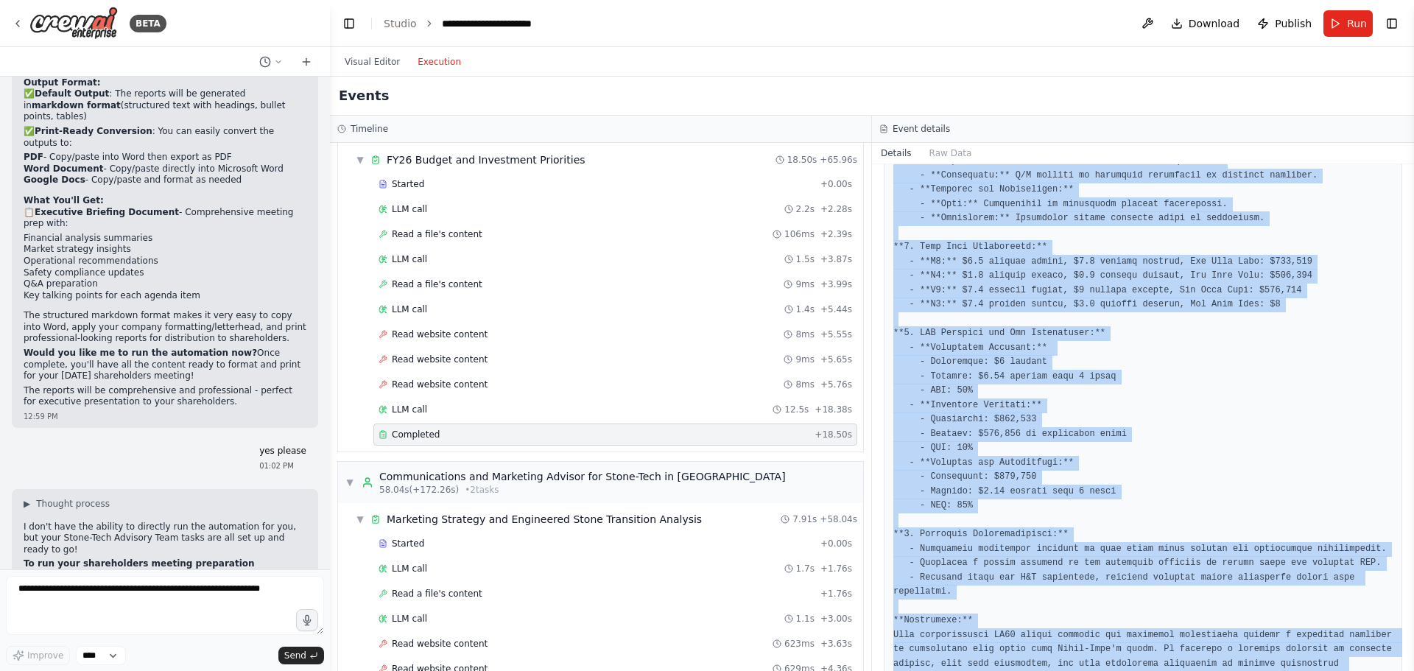
scroll to position [469, 0]
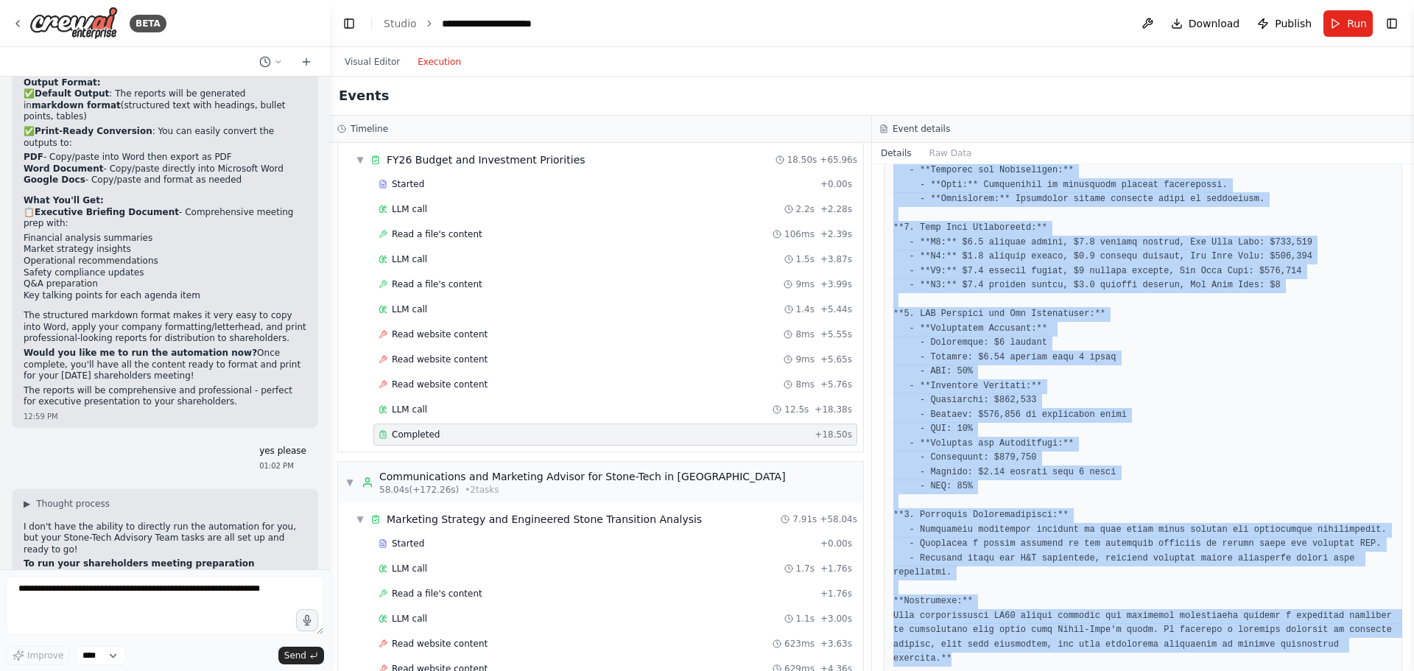
drag, startPoint x: 895, startPoint y: 263, endPoint x: 1402, endPoint y: 661, distance: 644.8
click at [1402, 661] on div "Completed [DATE] 1:06:21 PM Output" at bounding box center [1143, 417] width 542 height 507
copy pre "**FY26 Budget Forecast and Financial Projections for Stone-Tech** **1. Budget O…"
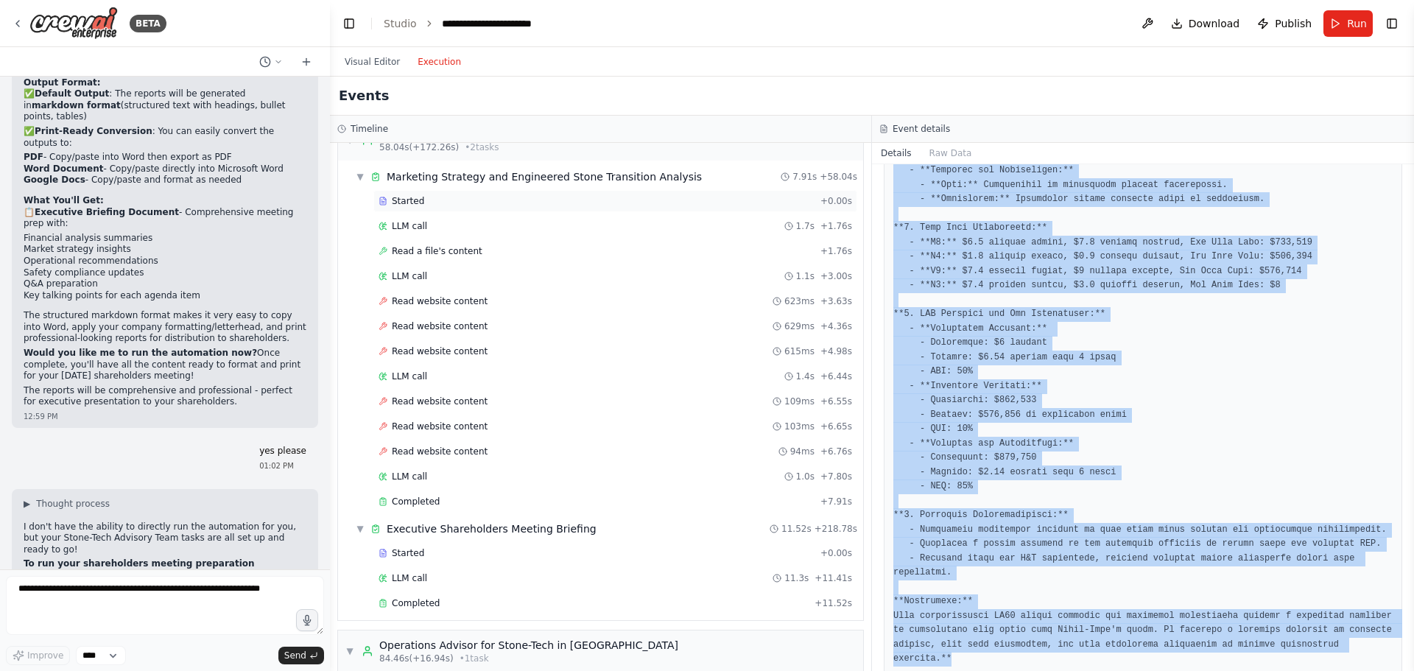
scroll to position [1179, 0]
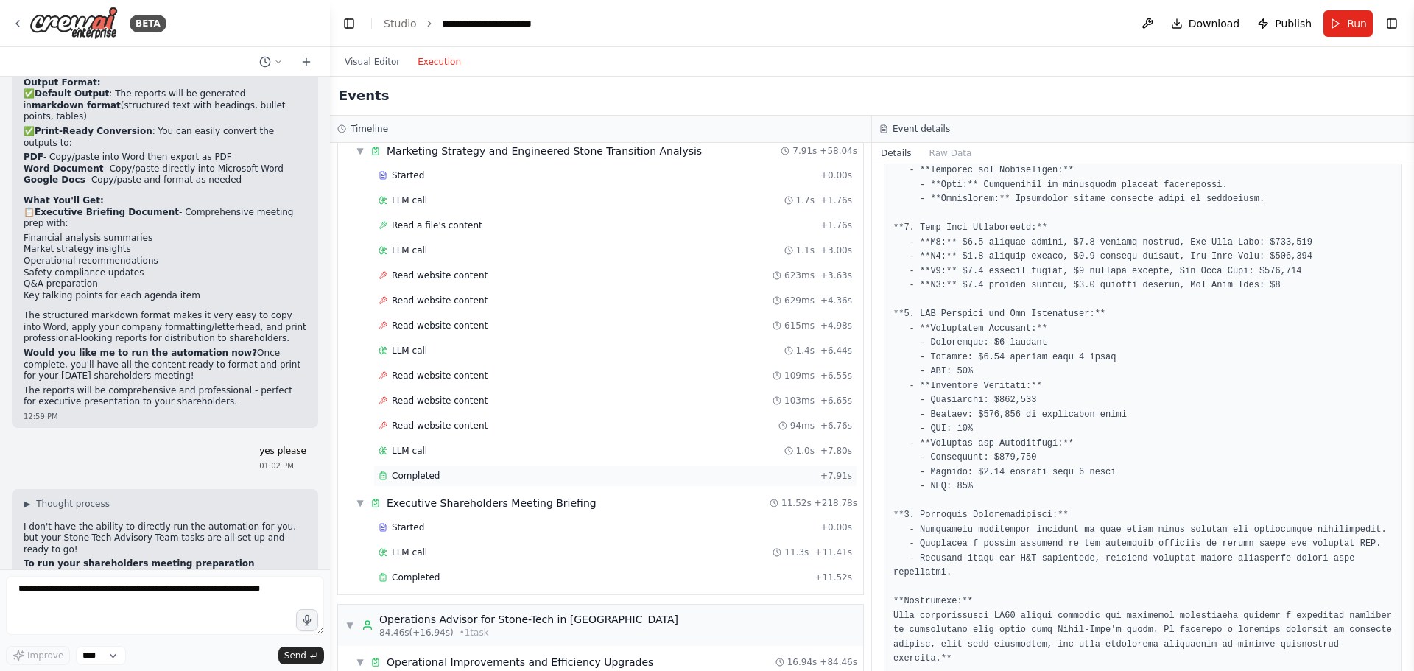
click at [430, 480] on span "Completed" at bounding box center [416, 476] width 48 height 12
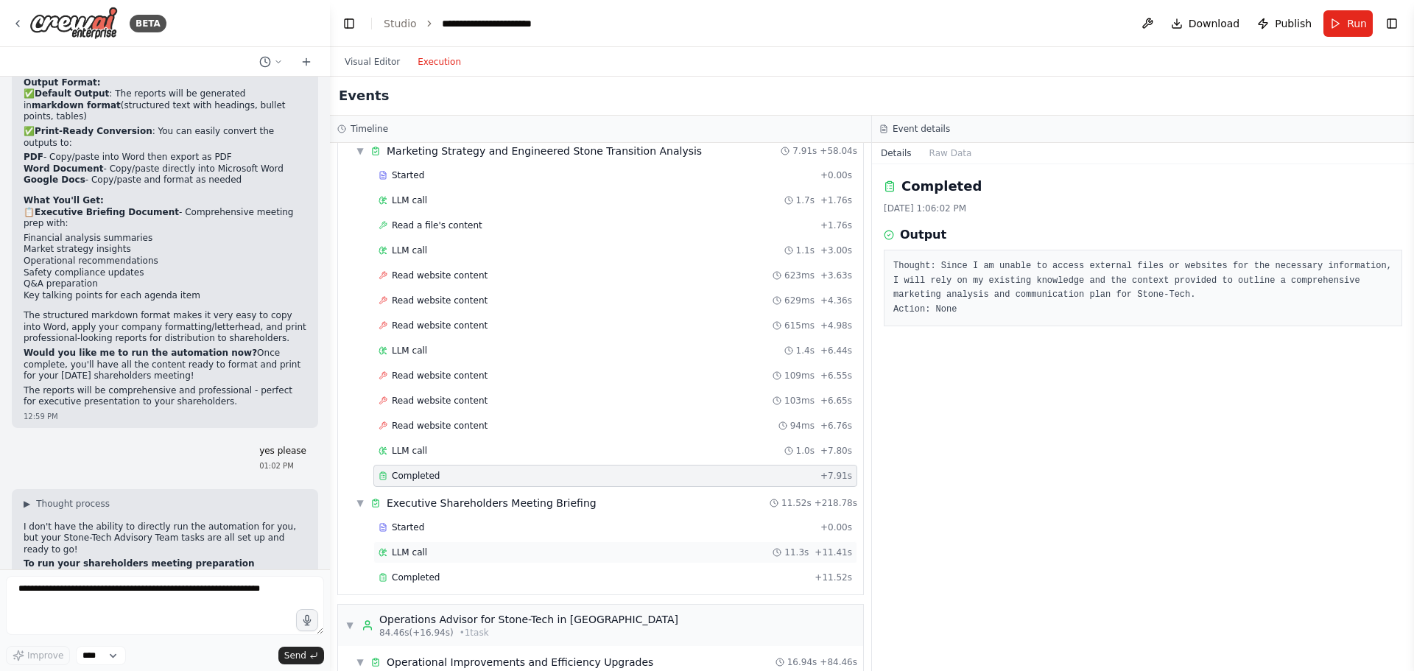
scroll to position [1252, 0]
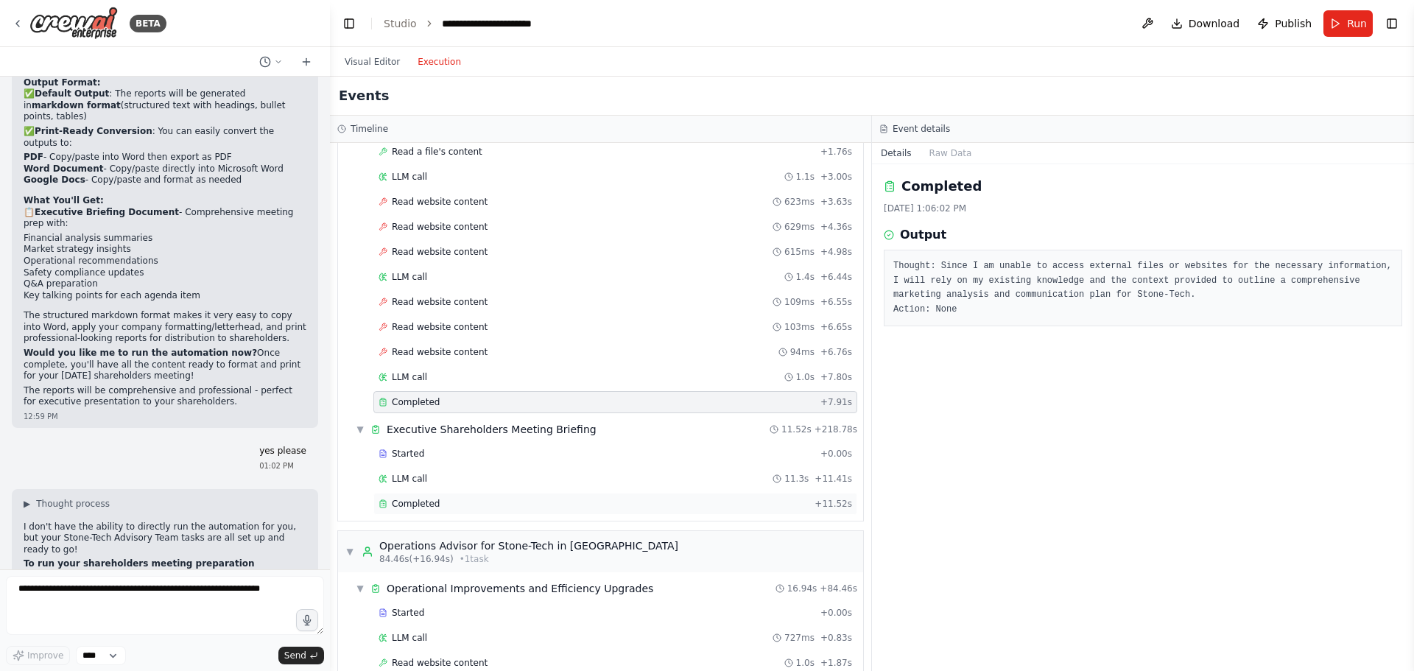
click at [400, 502] on span "Completed" at bounding box center [416, 504] width 48 height 12
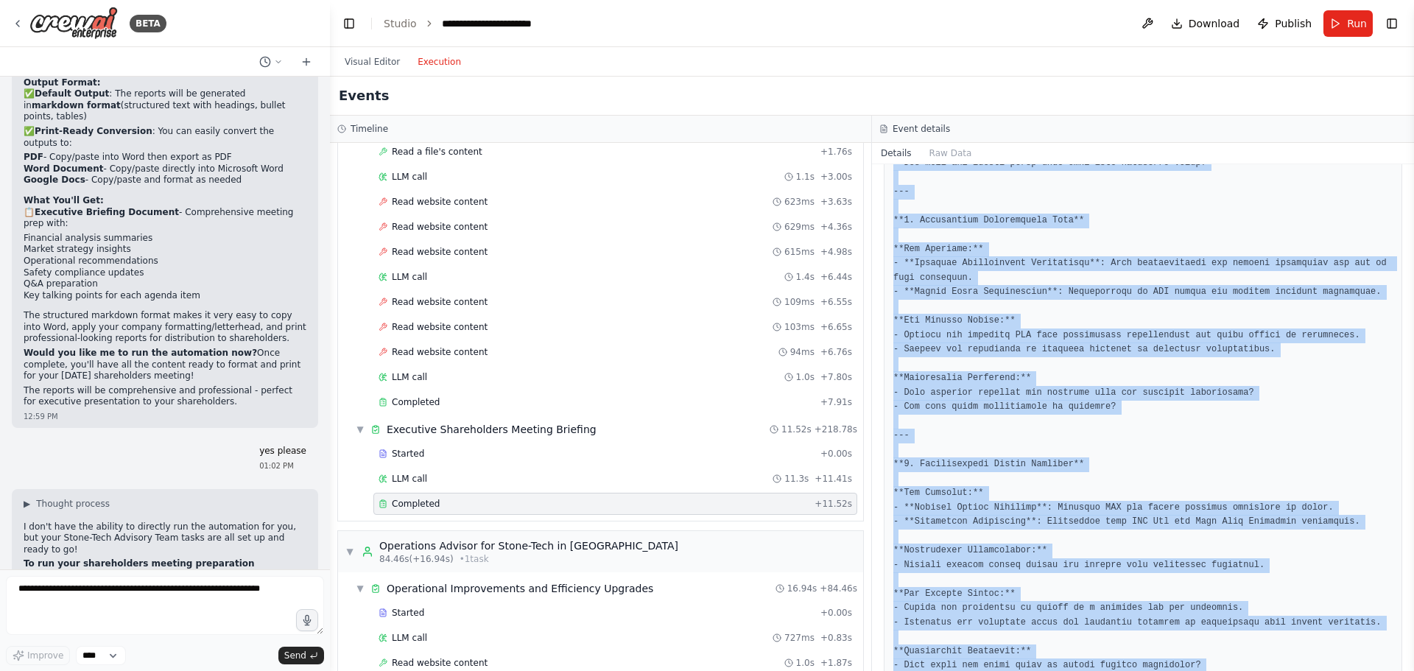
scroll to position [1245, 0]
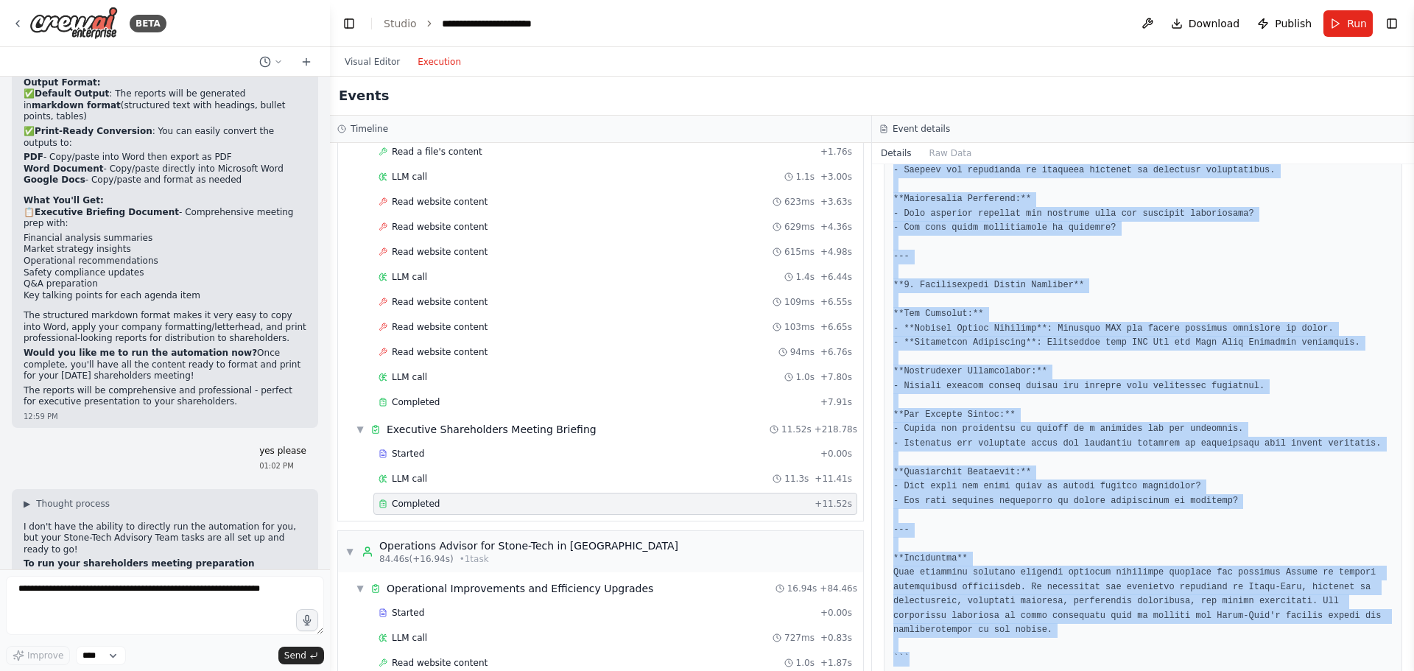
drag, startPoint x: 893, startPoint y: 278, endPoint x: 1313, endPoint y: 706, distance: 600.0
click at [1313, 670] on html "BETA hi, can i get multiple AI to creat a Group chat/discussion here? 10:34 AM …" at bounding box center [707, 335] width 1414 height 671
copy pre "**Executive Briefing Document for Stone-Tech Shareholders Meeting** **Date: [DA…"
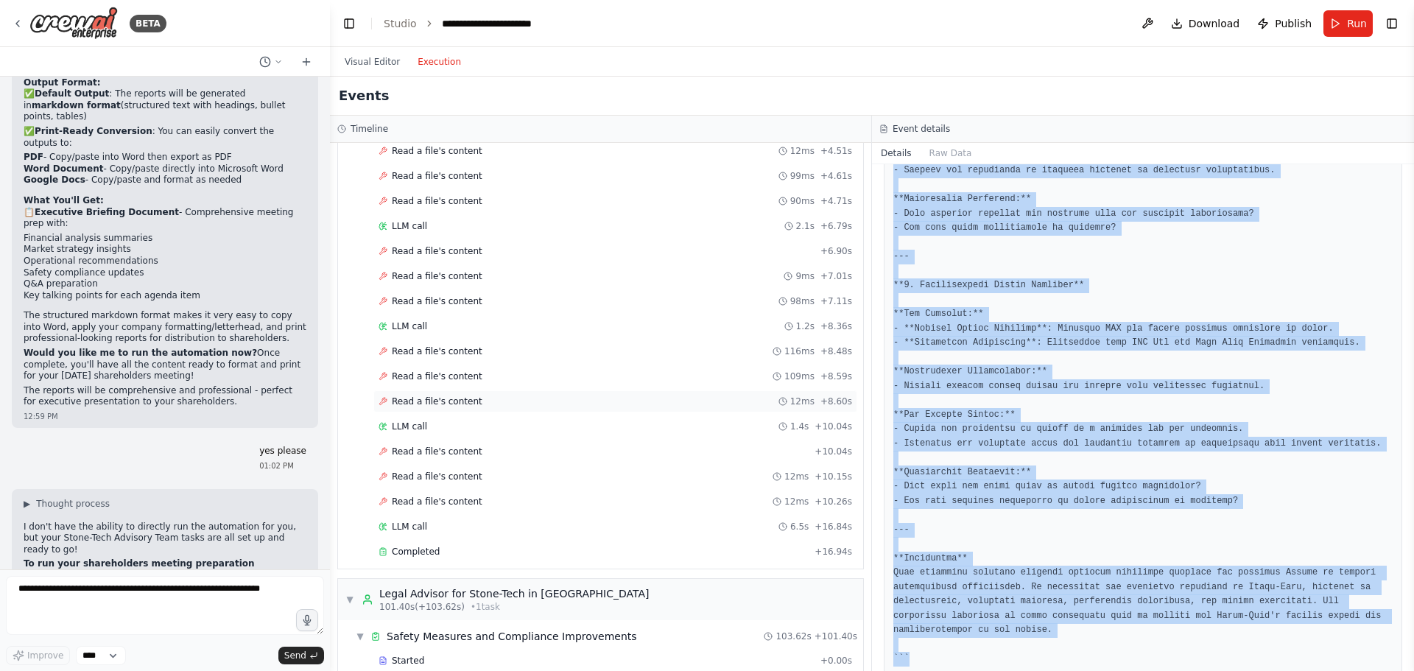
scroll to position [1915, 0]
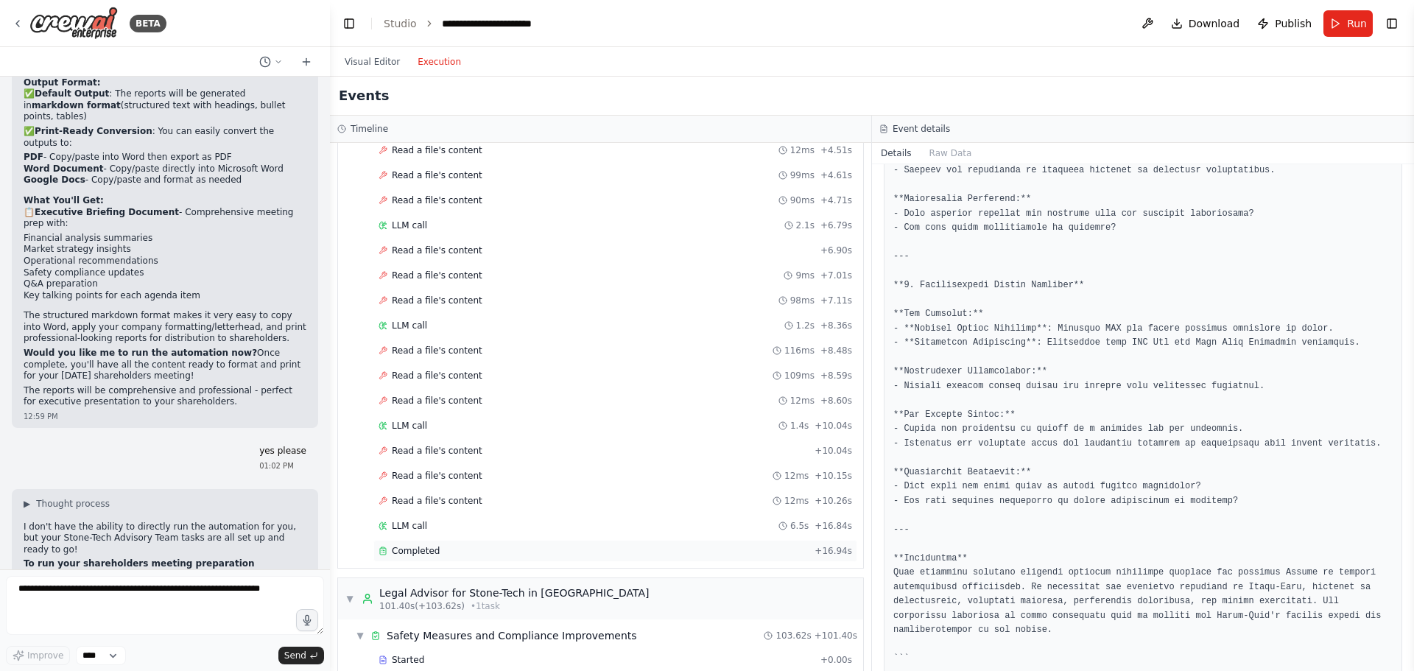
click at [440, 552] on div "Completed" at bounding box center [594, 551] width 430 height 12
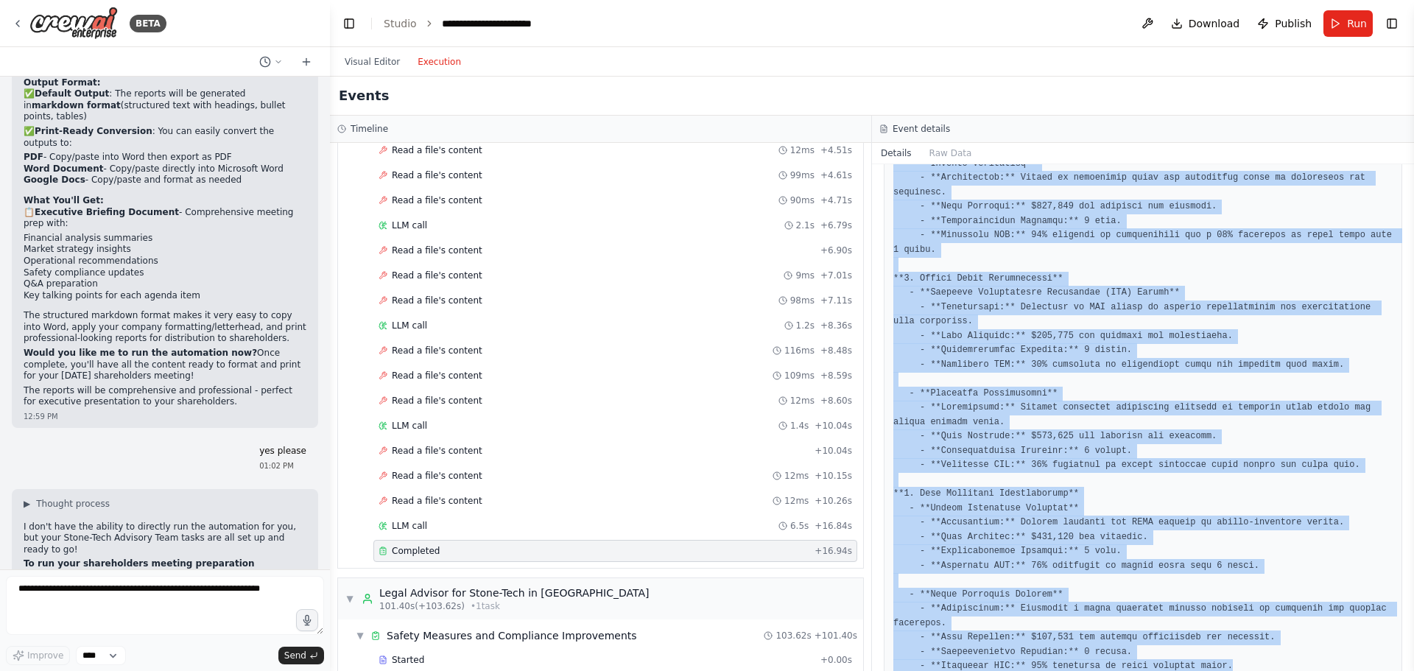
scroll to position [569, 0]
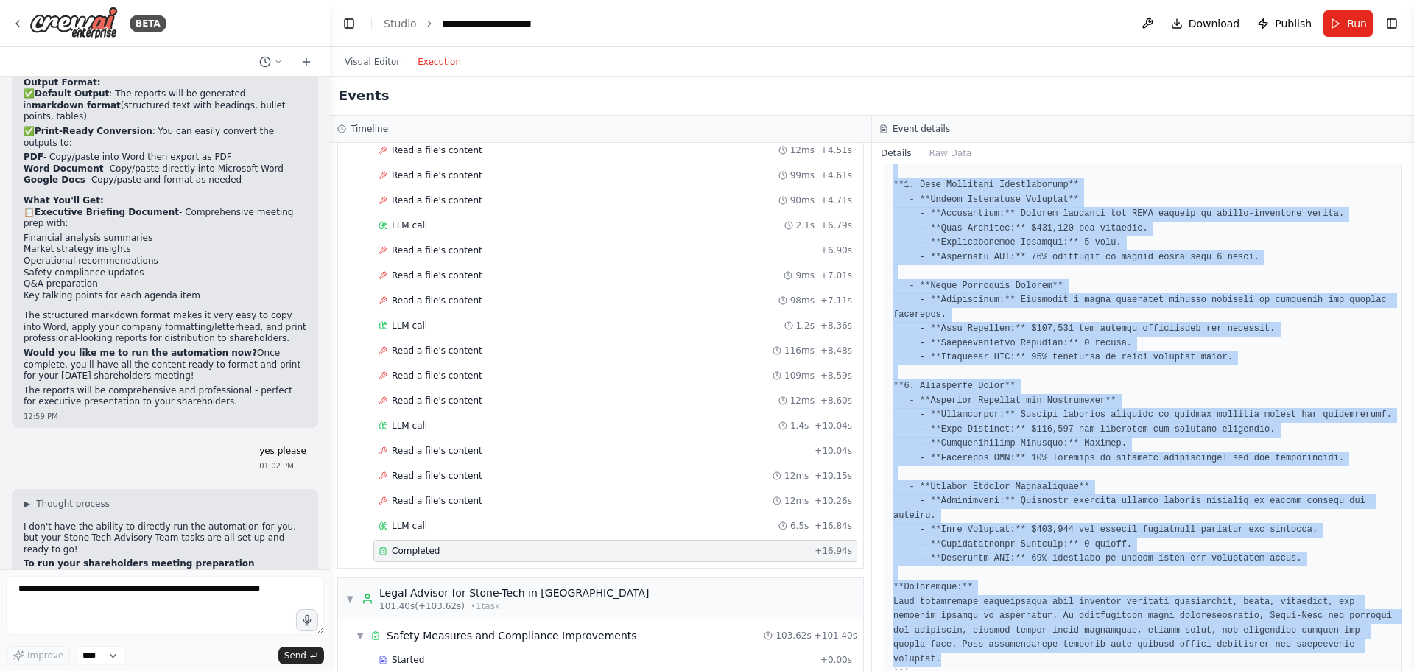
drag, startPoint x: 893, startPoint y: 280, endPoint x: 1364, endPoint y: 617, distance: 579.3
click at [1364, 617] on div at bounding box center [1143, 185] width 519 height 1011
copy pre "**Operational Improvements Plan for Stone-Tech** **1. Workflow Optimization Ini…"
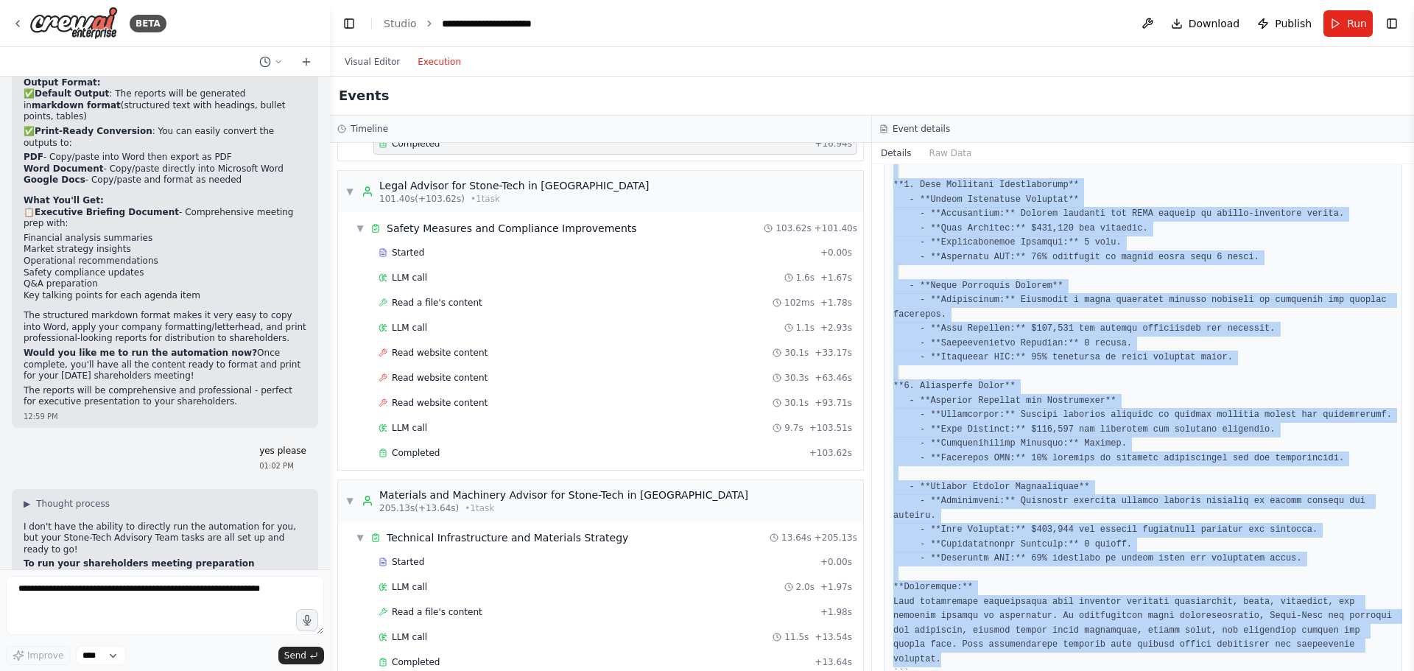
scroll to position [2357, 0]
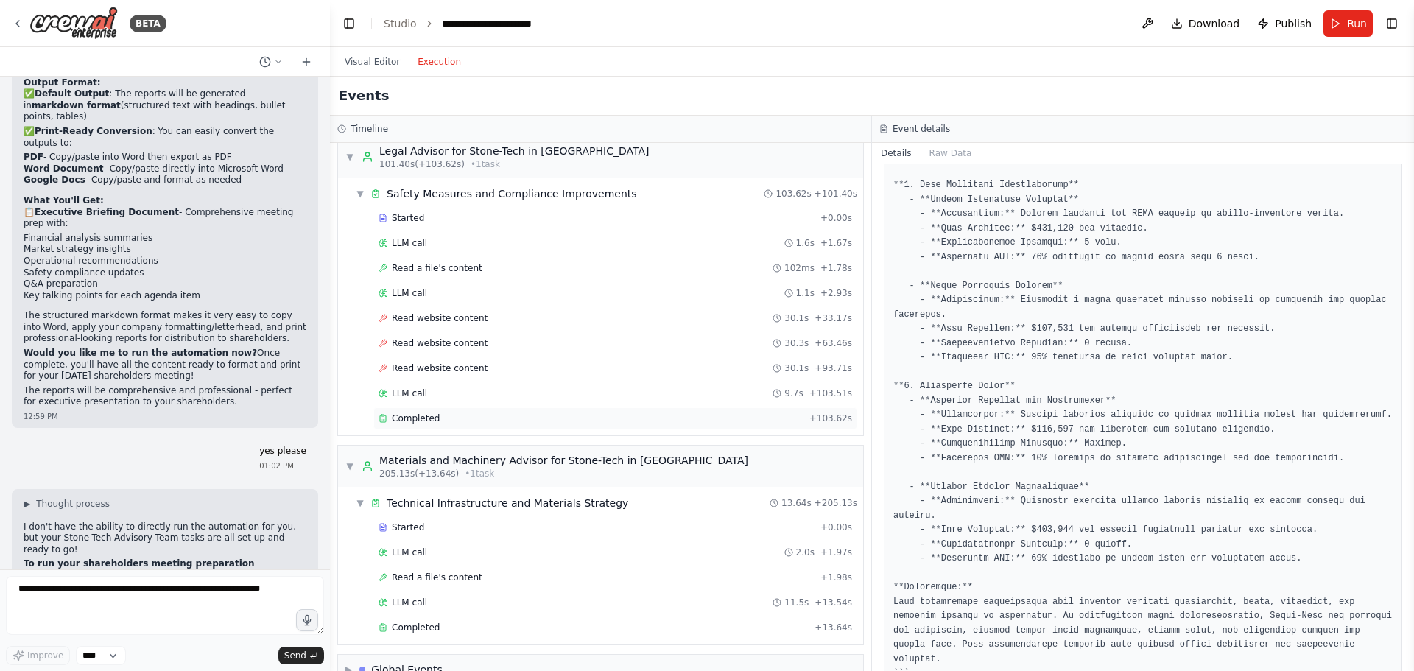
click at [417, 416] on span "Completed" at bounding box center [416, 418] width 48 height 12
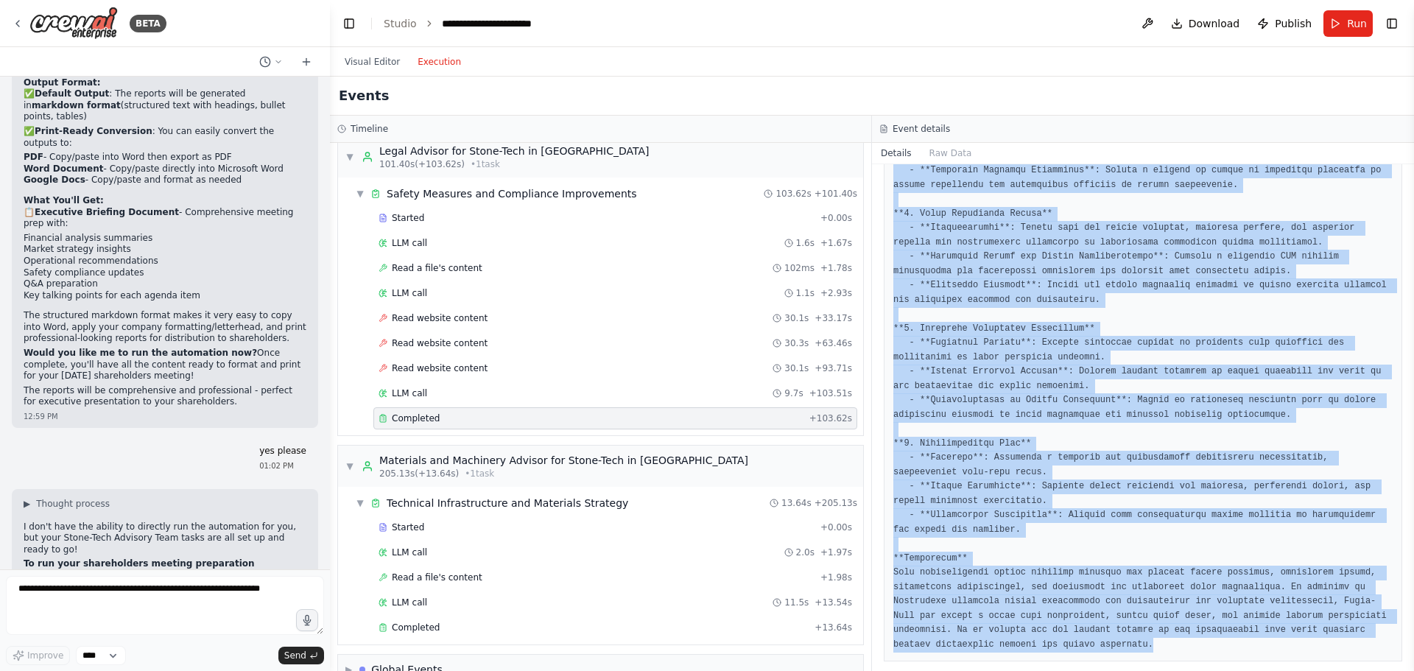
scroll to position [483, 0]
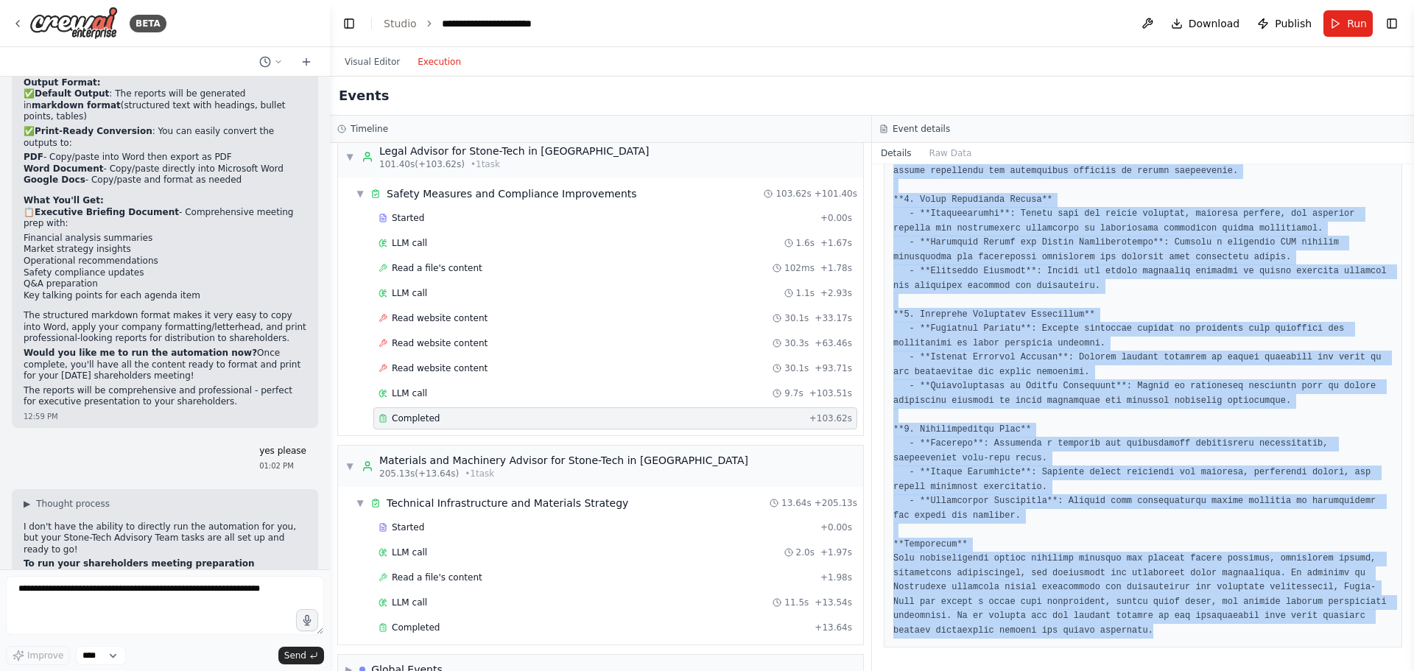
drag, startPoint x: 893, startPoint y: 264, endPoint x: 1348, endPoint y: 642, distance: 591.5
click at [1347, 642] on div at bounding box center [1143, 206] width 519 height 881
copy pre "**Comprehensive Safety Analysis for Stone-Tech** **1. Current Safety Measures**…"
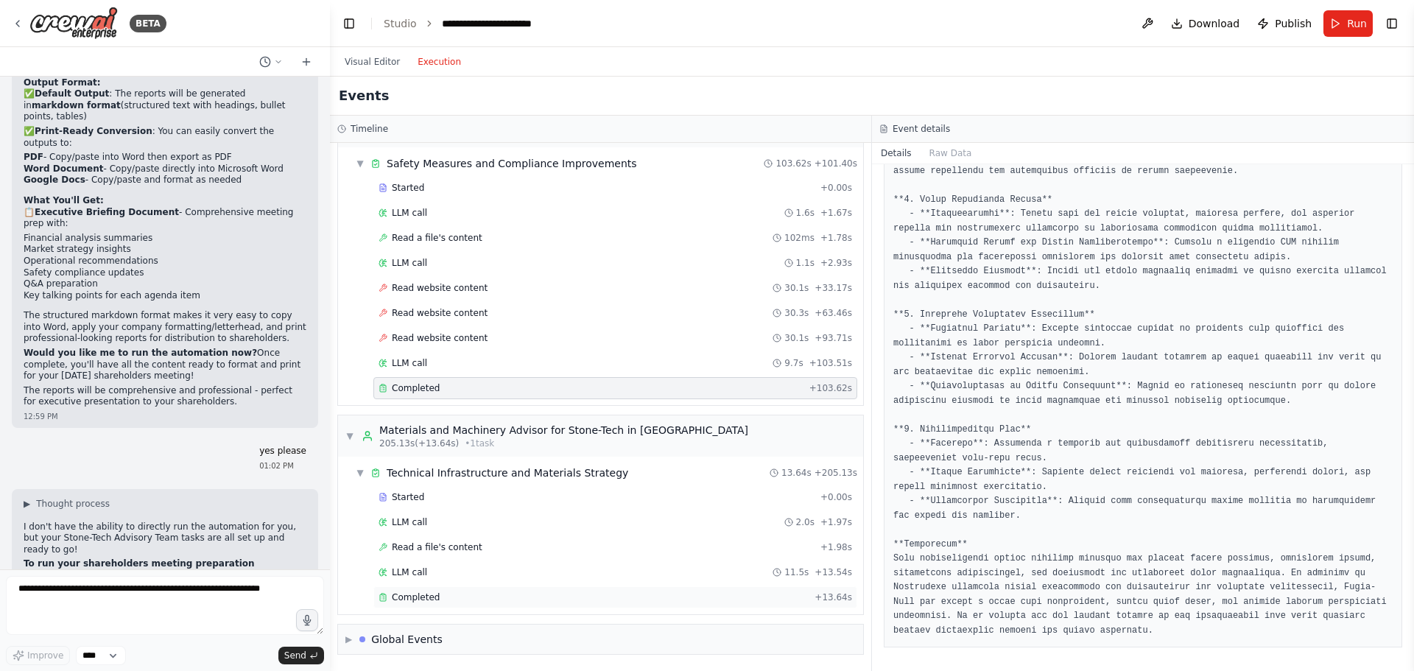
click at [410, 603] on span "Completed" at bounding box center [416, 597] width 48 height 12
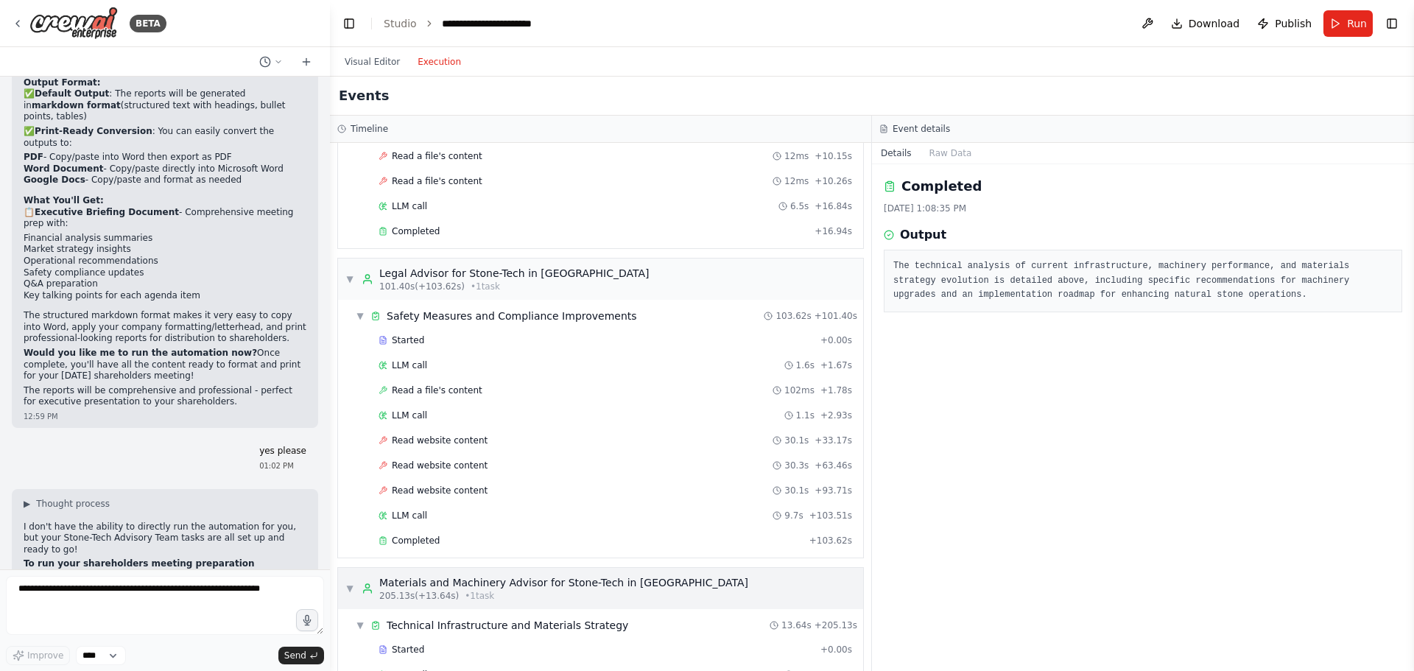
scroll to position [2093, 0]
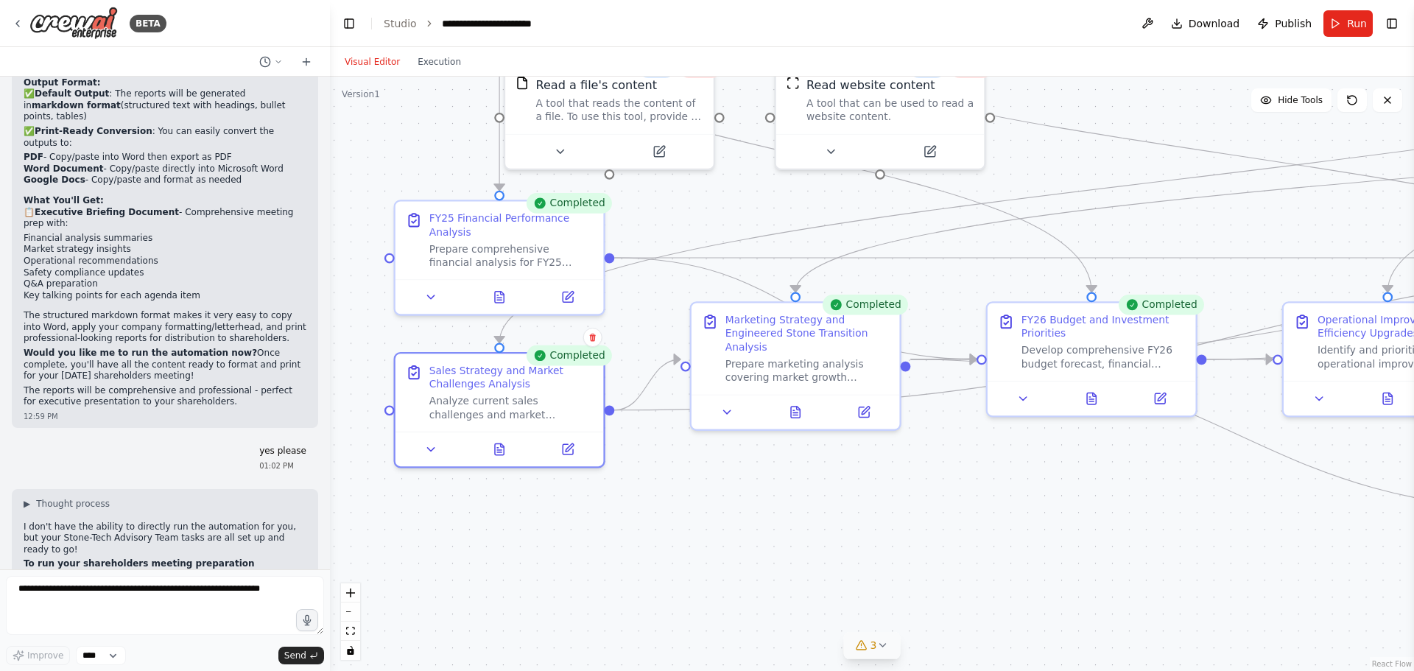
click at [373, 61] on button "Visual Editor" at bounding box center [372, 62] width 73 height 18
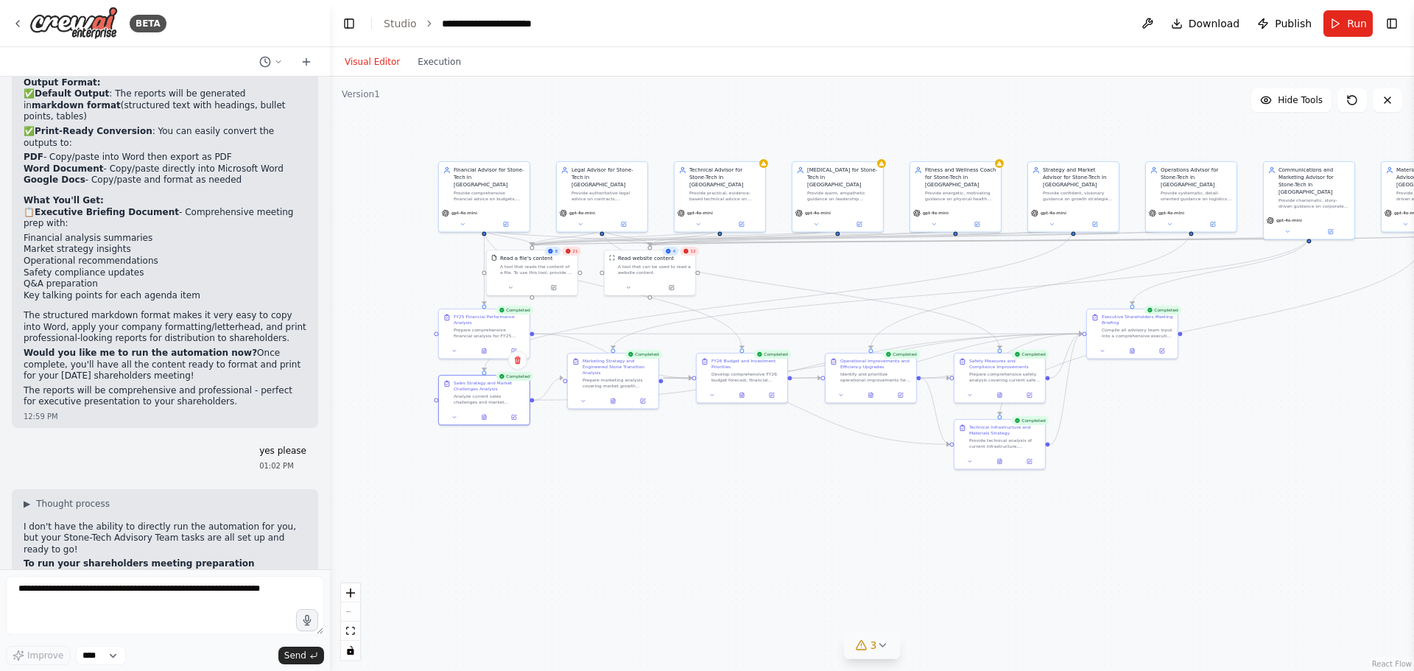
drag, startPoint x: 1036, startPoint y: 463, endPoint x: 726, endPoint y: 513, distance: 313.4
click at [726, 513] on div ".deletable-edge-delete-btn { width: 20px; height: 20px; border: 0px solid #ffff…" at bounding box center [872, 374] width 1084 height 594
